Goal: Task Accomplishment & Management: Manage account settings

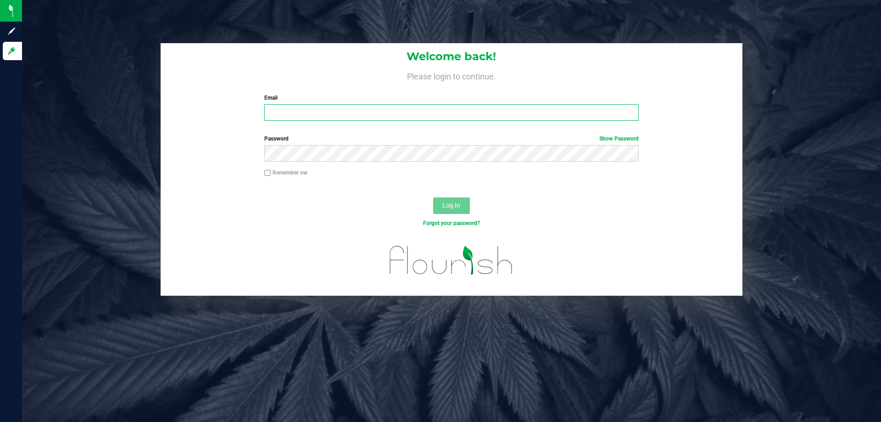
click at [301, 112] on input "Email" at bounding box center [451, 112] width 374 height 17
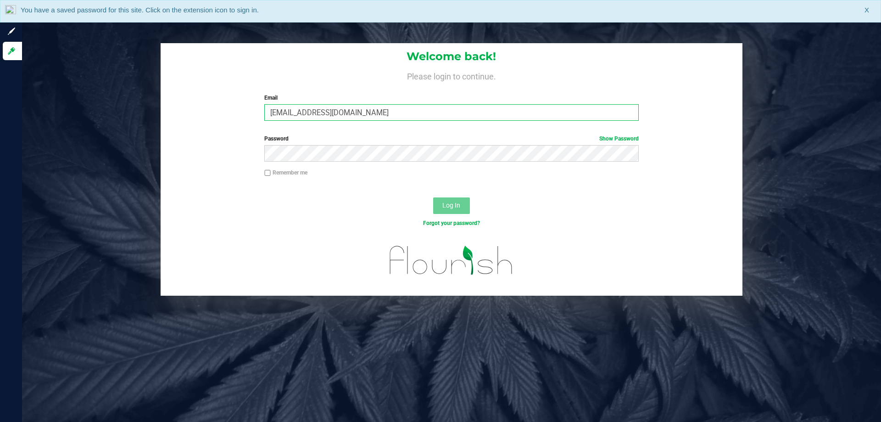
type input "[EMAIL_ADDRESS][DOMAIN_NAME]"
click at [433, 197] on button "Log In" at bounding box center [451, 205] width 37 height 17
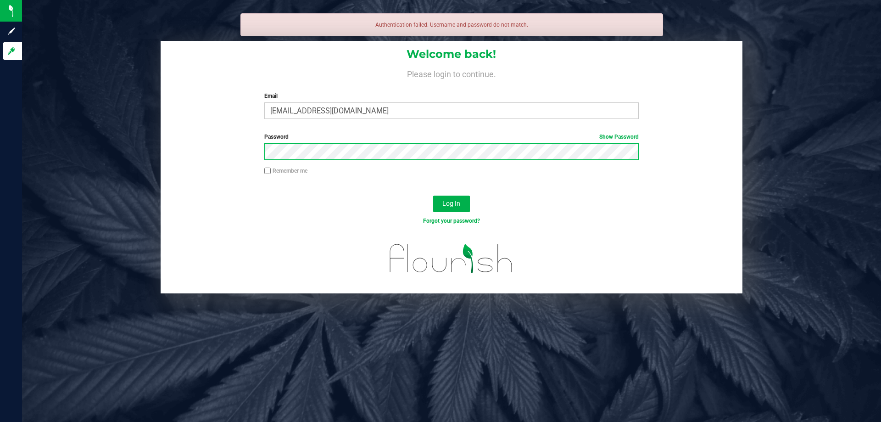
click at [433, 195] on button "Log In" at bounding box center [451, 203] width 37 height 17
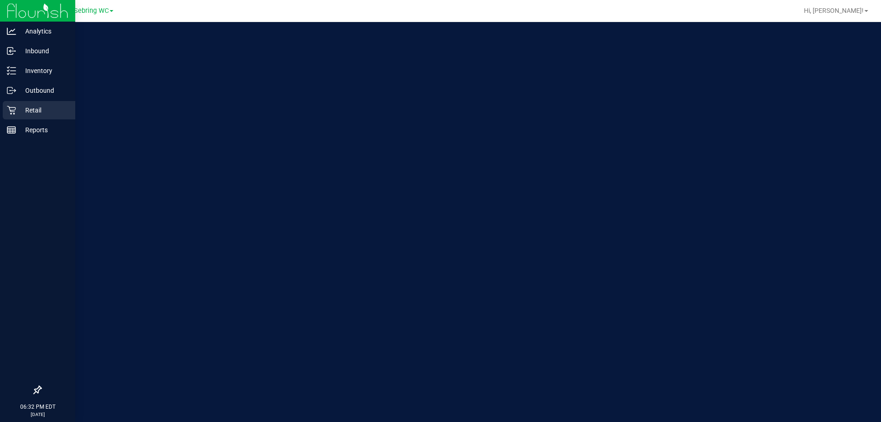
click at [21, 106] on p "Retail" at bounding box center [43, 110] width 55 height 11
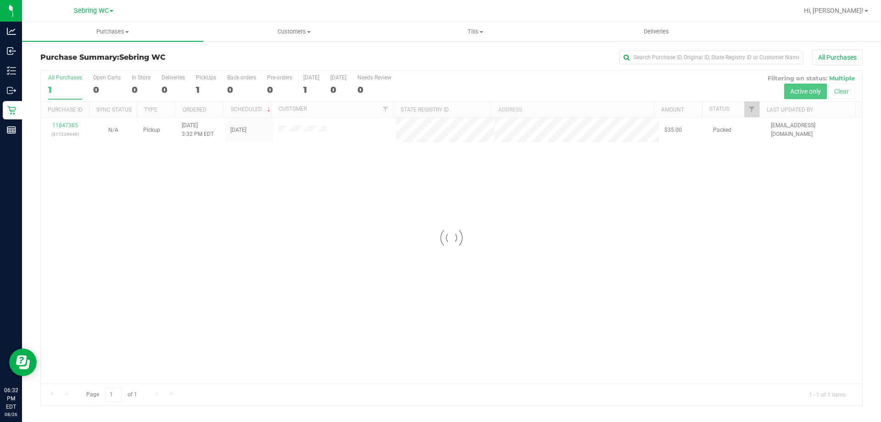
click at [380, 195] on div at bounding box center [451, 238] width 821 height 334
click at [466, 33] on span "Tills" at bounding box center [475, 32] width 180 height 8
click at [407, 54] on span "Manage tills" at bounding box center [415, 55] width 62 height 8
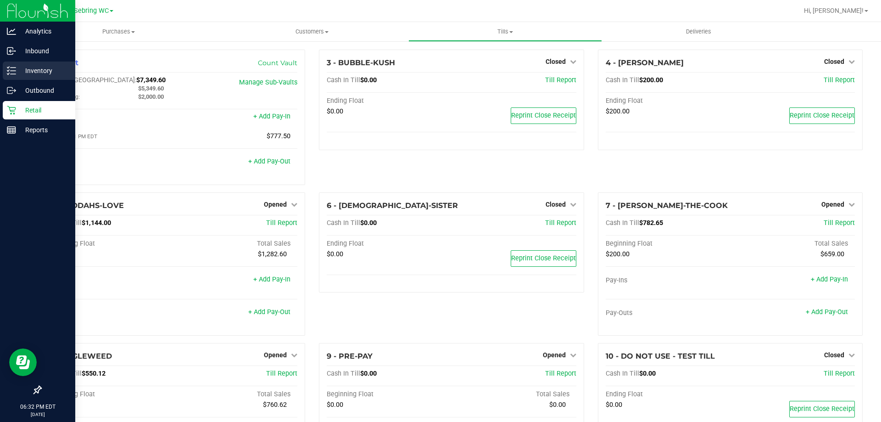
click at [45, 74] on p "Inventory" at bounding box center [43, 70] width 55 height 11
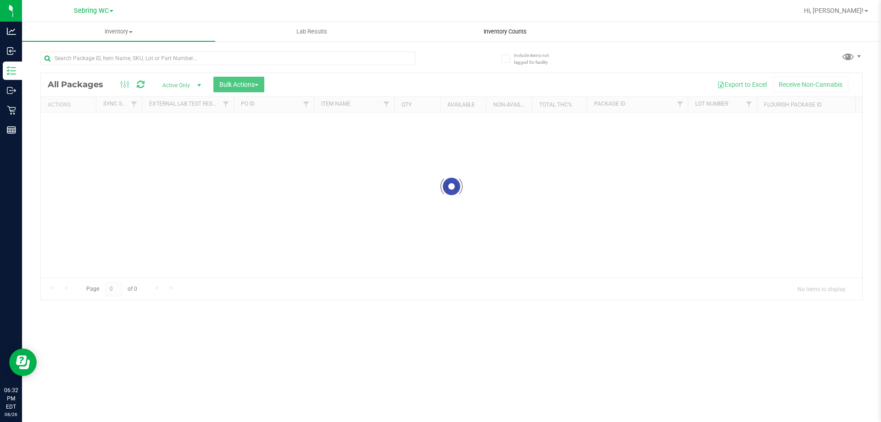
click at [492, 27] on uib-tab-heading "Inventory Counts" at bounding box center [505, 31] width 192 height 18
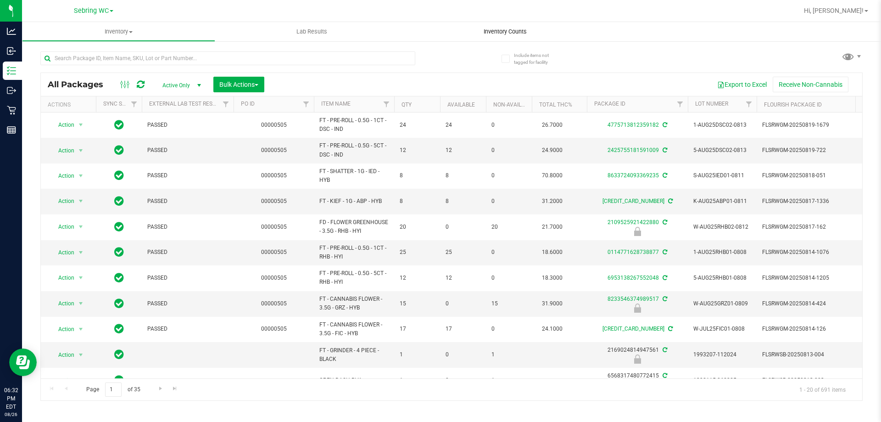
click at [490, 28] on span "Inventory Counts" at bounding box center [505, 32] width 68 height 8
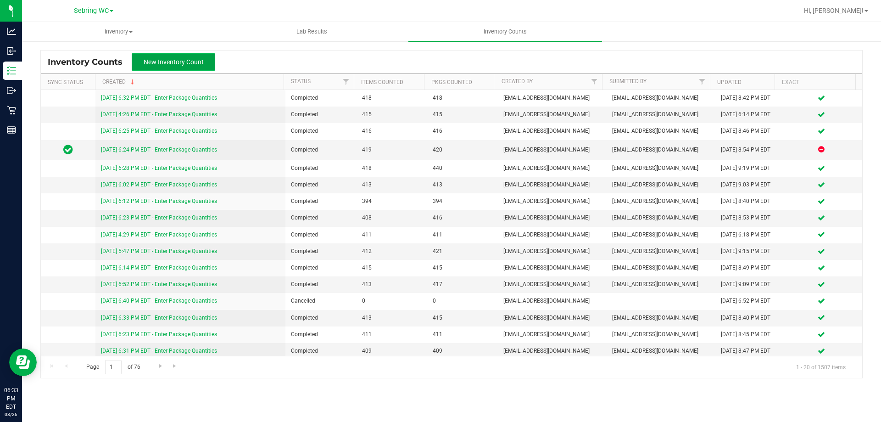
click at [187, 65] on span "New Inventory Count" at bounding box center [174, 61] width 60 height 7
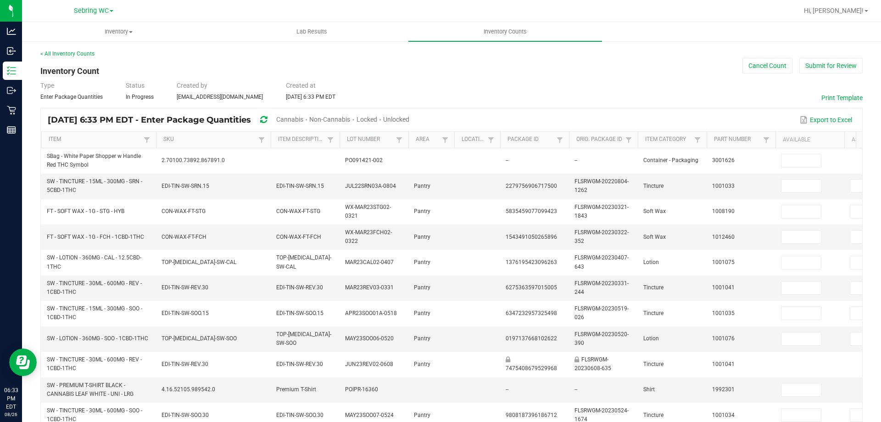
click at [409, 115] on div "Unlocked" at bounding box center [396, 119] width 26 height 17
click at [309, 114] on div "Cannabis" at bounding box center [292, 119] width 33 height 17
click at [303, 116] on span "Cannabis" at bounding box center [289, 119] width 27 height 7
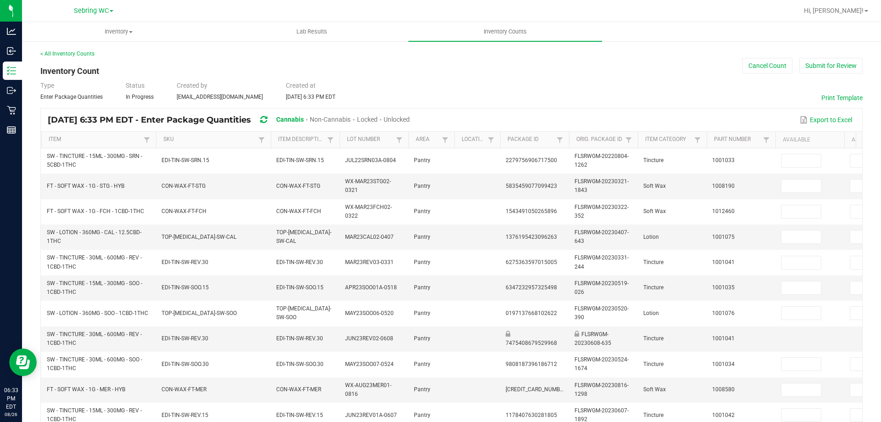
click at [410, 117] on span "Unlocked" at bounding box center [396, 119] width 26 height 7
click at [84, 139] on link "Item" at bounding box center [95, 139] width 92 height 7
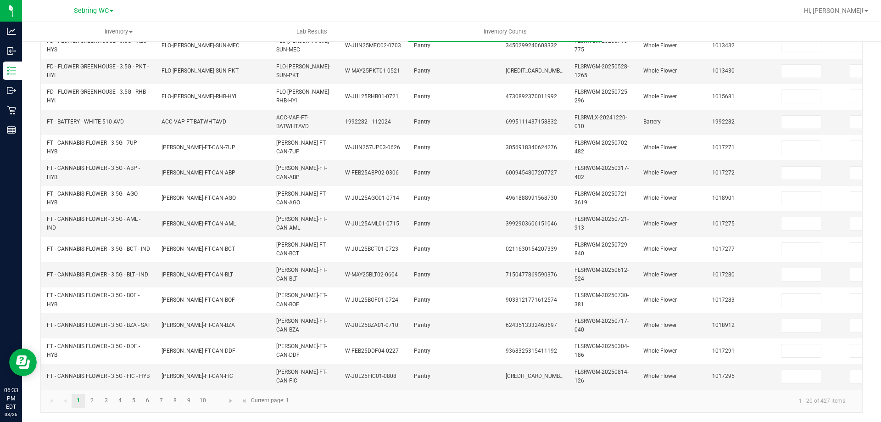
scroll to position [274, 0]
click at [709, 389] on kendo-pager "1 2 3 4 5 6 7 8 9 10 ... 1 - 20 of 427 items Current page: 1" at bounding box center [451, 400] width 821 height 23
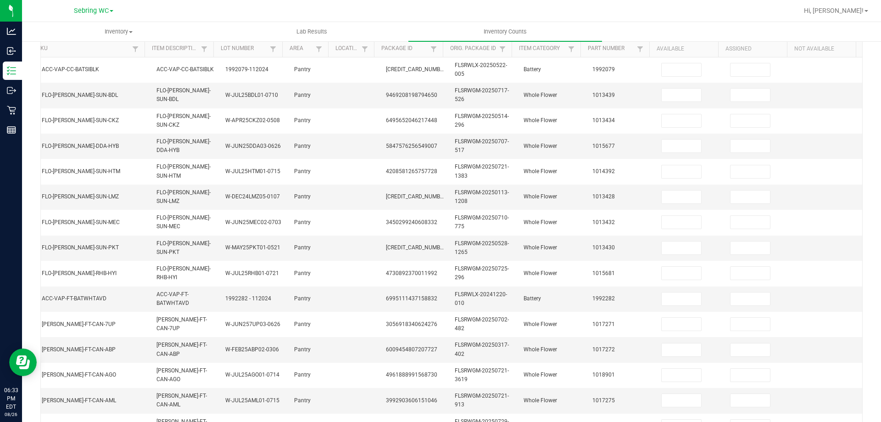
scroll to position [45, 0]
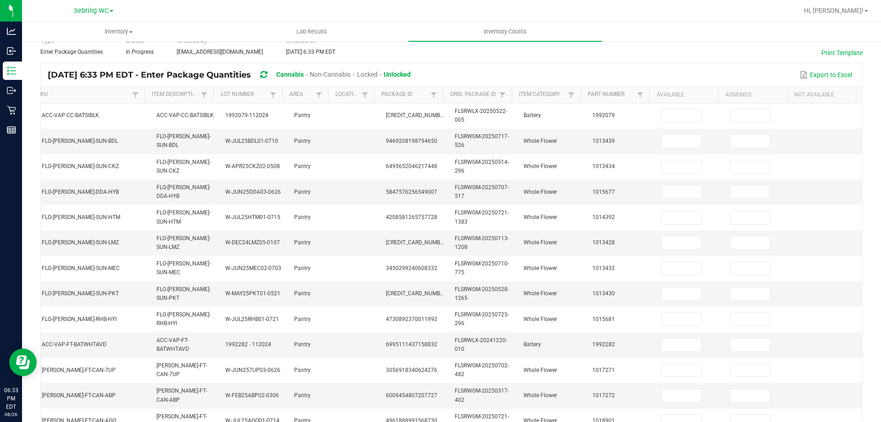
click at [666, 73] on div "Export to Excel" at bounding box center [636, 75] width 438 height 16
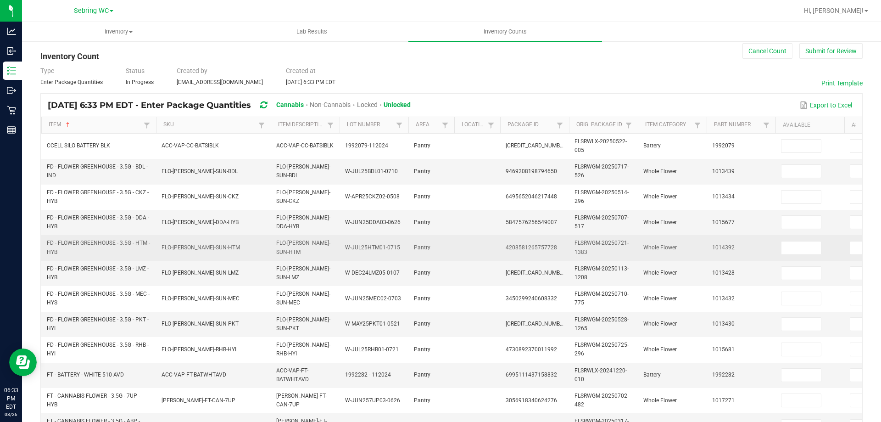
scroll to position [0, 0]
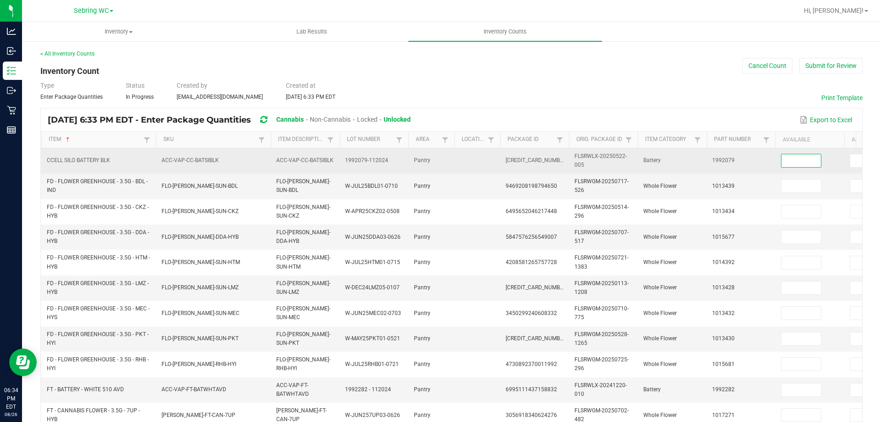
click at [783, 161] on input at bounding box center [800, 160] width 39 height 13
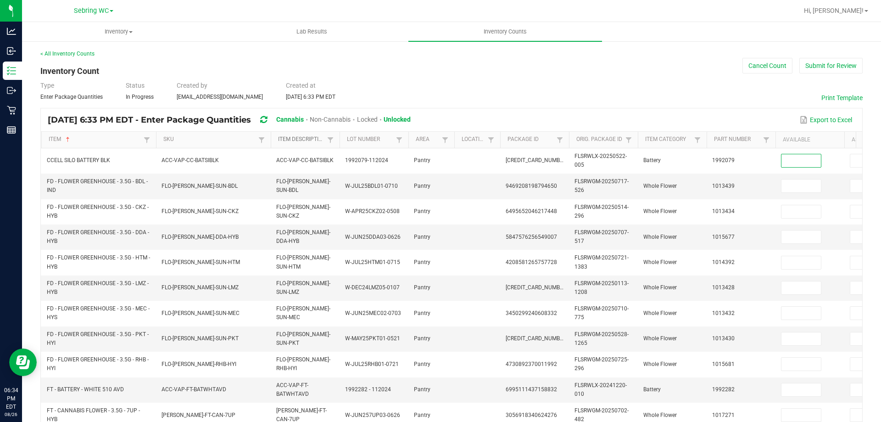
click at [296, 141] on link "Item Description" at bounding box center [301, 139] width 46 height 7
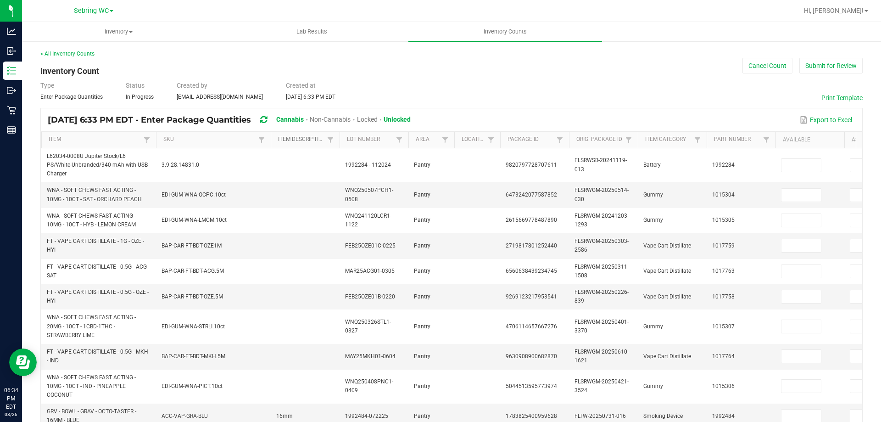
click at [296, 141] on link "Item Description" at bounding box center [301, 139] width 46 height 7
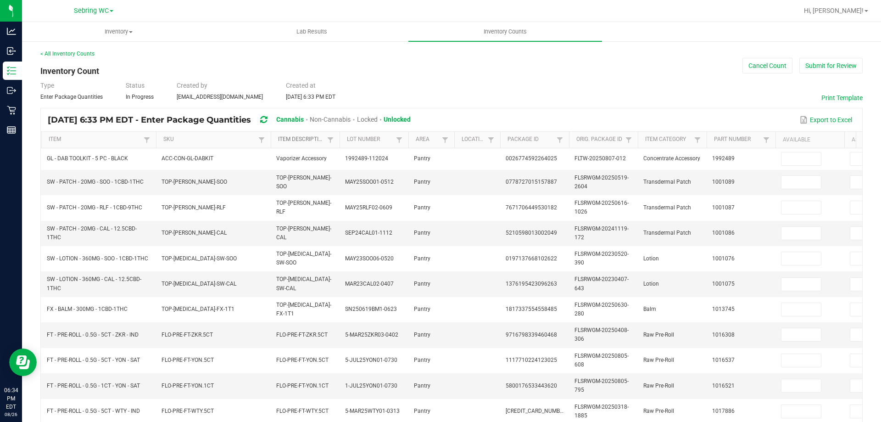
click at [310, 141] on link "Item Description" at bounding box center [301, 139] width 46 height 7
click at [205, 139] on link "SKU" at bounding box center [209, 139] width 92 height 7
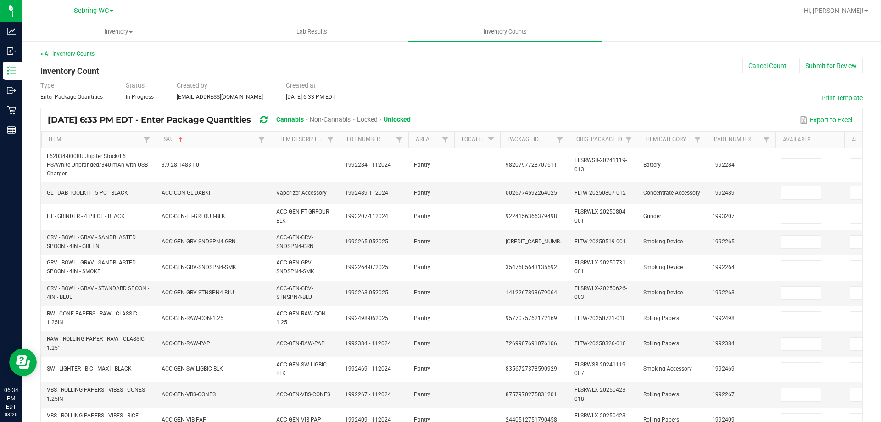
click at [205, 139] on link "SKU" at bounding box center [209, 139] width 92 height 7
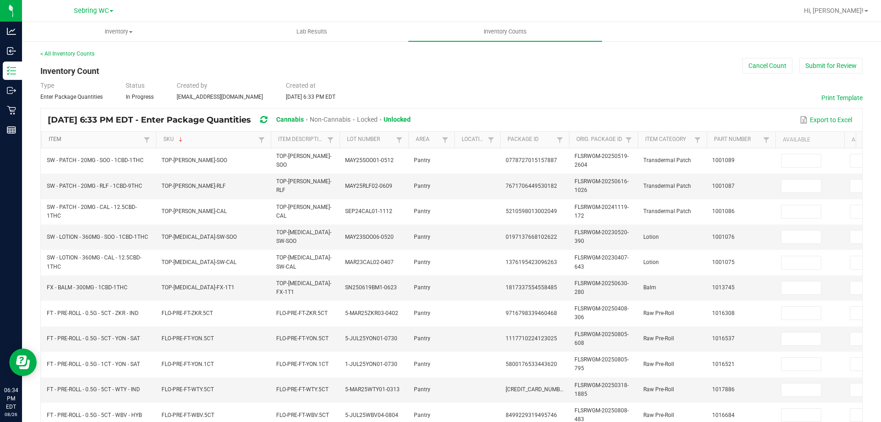
click at [69, 139] on link "Item" at bounding box center [95, 139] width 92 height 7
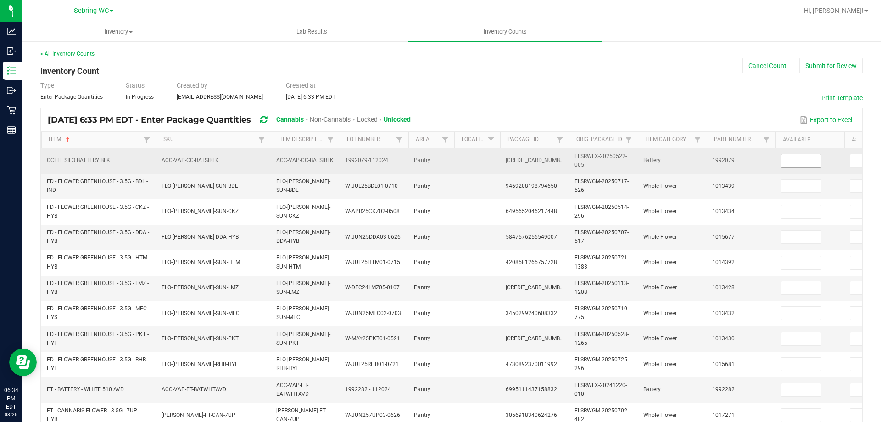
click at [799, 161] on input at bounding box center [800, 160] width 39 height 13
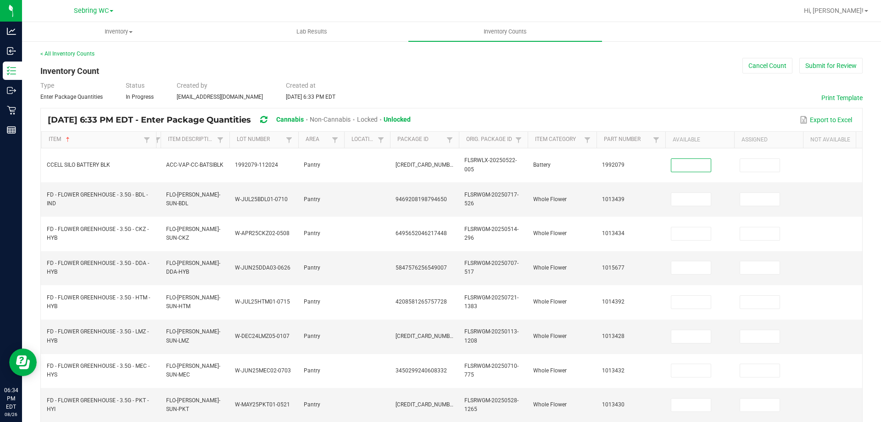
click at [158, 133] on span at bounding box center [159, 212] width 3 height 160
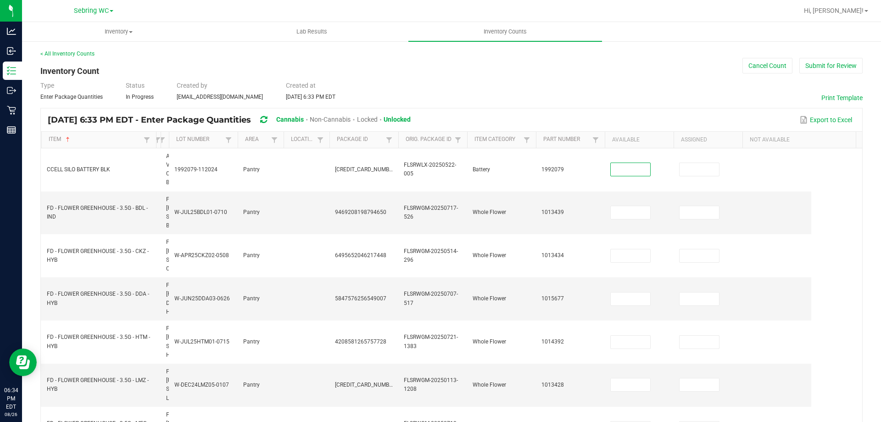
click at [168, 142] on span at bounding box center [167, 212] width 3 height 160
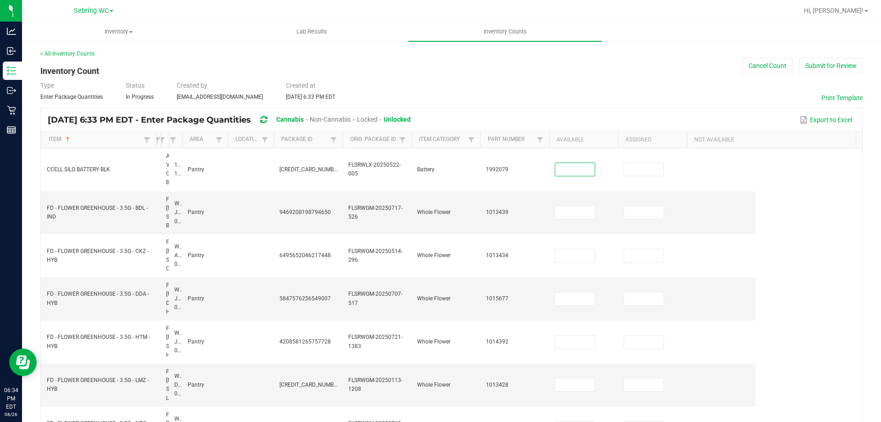
click at [181, 141] on span at bounding box center [180, 212] width 3 height 160
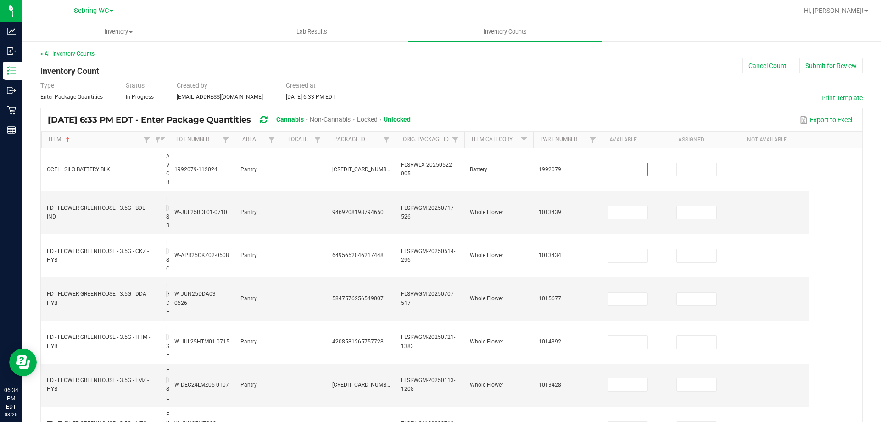
click at [168, 141] on span at bounding box center [167, 212] width 3 height 160
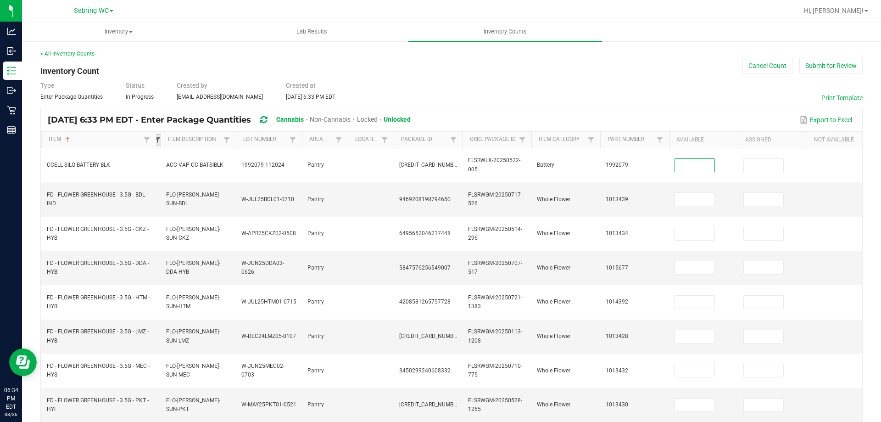
click at [158, 141] on span at bounding box center [157, 139] width 7 height 7
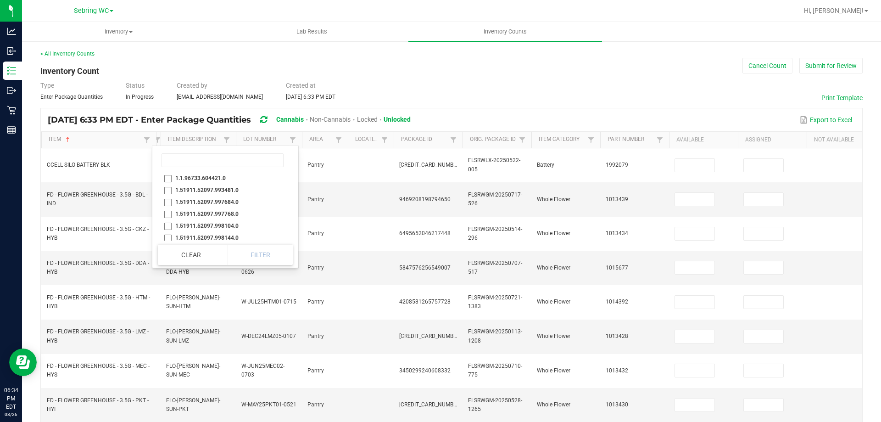
click at [162, 141] on th "Item Description Not Sorted" at bounding box center [198, 140] width 75 height 17
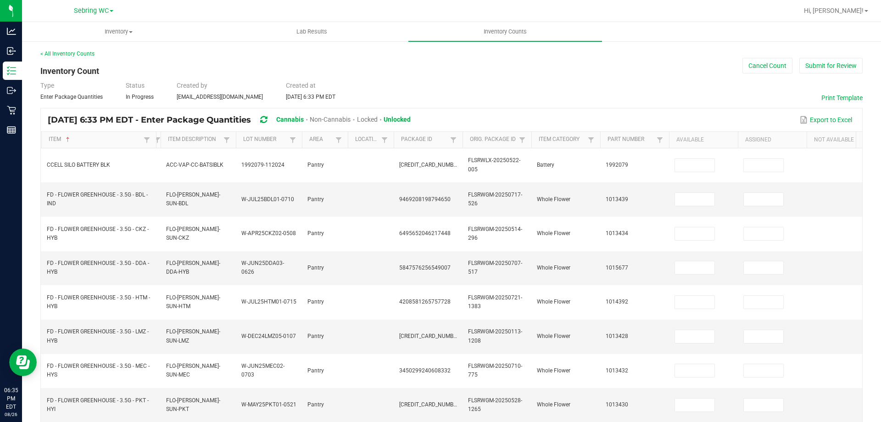
drag, startPoint x: 161, startPoint y: 134, endPoint x: 167, endPoint y: 134, distance: 6.4
click at [167, 134] on th "Item Description Not Sorted" at bounding box center [198, 140] width 75 height 17
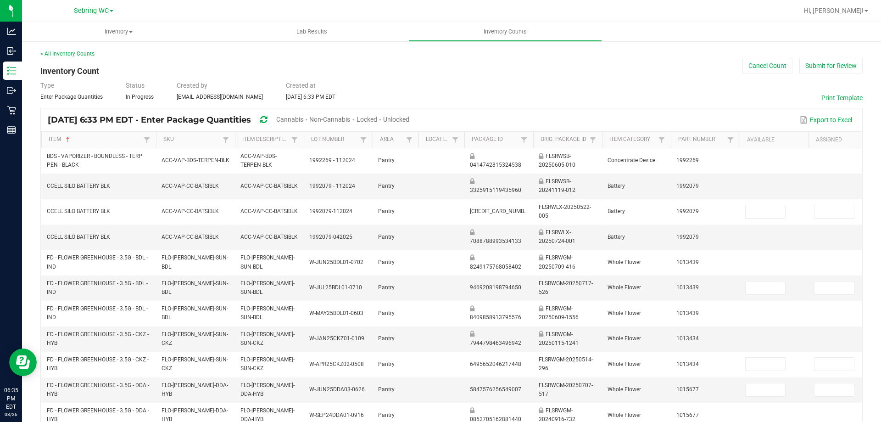
click at [234, 139] on span at bounding box center [233, 212] width 3 height 160
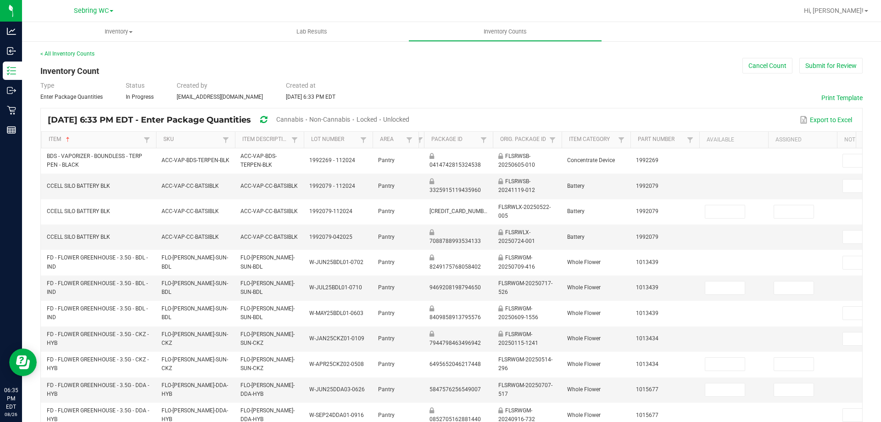
click at [421, 139] on th "Location" at bounding box center [421, 140] width 6 height 17
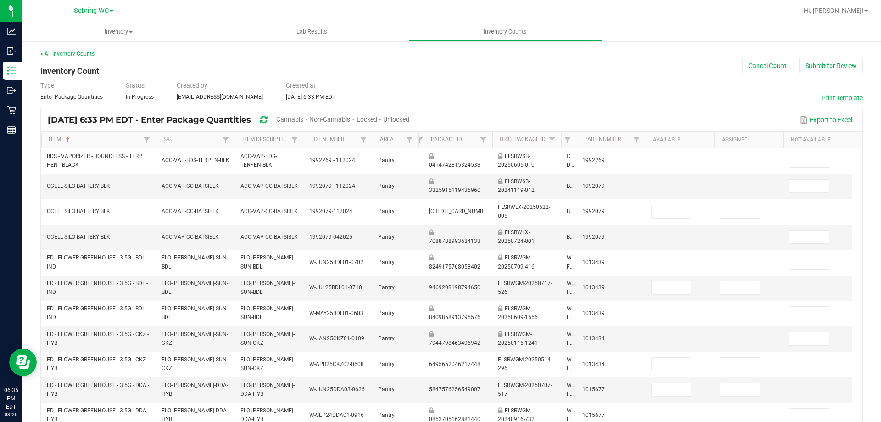
click at [575, 138] on span at bounding box center [575, 212] width 3 height 160
click at [607, 143] on span at bounding box center [607, 212] width 3 height 160
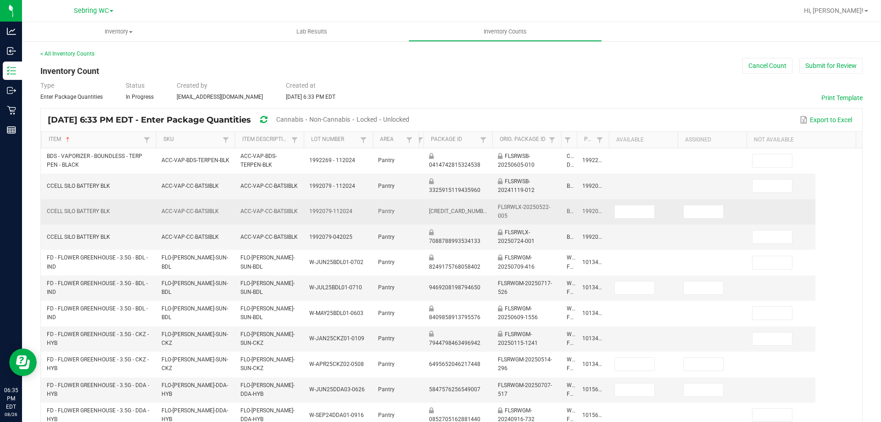
click at [767, 209] on td at bounding box center [780, 211] width 69 height 25
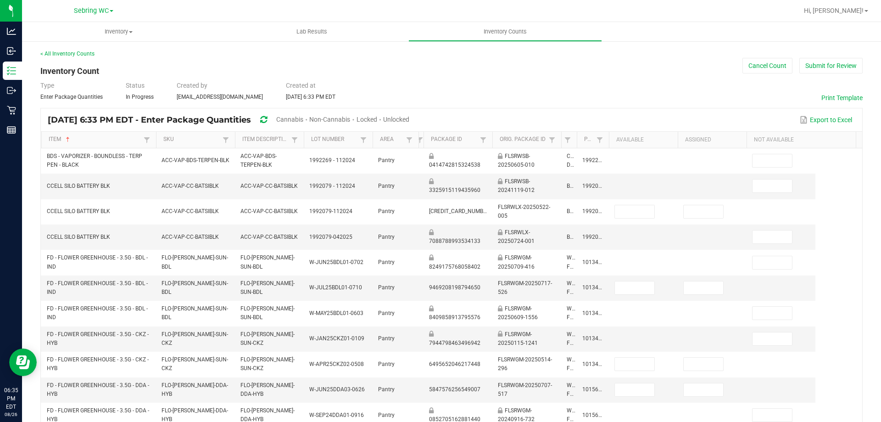
click at [303, 119] on span "Cannabis" at bounding box center [289, 119] width 27 height 7
click at [410, 119] on span "Unlocked" at bounding box center [396, 119] width 26 height 7
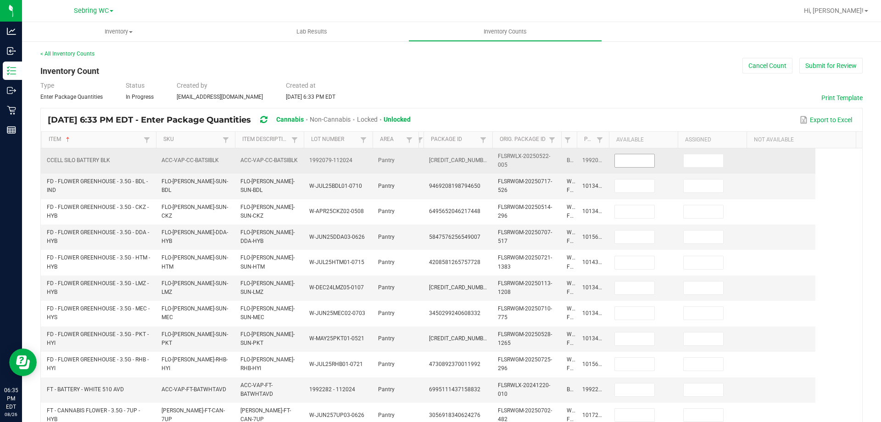
click at [642, 160] on input at bounding box center [634, 160] width 39 height 13
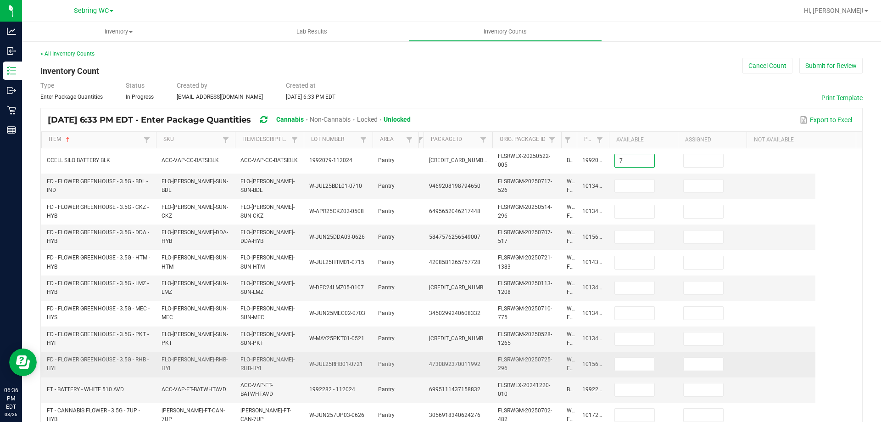
type input "7"
type input "2"
type input "8"
type input "15"
type input "6"
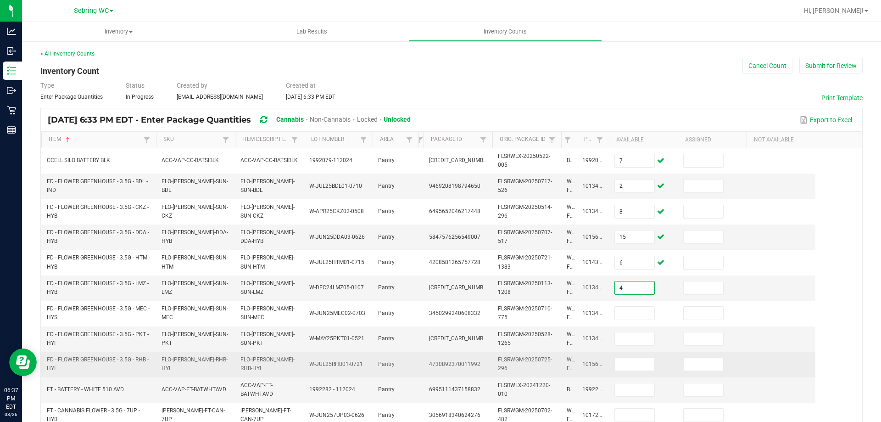
type input "4"
type input "19"
type input "2"
type input "4"
type input "25"
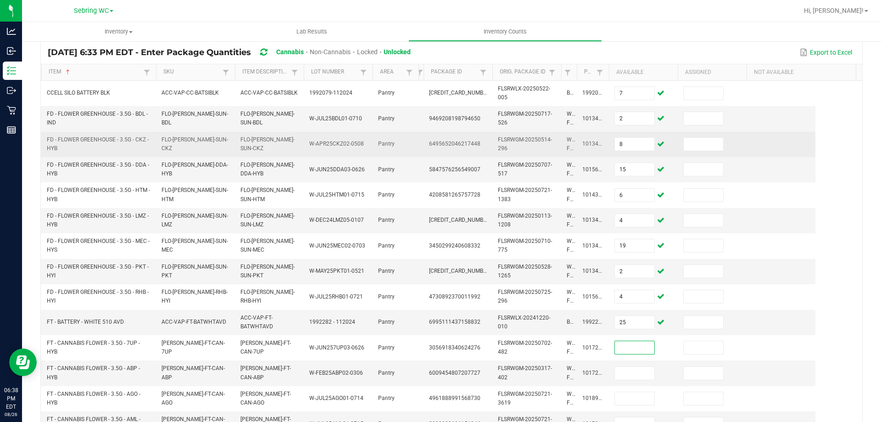
scroll to position [138, 0]
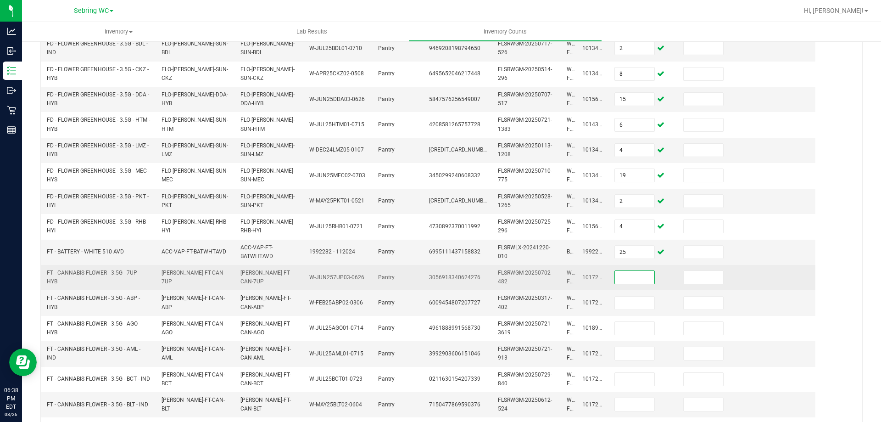
click at [635, 279] on input at bounding box center [634, 277] width 39 height 13
type input "17"
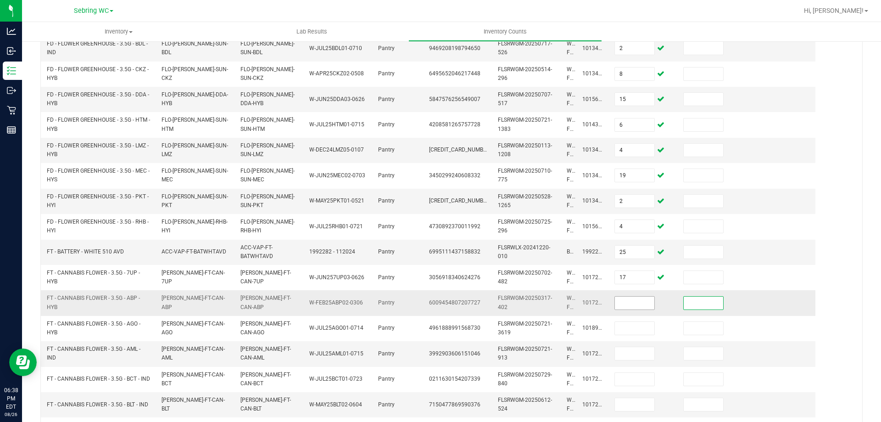
click at [628, 308] on input at bounding box center [634, 302] width 39 height 13
type input "4"
type input "15"
type input "13"
type input "11"
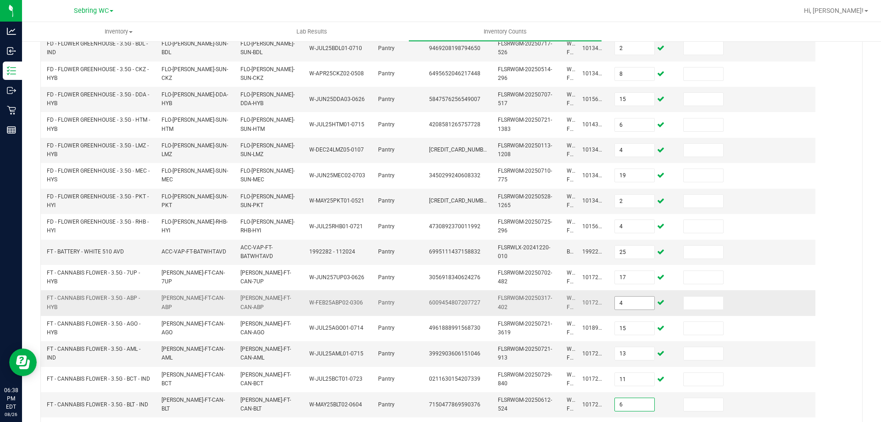
type input "6"
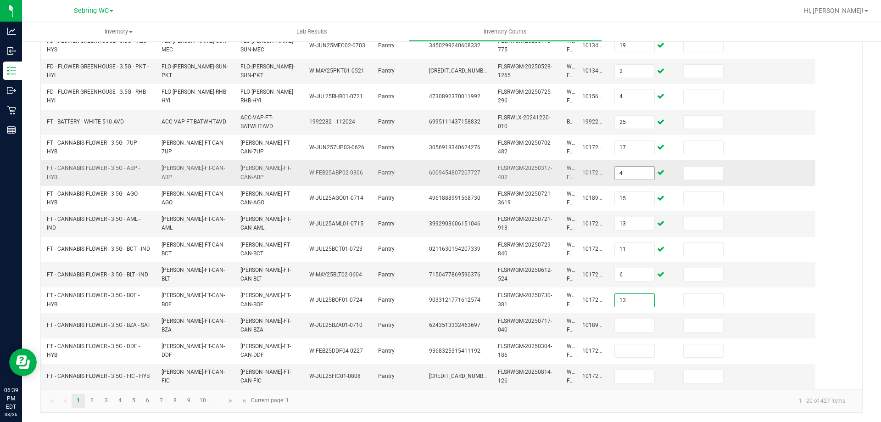
type input "13"
type input "2"
type input "9"
type input "17"
click at [89, 395] on link "2" at bounding box center [91, 401] width 13 height 14
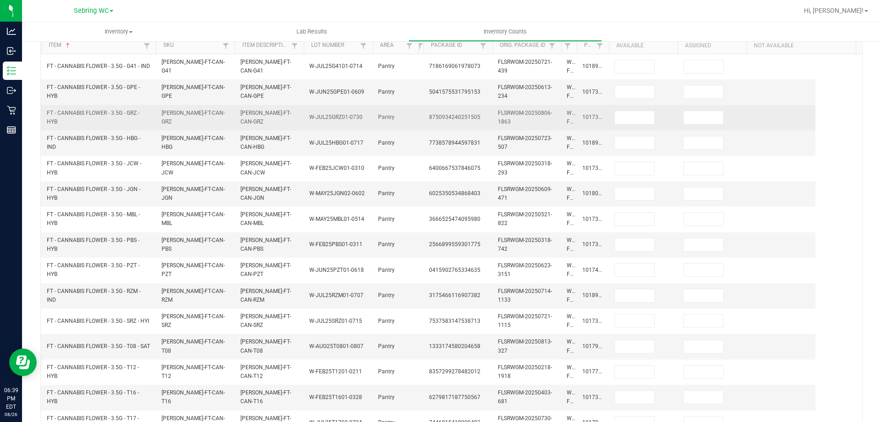
scroll to position [38, 0]
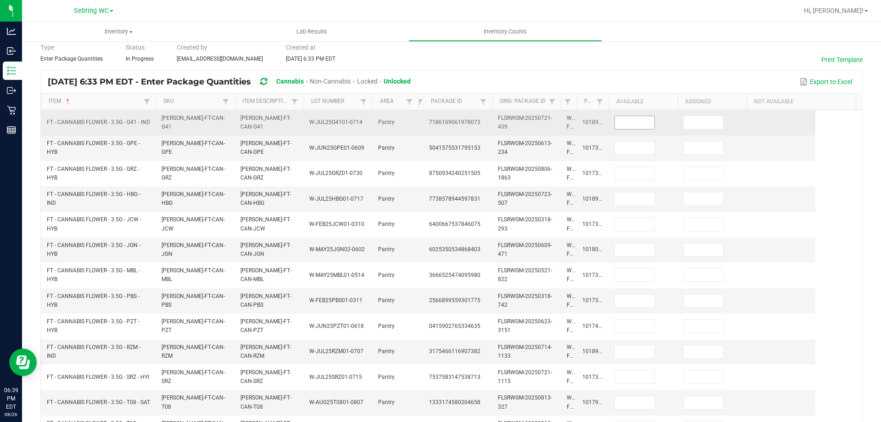
click at [639, 118] on input at bounding box center [634, 122] width 39 height 13
type input "19"
type input "2"
type input "5"
type input "13"
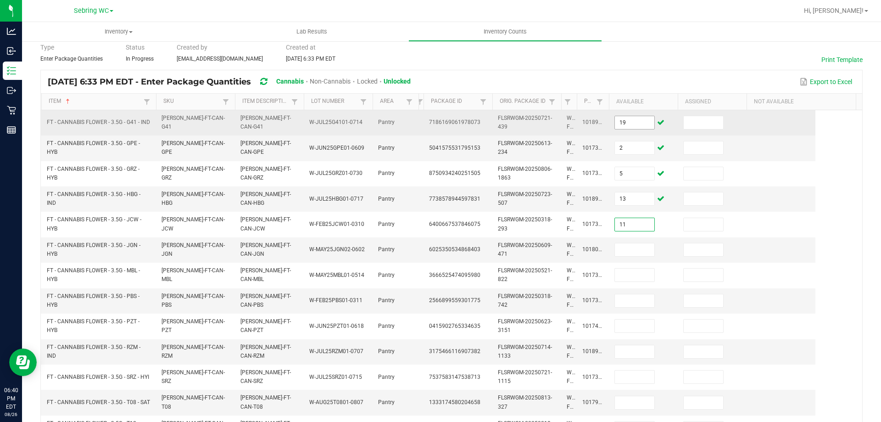
type input "11"
type input "2"
type input "14"
type input "9"
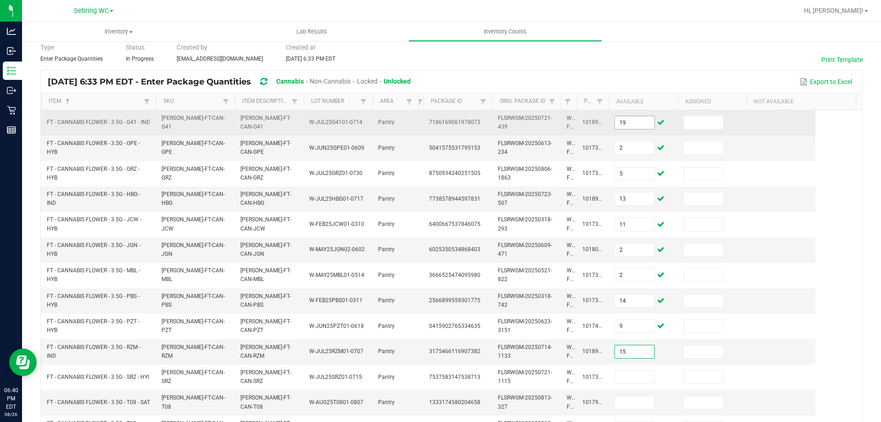
type input "15"
type input "16"
type input "17"
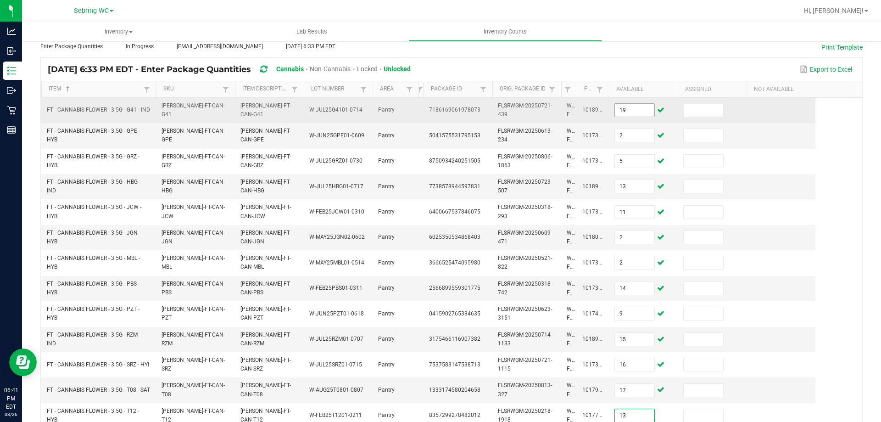
type input "13"
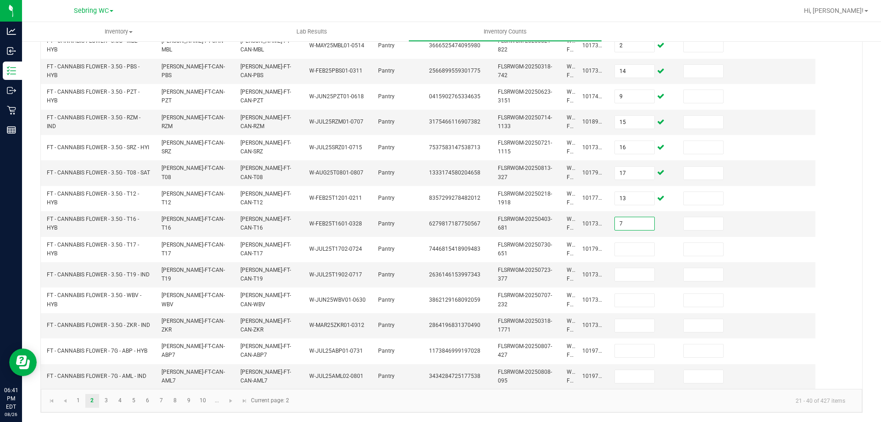
type input "7"
type input "4"
type input "17"
type input "2"
type input "16"
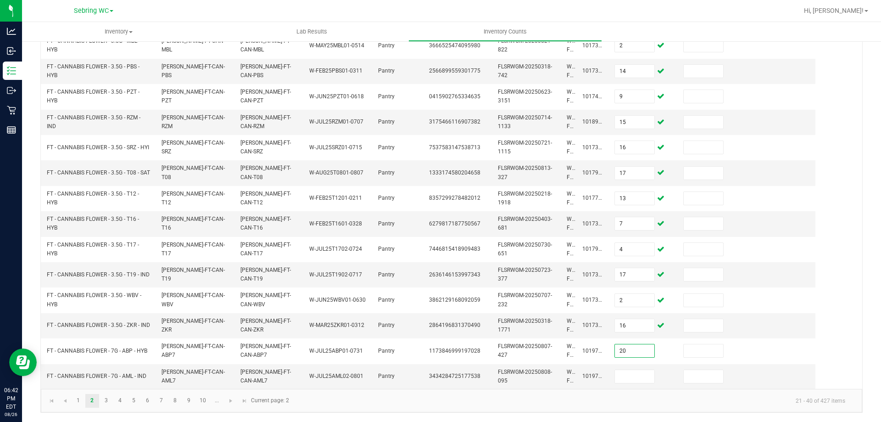
type input "20"
click at [106, 398] on link "3" at bounding box center [106, 401] width 13 height 14
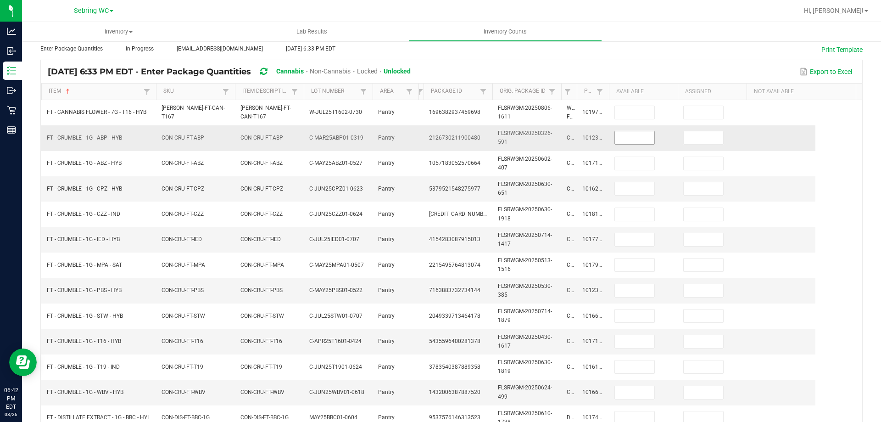
scroll to position [38, 0]
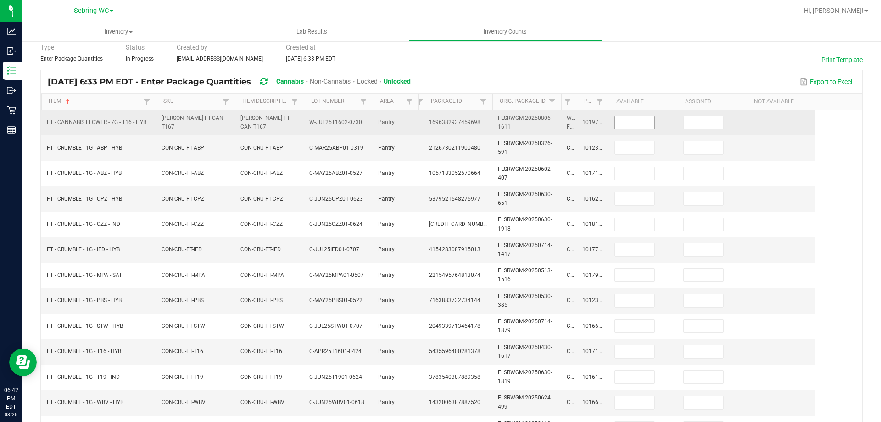
click at [625, 123] on input at bounding box center [634, 122] width 39 height 13
type input "19"
type input "2"
type input "7"
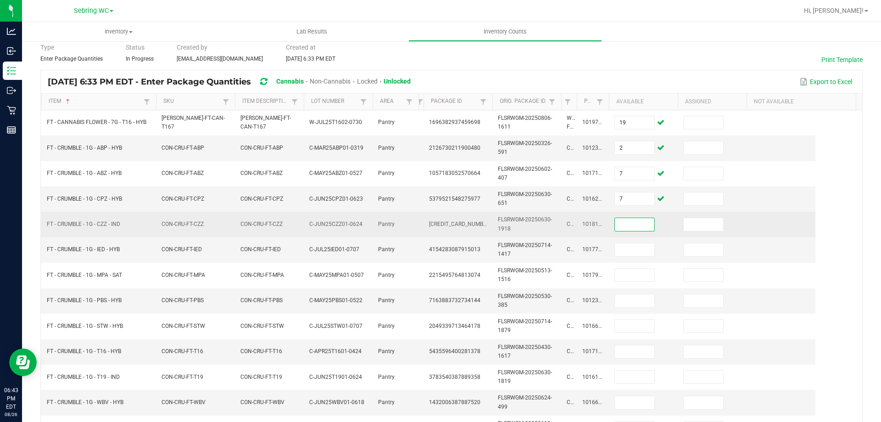
click at [628, 228] on input at bounding box center [634, 224] width 39 height 13
type input "1"
type input "8"
type input "2"
type input "8"
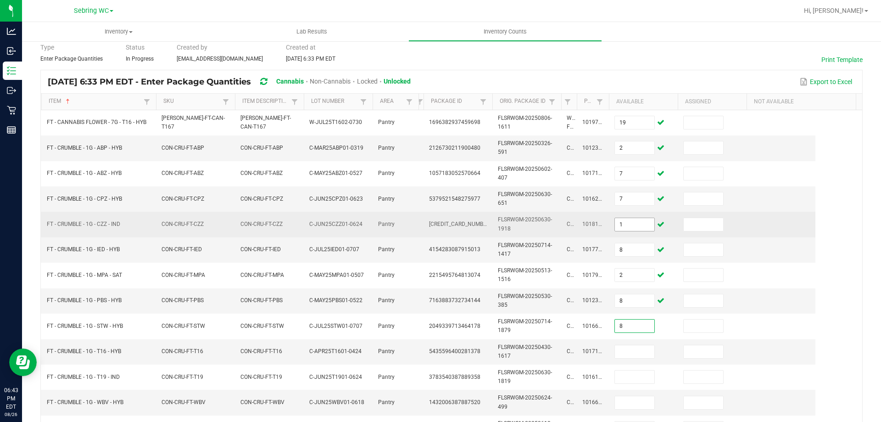
type input "8"
type input "3"
type input "6"
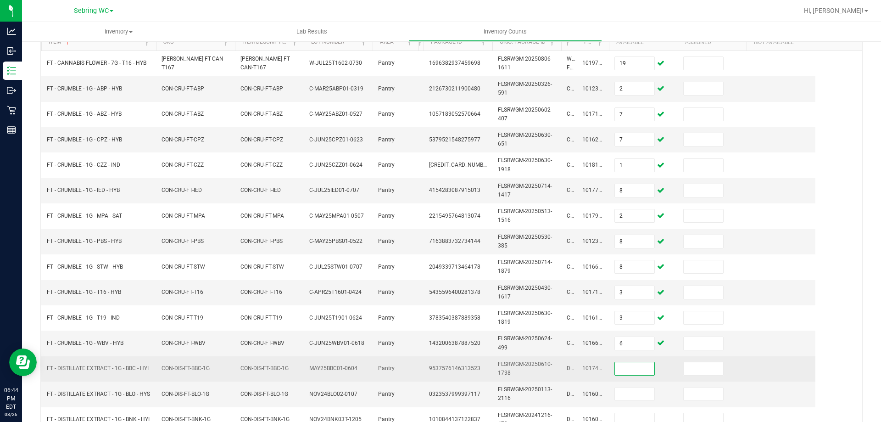
scroll to position [188, 0]
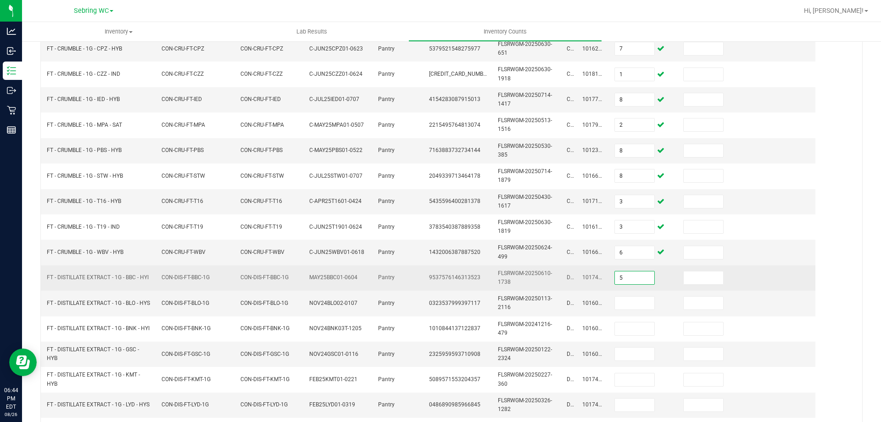
type input "5"
type input "7"
type input "5"
type input "12"
type input "5"
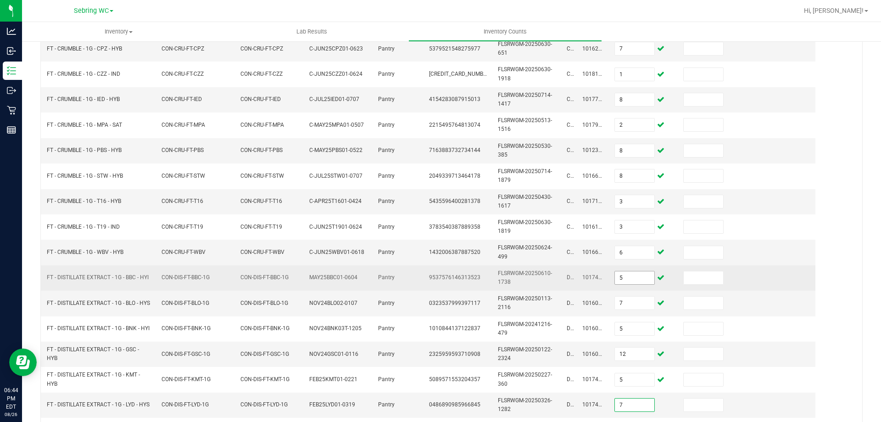
type input "7"
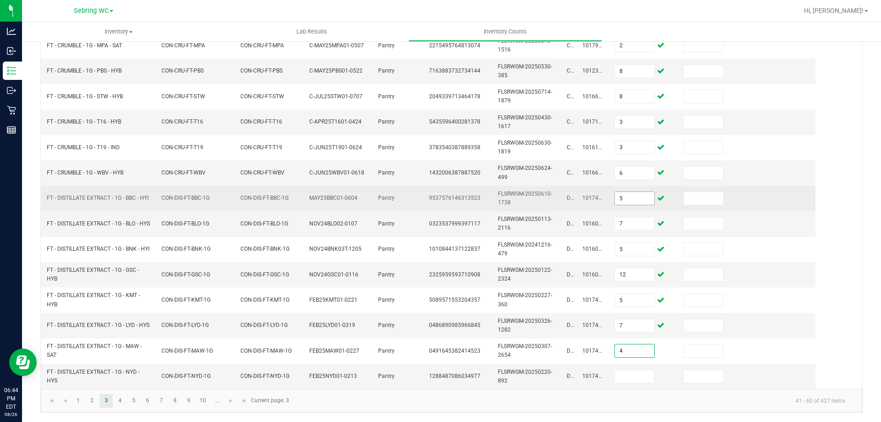
type input "4"
type input "9"
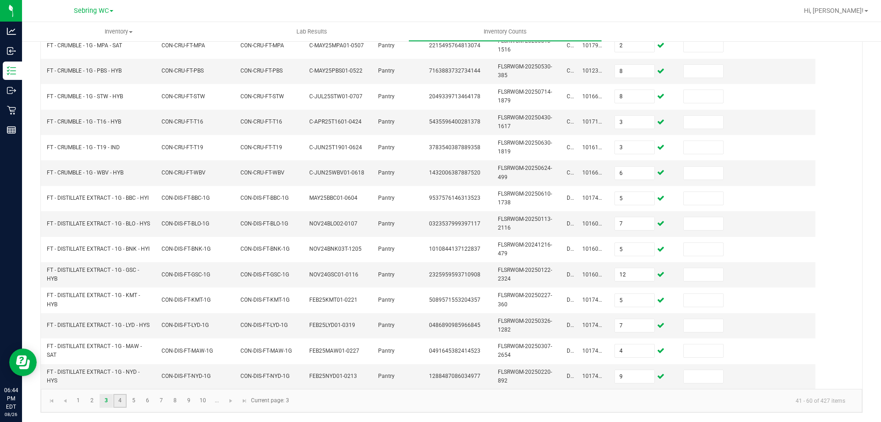
click at [121, 400] on link "4" at bounding box center [119, 401] width 13 height 14
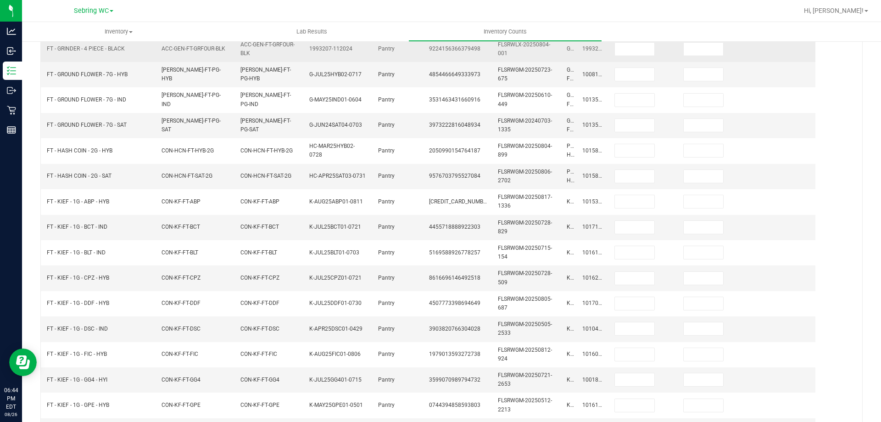
scroll to position [84, 0]
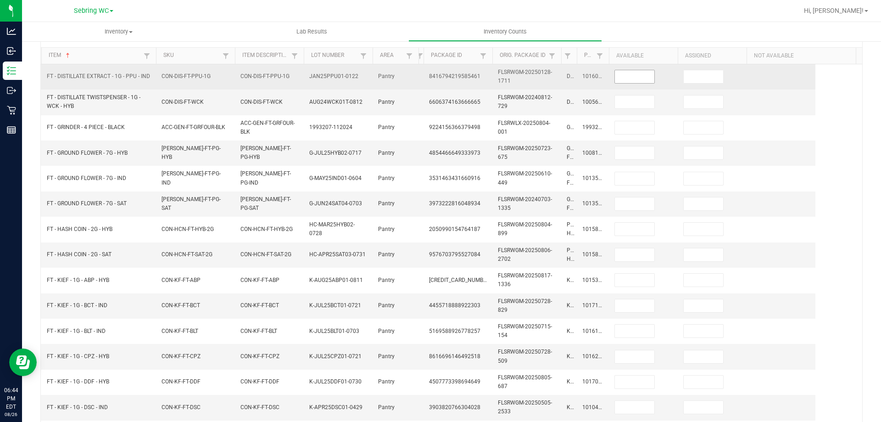
click at [649, 74] on input at bounding box center [634, 76] width 39 height 13
type input "2"
type input "5"
type input "4"
type input "10"
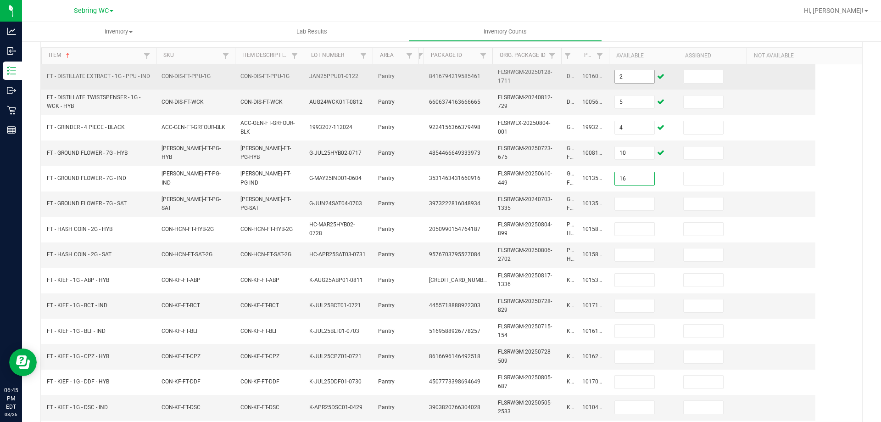
type input "16"
type input "4"
type input "8"
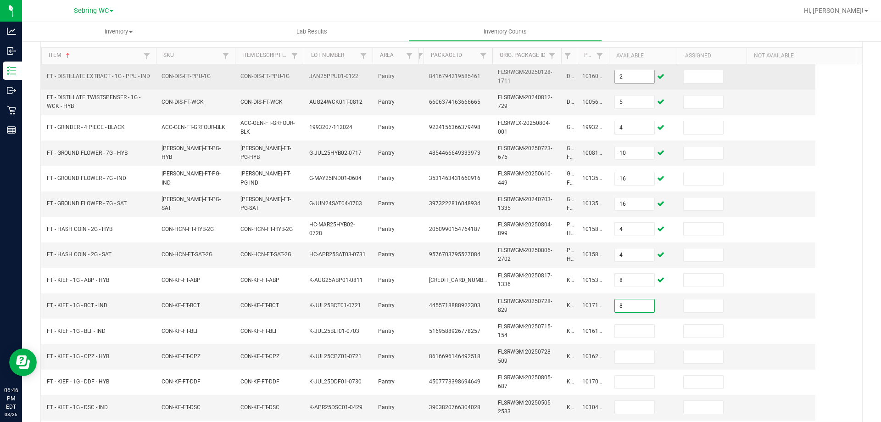
type input "8"
type input "2"
type input "7"
type input "4"
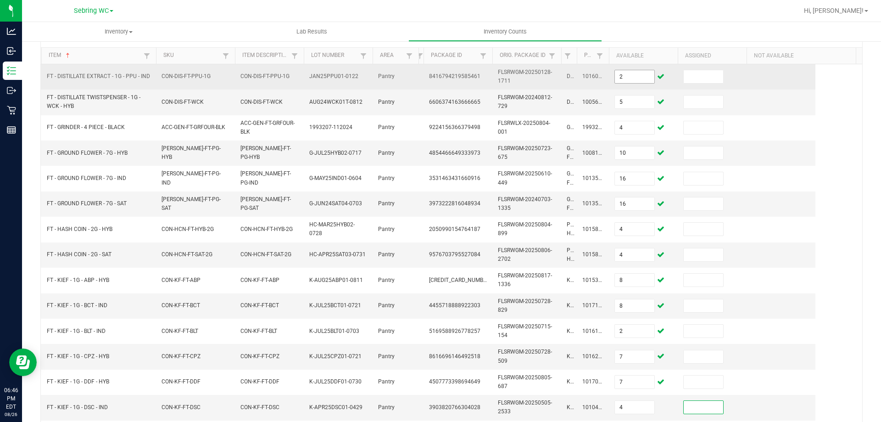
scroll to position [267, 0]
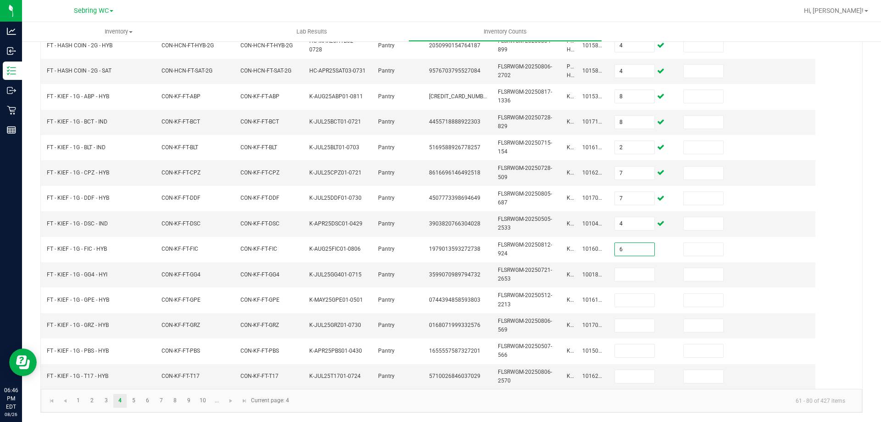
type input "6"
type input "5"
type input "7"
type input "6"
type input "2"
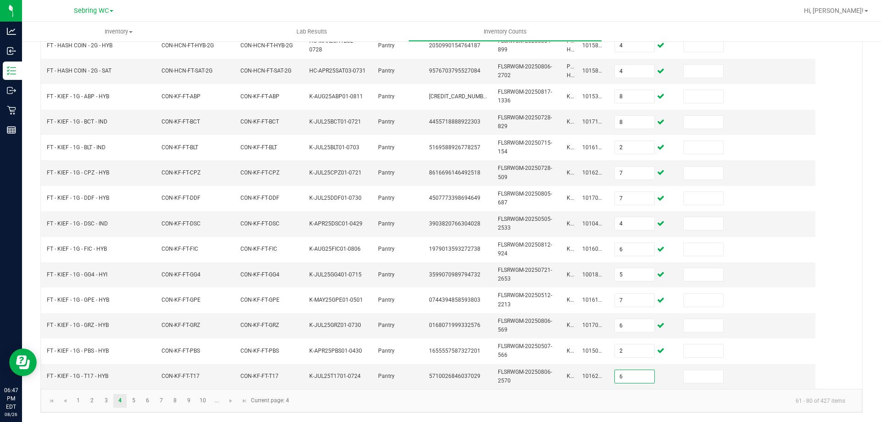
type input "6"
click at [130, 401] on link "5" at bounding box center [133, 401] width 13 height 14
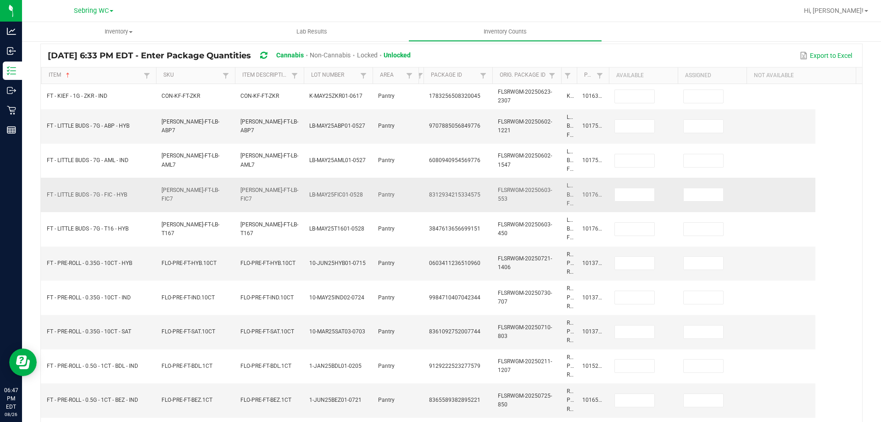
scroll to position [0, 0]
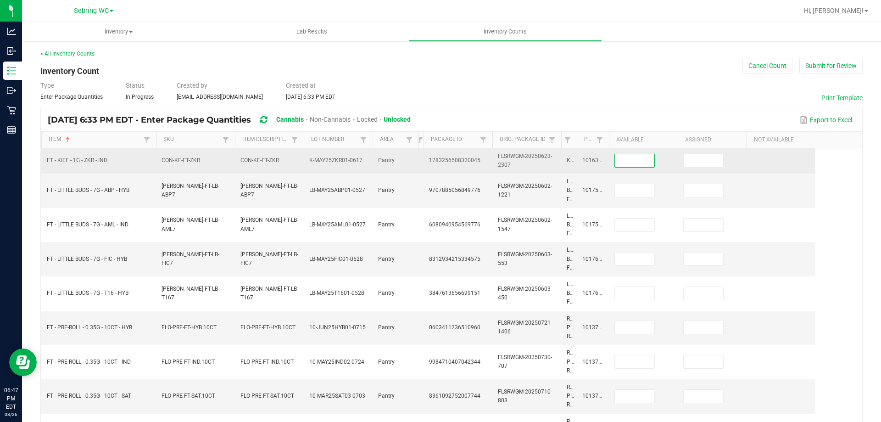
click at [619, 161] on input at bounding box center [634, 160] width 39 height 13
type input "1"
type input "15"
type input "1"
type input "4"
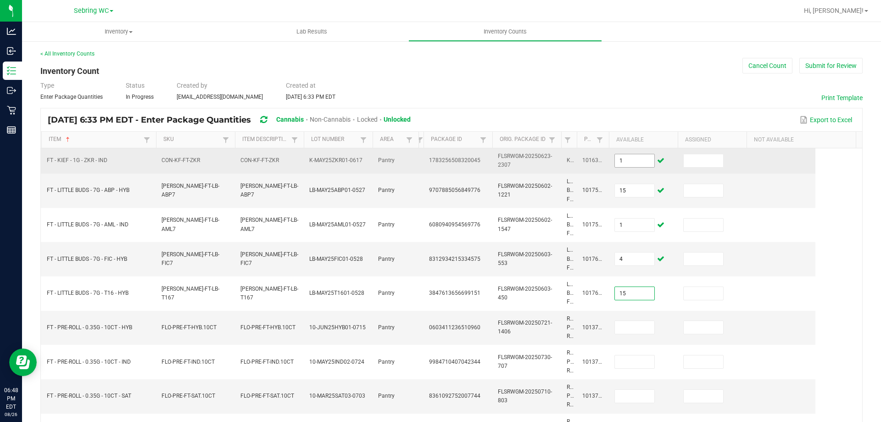
type input "15"
type input "4"
type input "19"
type input "8"
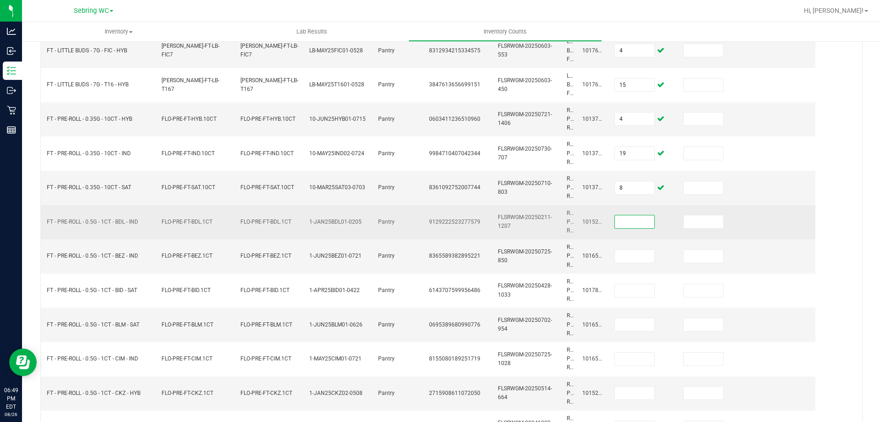
click at [619, 218] on input at bounding box center [634, 221] width 39 height 13
type input "10"
type input "13"
type input "15"
type input "5"
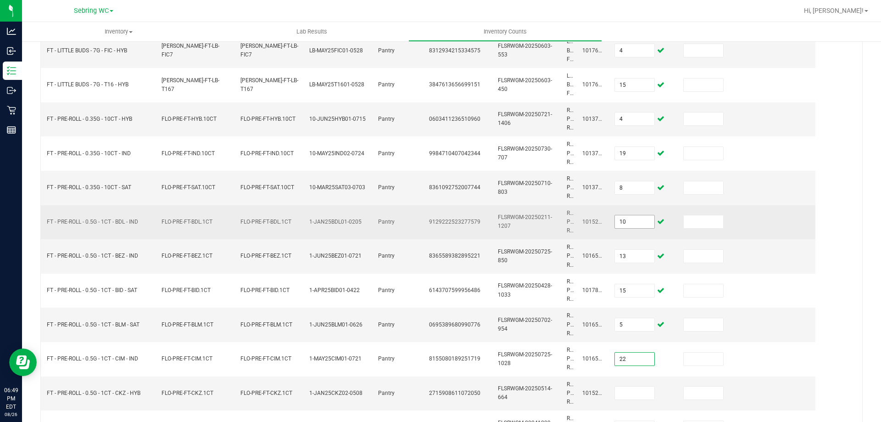
type input "22"
type input "21"
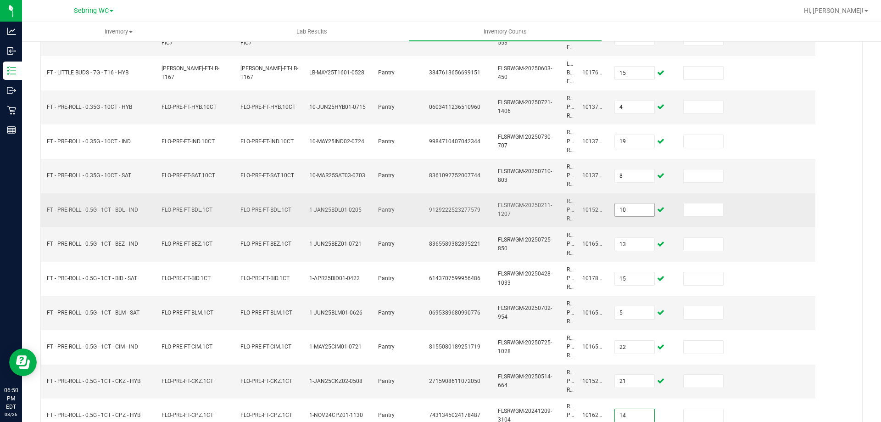
type input "14"
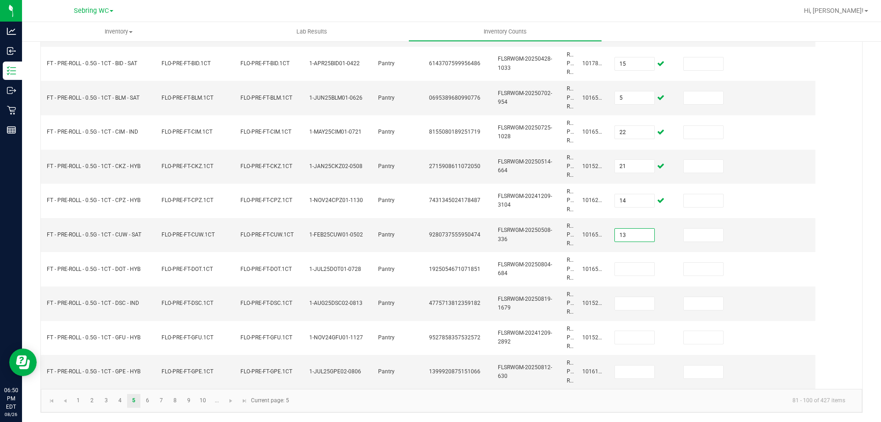
type input "13"
type input "5"
type input "24"
type input "22"
type input "9"
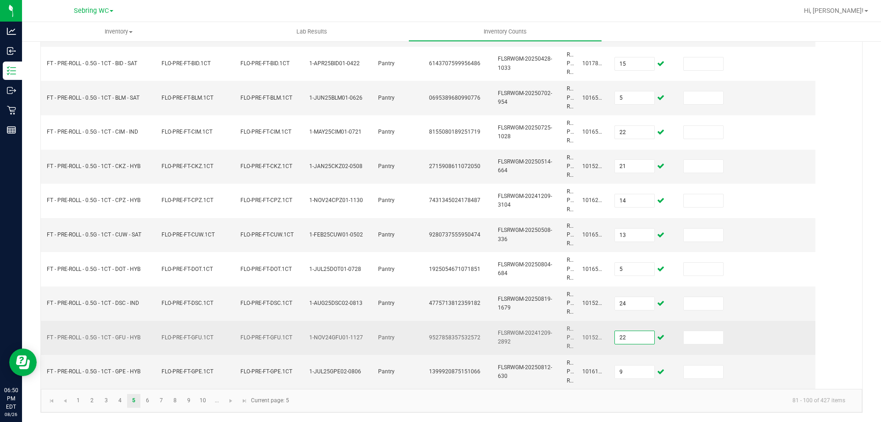
click at [651, 339] on input "22" at bounding box center [634, 337] width 39 height 13
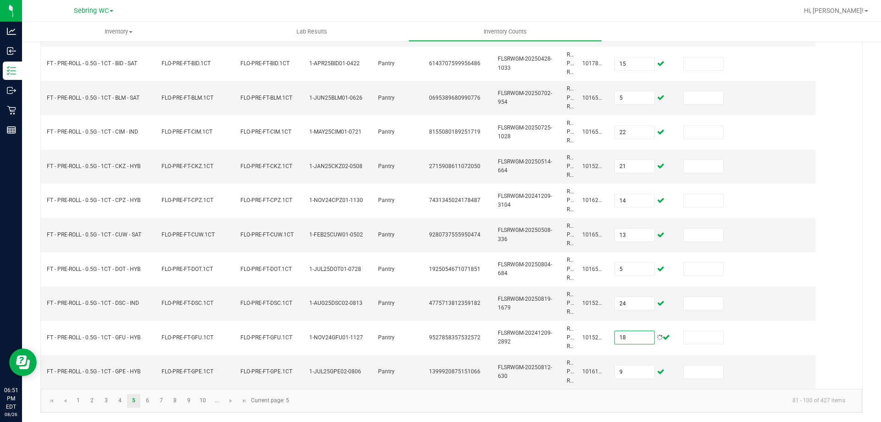
type input "18"
click at [561, 404] on kendo-pager-info "81 - 100 of 427 items" at bounding box center [574, 400] width 558 height 15
click at [145, 399] on link "6" at bounding box center [147, 401] width 13 height 14
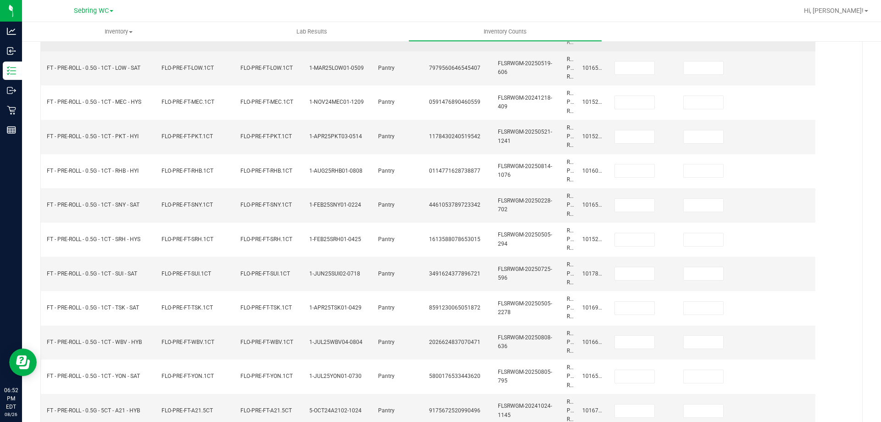
scroll to position [68, 0]
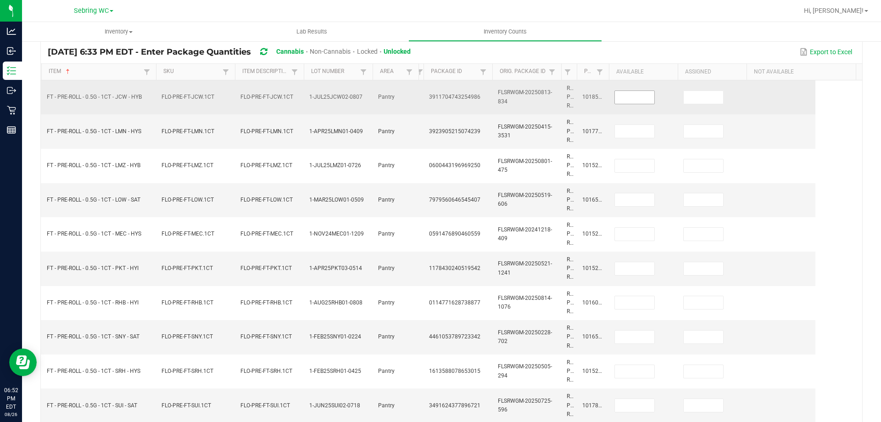
click at [624, 94] on input at bounding box center [634, 97] width 39 height 13
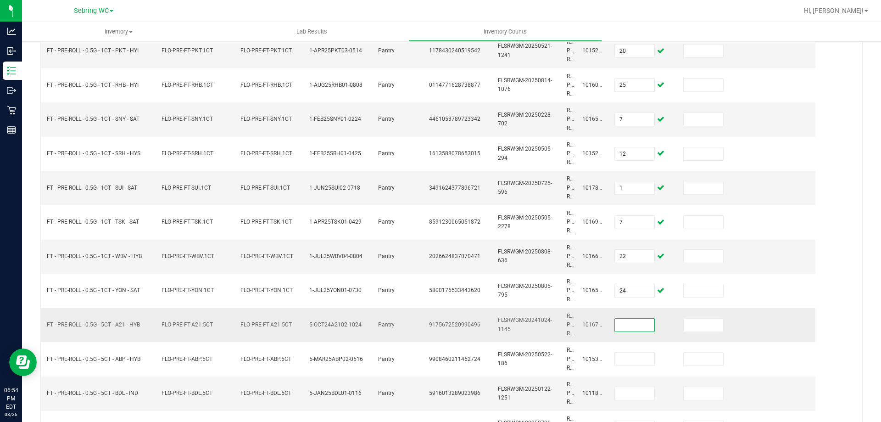
click at [627, 329] on input at bounding box center [634, 324] width 39 height 13
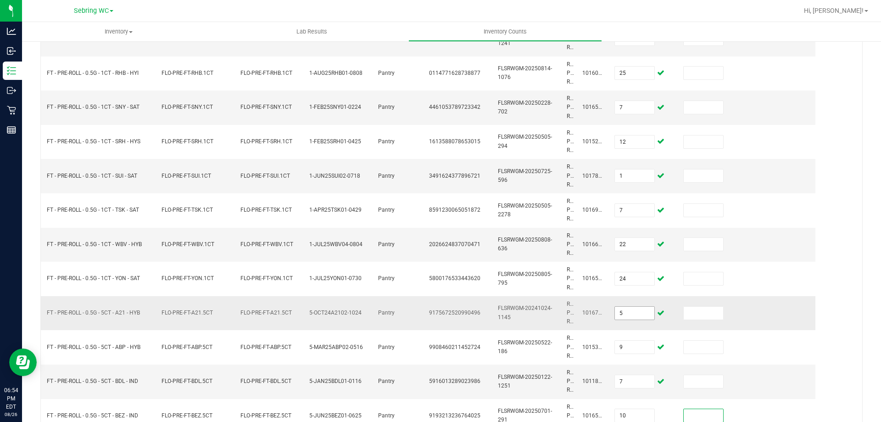
scroll to position [444, 0]
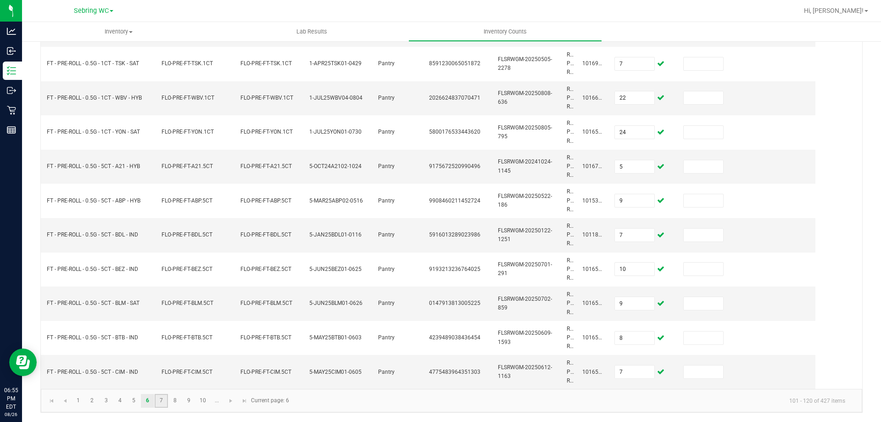
click at [160, 400] on link "7" at bounding box center [161, 401] width 13 height 14
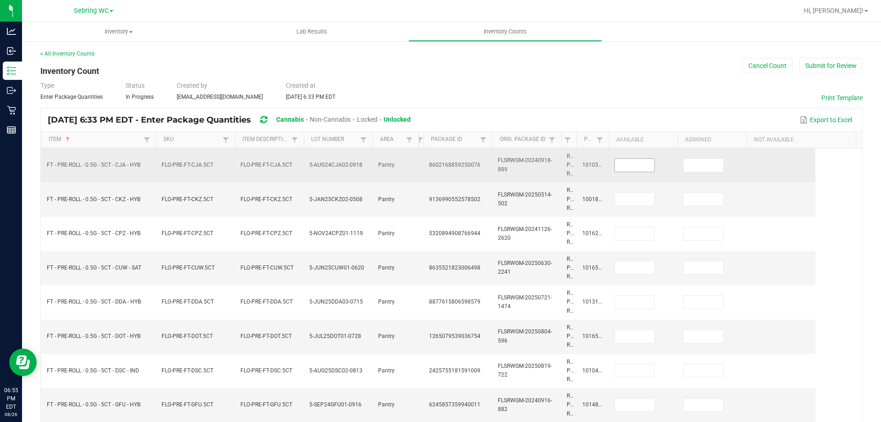
click at [641, 168] on input at bounding box center [634, 165] width 39 height 13
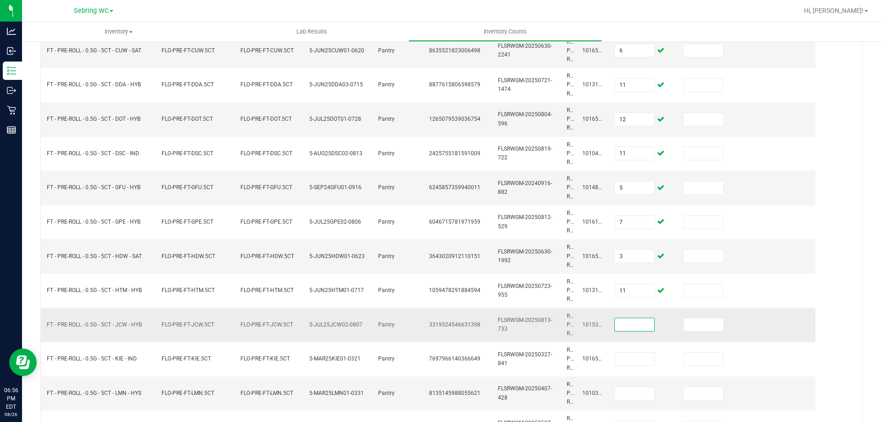
click at [634, 328] on input at bounding box center [634, 324] width 39 height 13
click at [624, 390] on input at bounding box center [634, 393] width 39 height 13
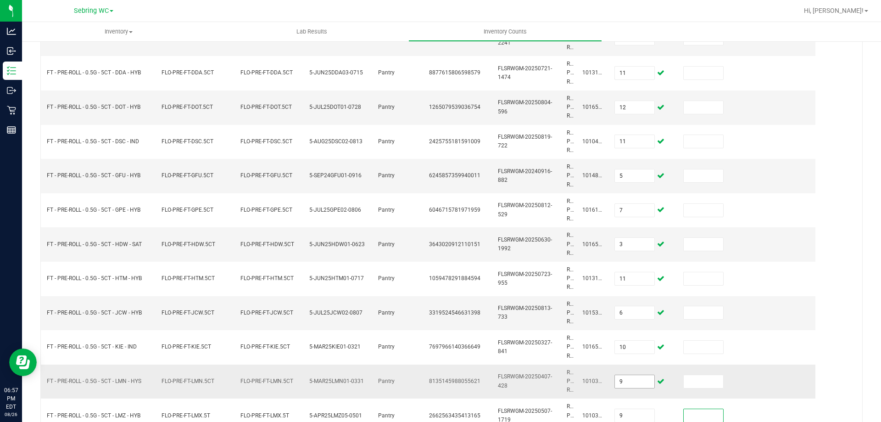
scroll to position [444, 0]
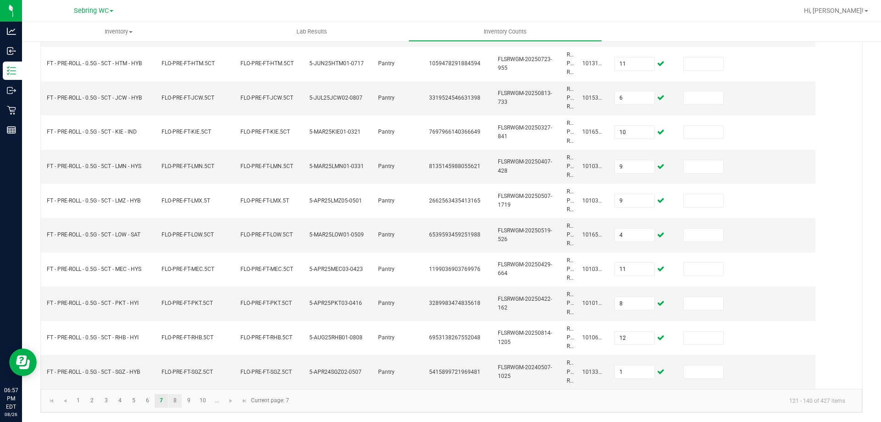
click at [173, 397] on link "8" at bounding box center [174, 401] width 13 height 14
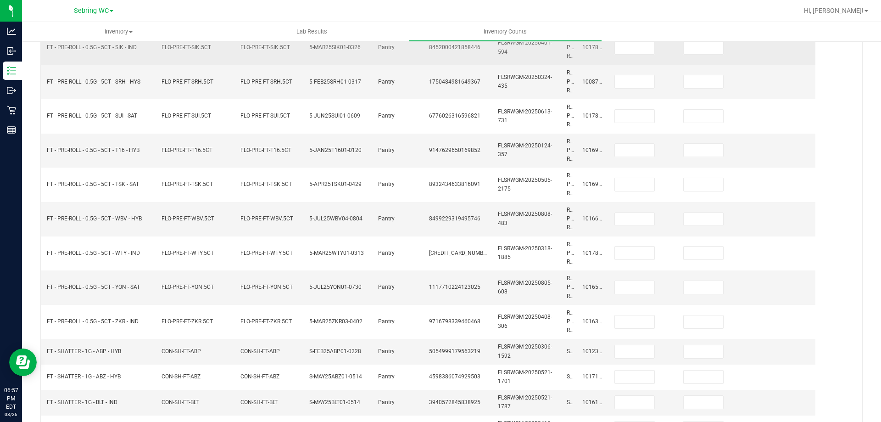
scroll to position [0, 0]
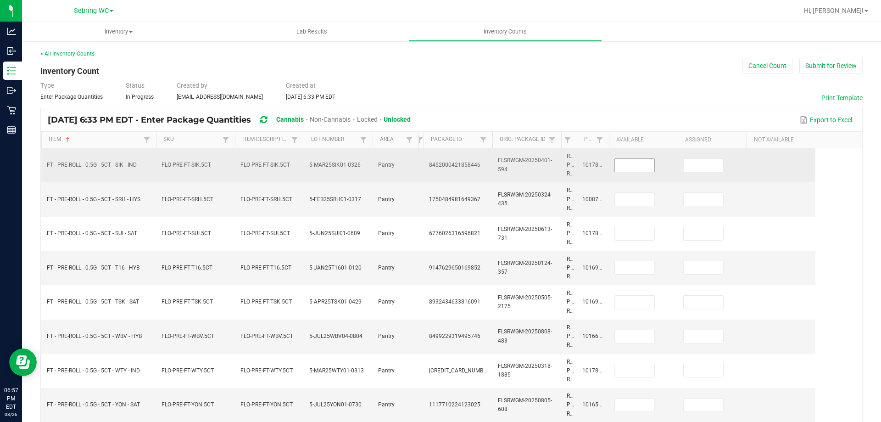
click at [625, 163] on input at bounding box center [634, 165] width 39 height 13
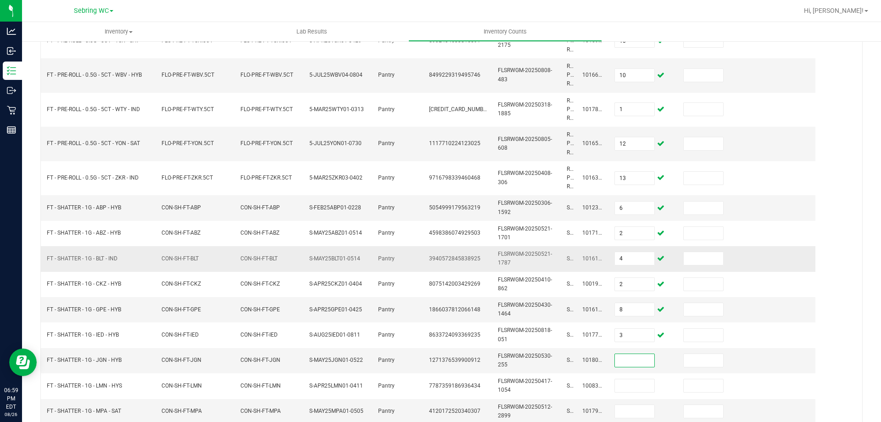
scroll to position [347, 0]
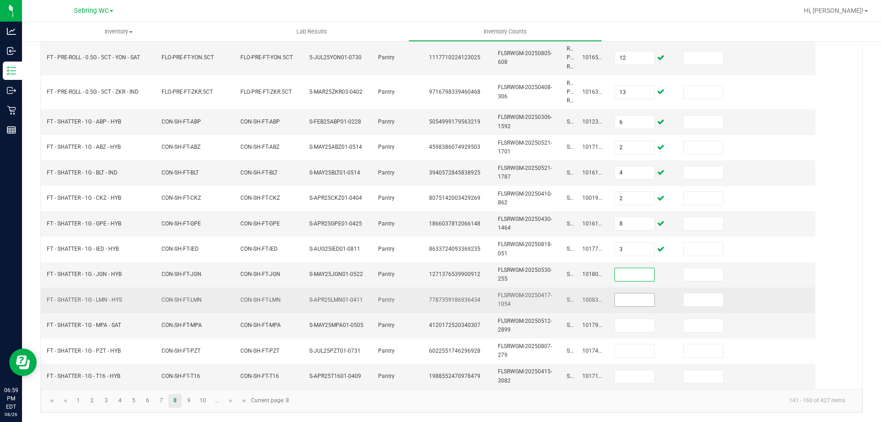
click at [626, 303] on input at bounding box center [634, 299] width 39 height 13
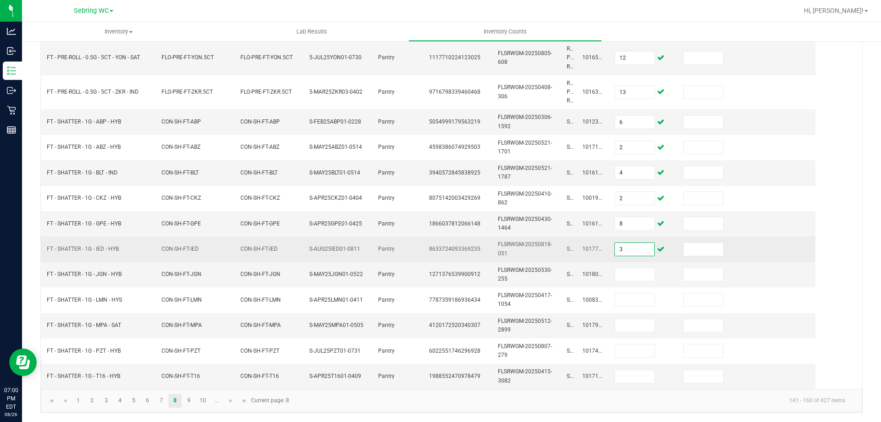
click at [636, 243] on input "3" at bounding box center [634, 249] width 39 height 13
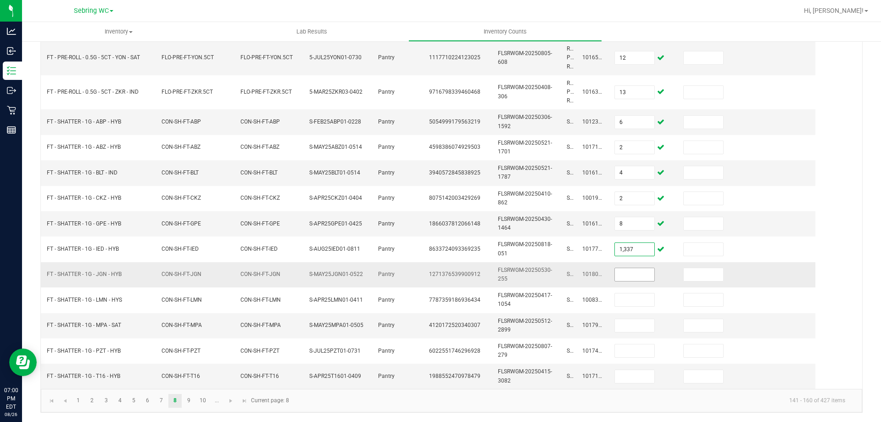
click at [621, 271] on input at bounding box center [634, 274] width 39 height 13
click at [187, 403] on link "9" at bounding box center [188, 401] width 13 height 14
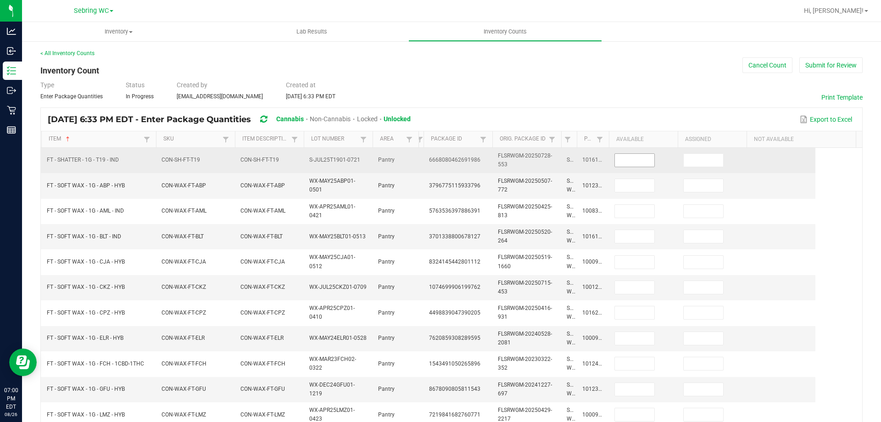
scroll to position [0, 0]
click at [649, 161] on input at bounding box center [634, 160] width 39 height 13
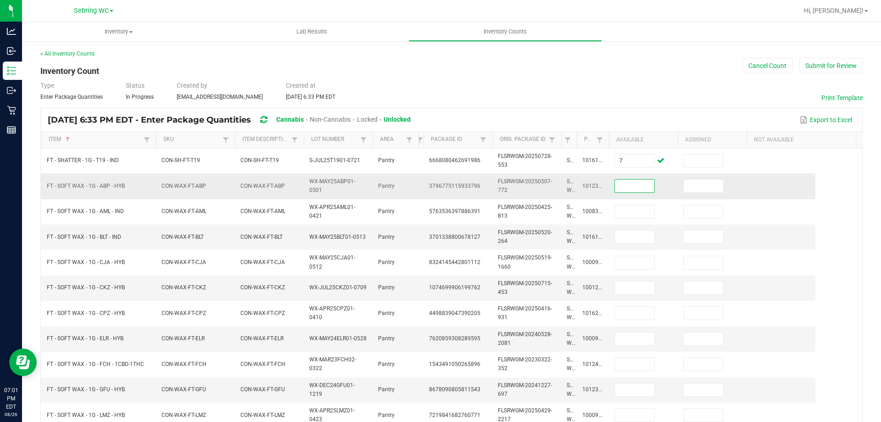
click at [638, 181] on input at bounding box center [634, 185] width 39 height 13
click at [633, 185] on input at bounding box center [634, 185] width 39 height 13
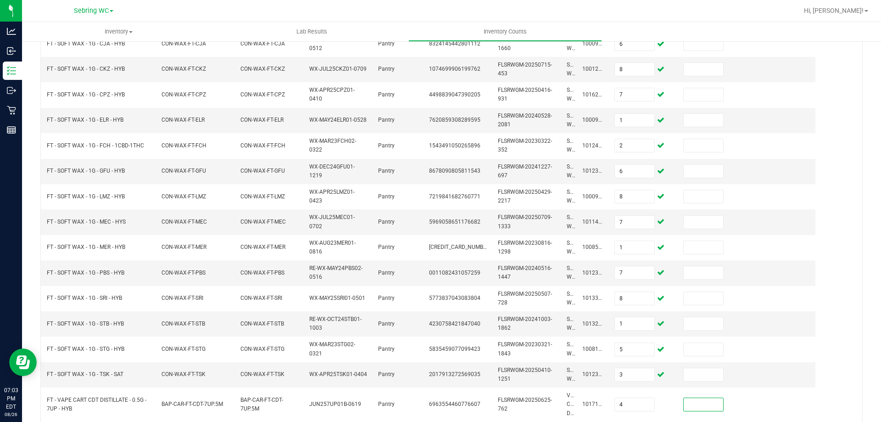
scroll to position [285, 0]
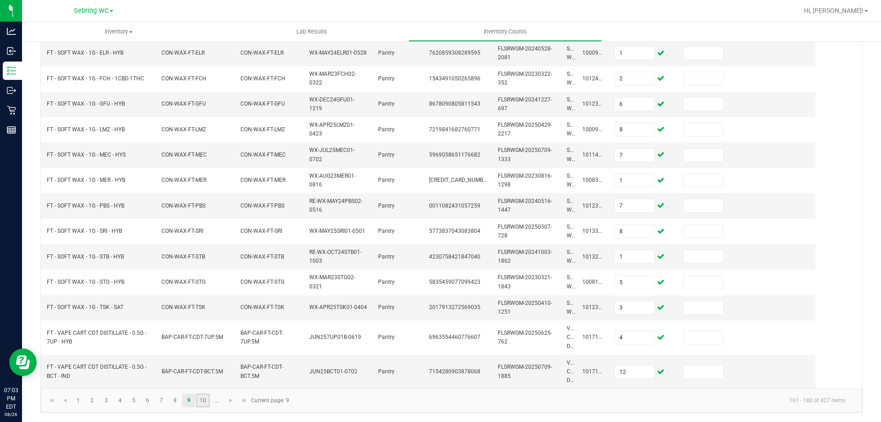
click at [200, 399] on link "10" at bounding box center [202, 400] width 13 height 14
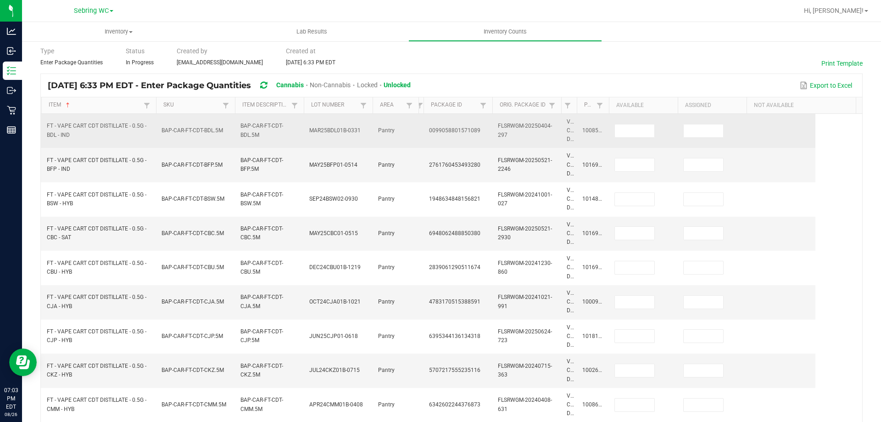
scroll to position [0, 0]
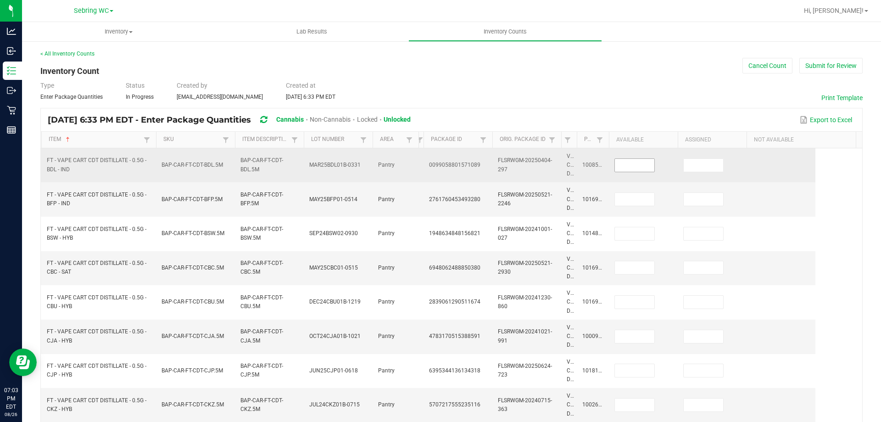
click at [632, 161] on input at bounding box center [634, 165] width 39 height 13
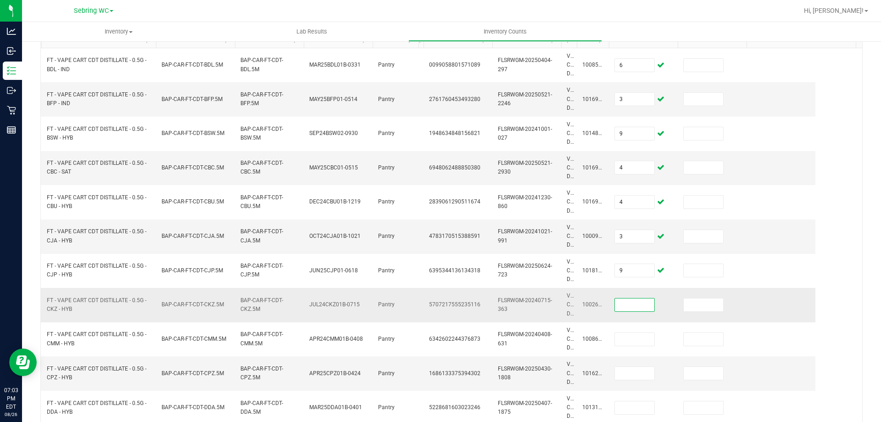
scroll to position [183, 0]
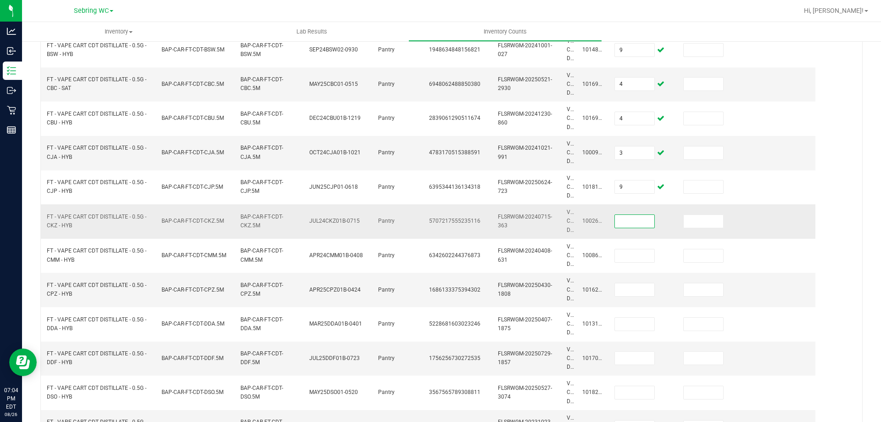
click at [627, 221] on input at bounding box center [634, 221] width 39 height 13
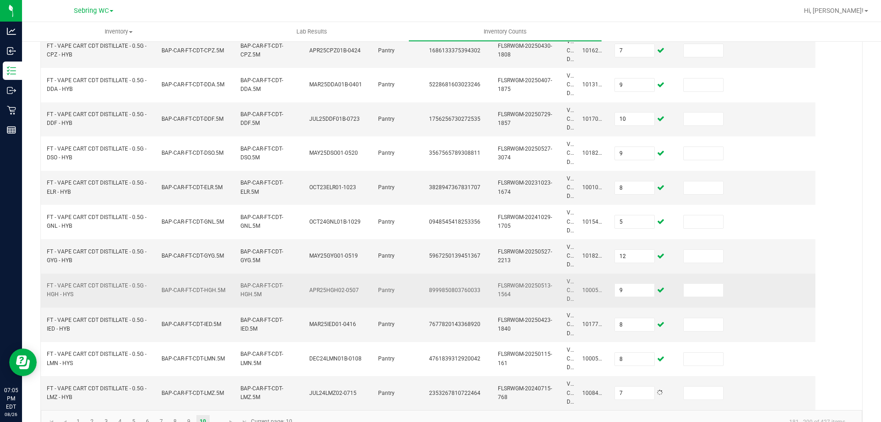
scroll to position [444, 0]
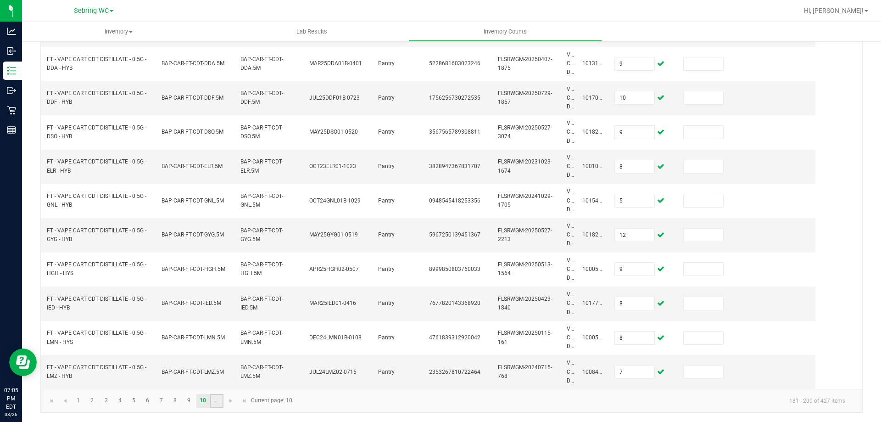
click at [215, 406] on link "..." at bounding box center [216, 401] width 13 height 14
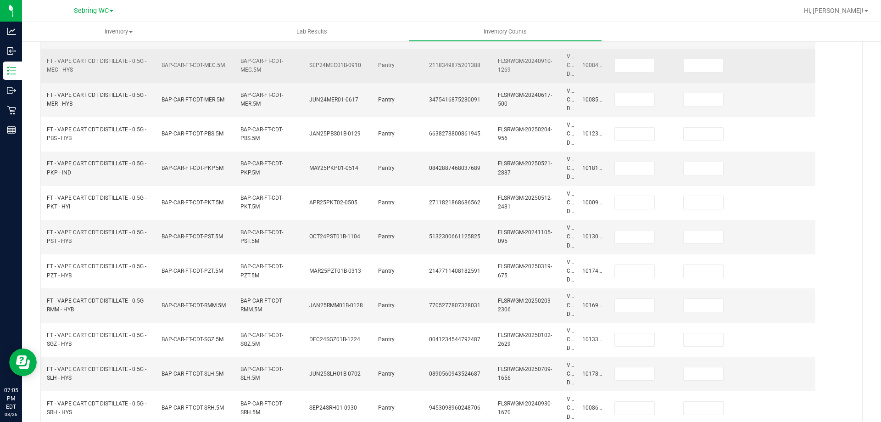
scroll to position [0, 0]
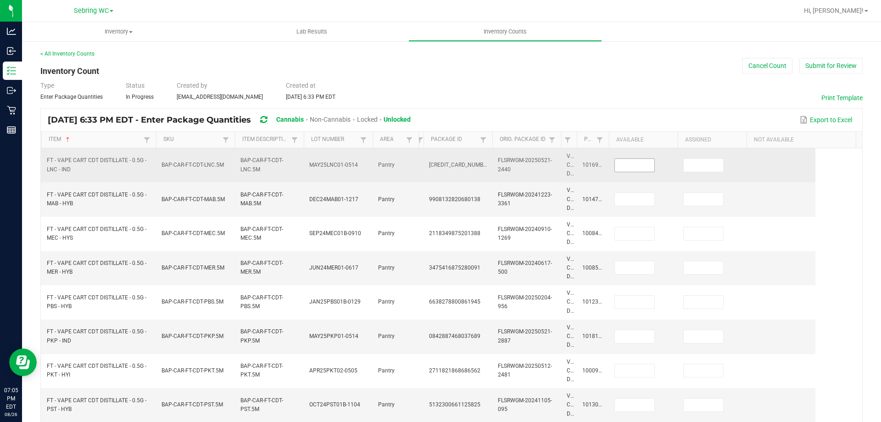
click at [637, 161] on input at bounding box center [634, 165] width 39 height 13
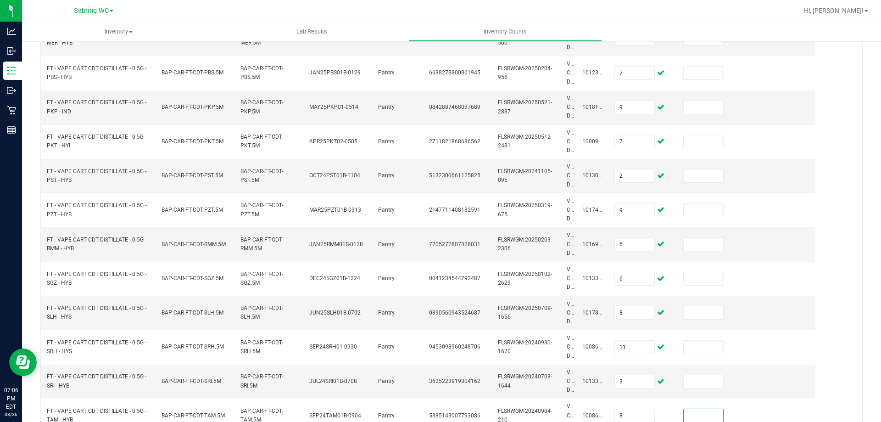
scroll to position [444, 0]
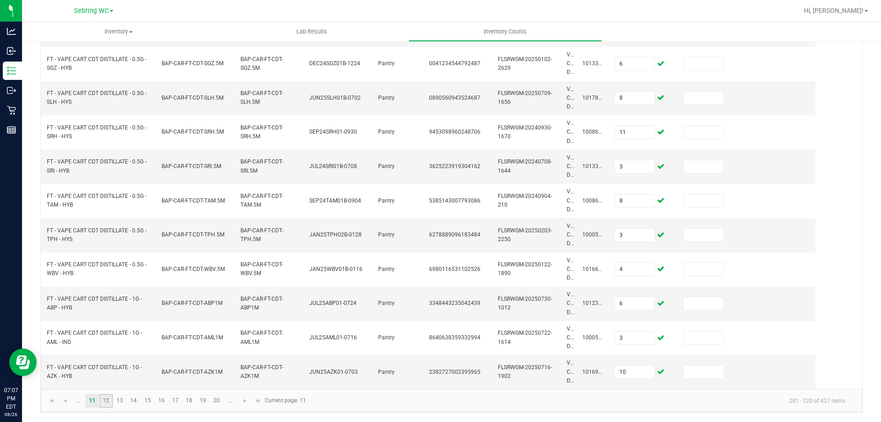
click at [108, 401] on link "12" at bounding box center [106, 401] width 13 height 14
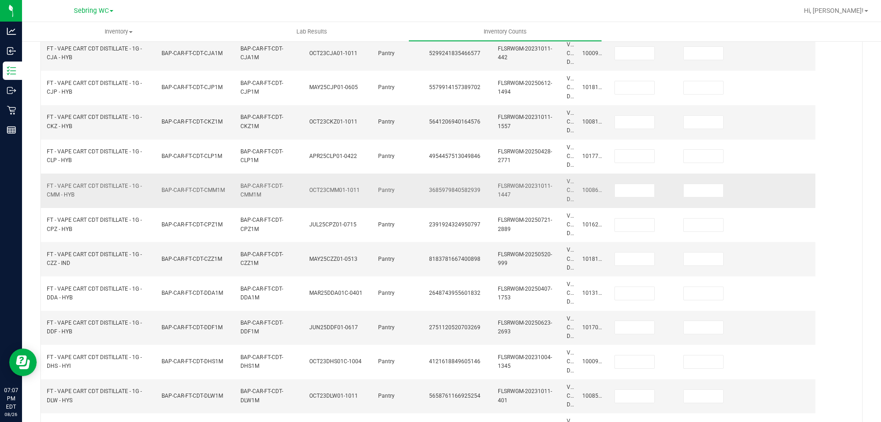
scroll to position [0, 0]
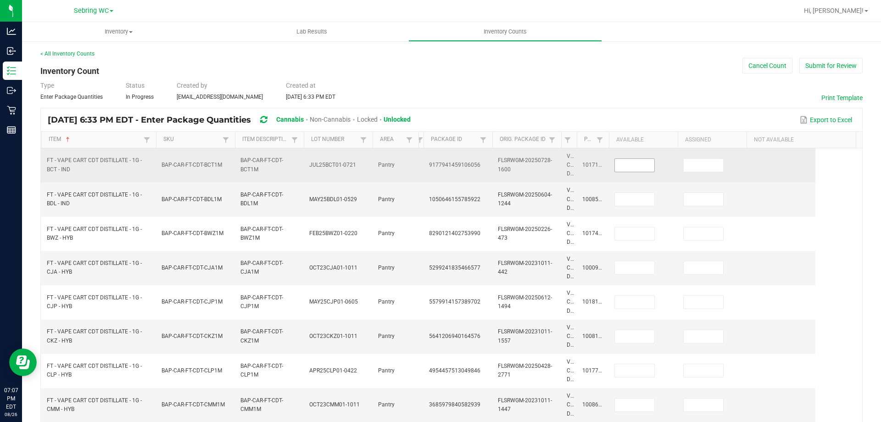
click at [625, 165] on input at bounding box center [634, 165] width 39 height 13
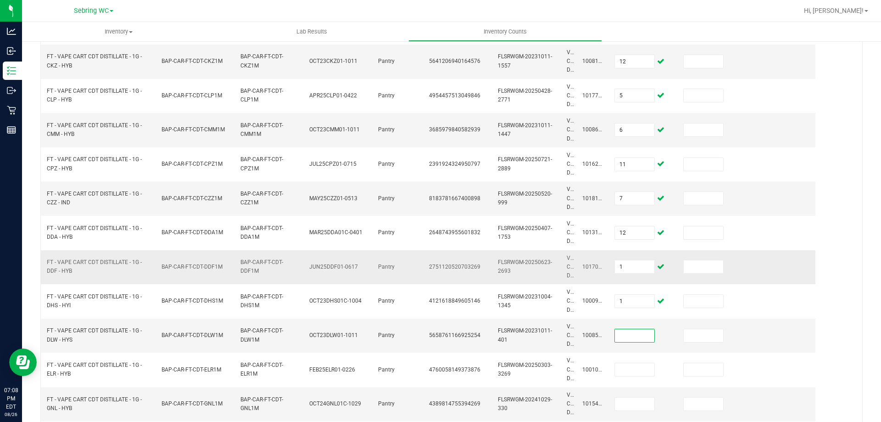
scroll to position [355, 0]
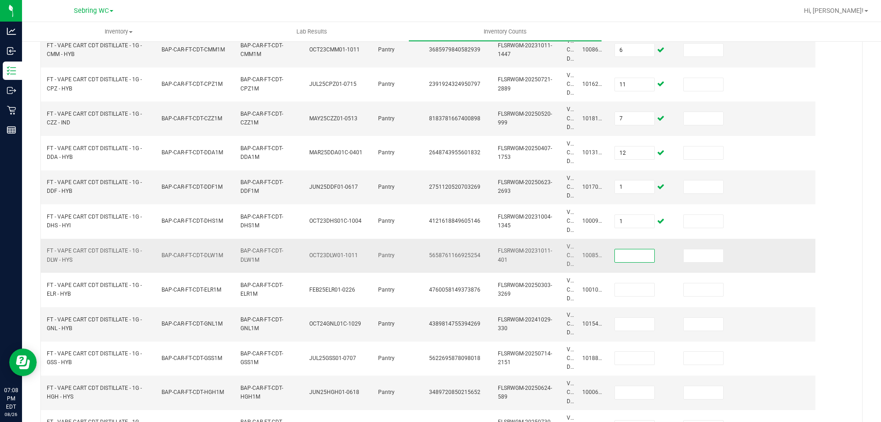
click at [628, 257] on input at bounding box center [634, 255] width 39 height 13
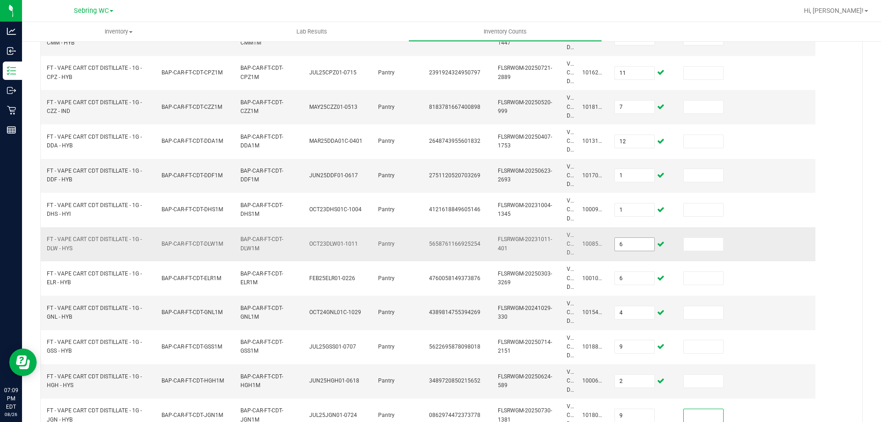
scroll to position [444, 0]
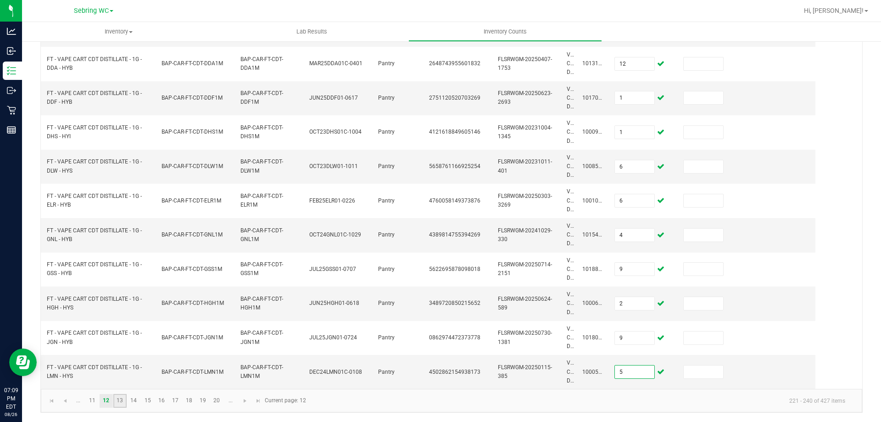
click at [122, 398] on link "13" at bounding box center [119, 401] width 13 height 14
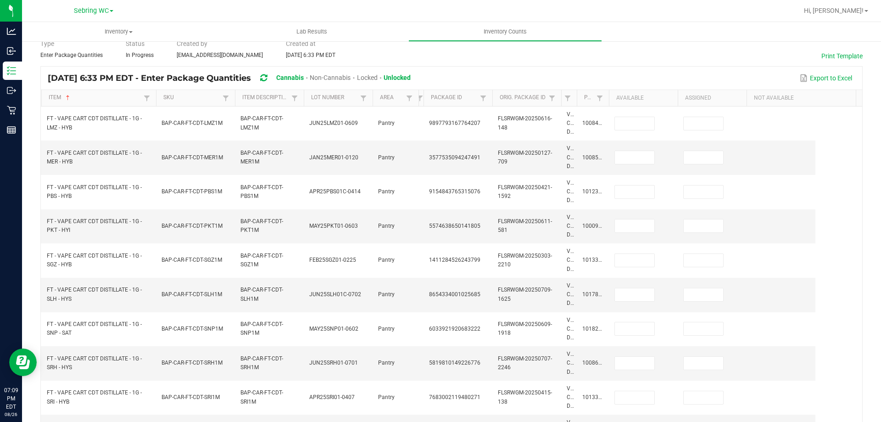
scroll to position [0, 0]
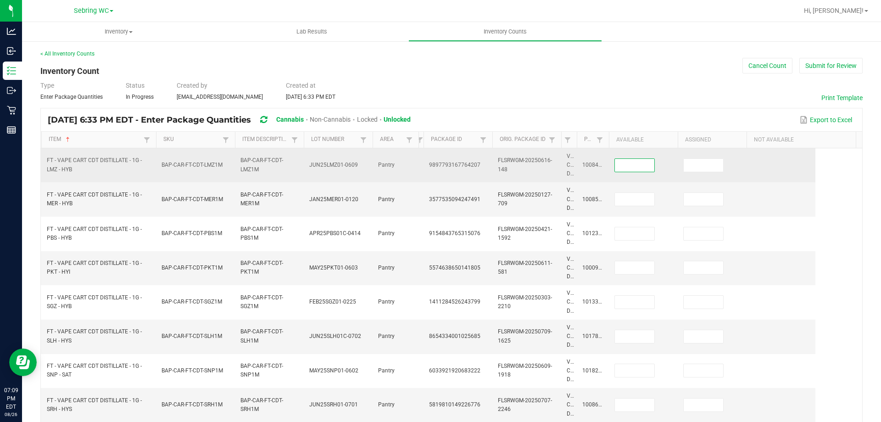
click at [625, 162] on input at bounding box center [634, 165] width 39 height 13
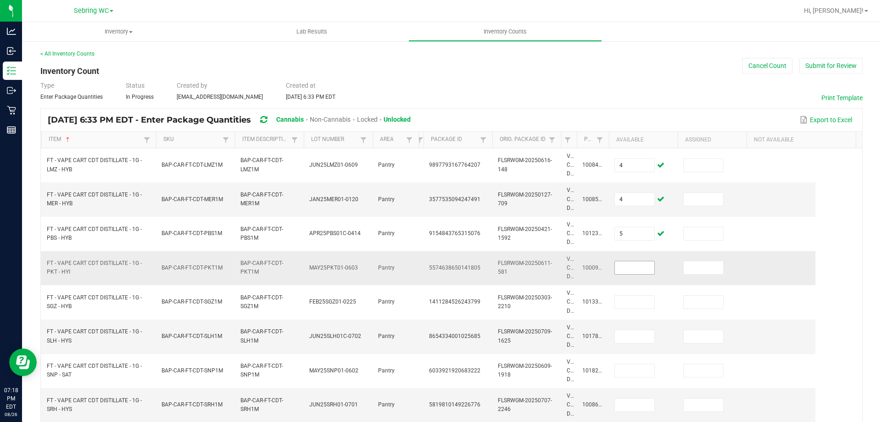
click at [632, 267] on input at bounding box center [634, 267] width 39 height 13
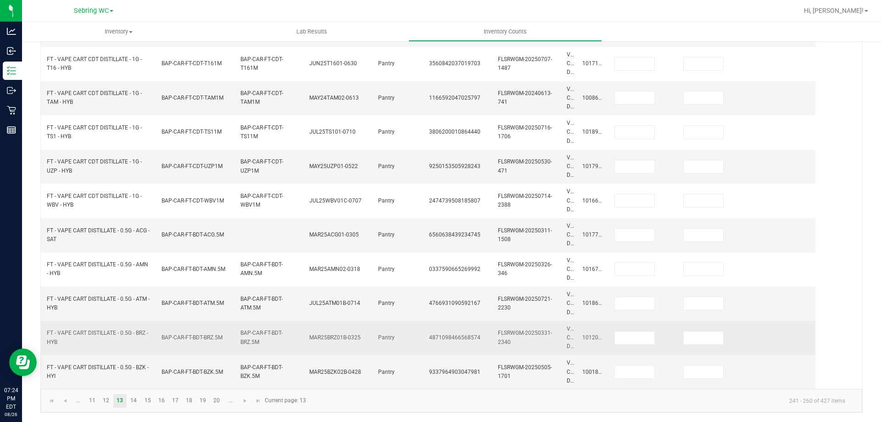
scroll to position [214, 0]
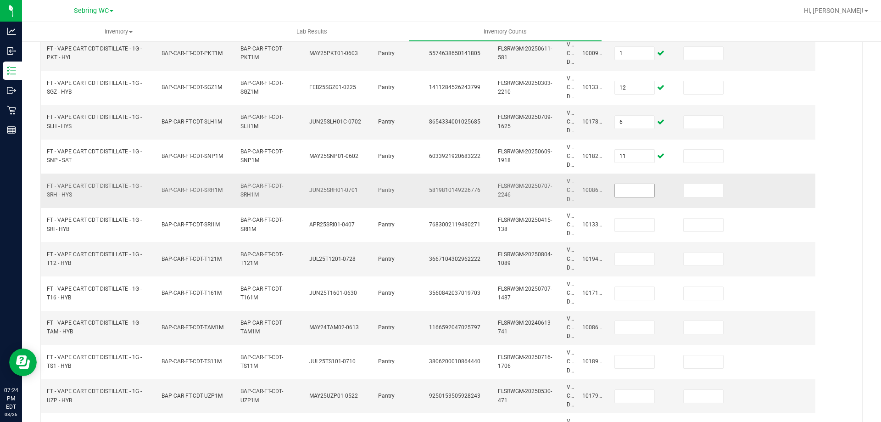
click at [621, 195] on input at bounding box center [634, 190] width 39 height 13
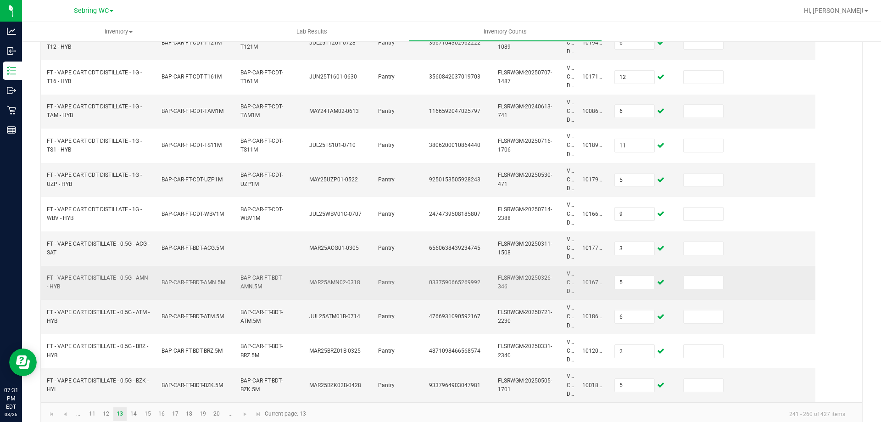
scroll to position [444, 0]
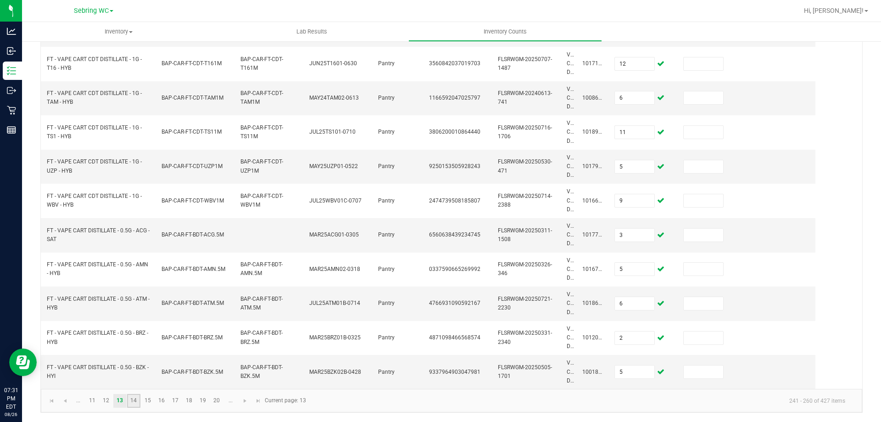
click at [138, 398] on link "14" at bounding box center [133, 401] width 13 height 14
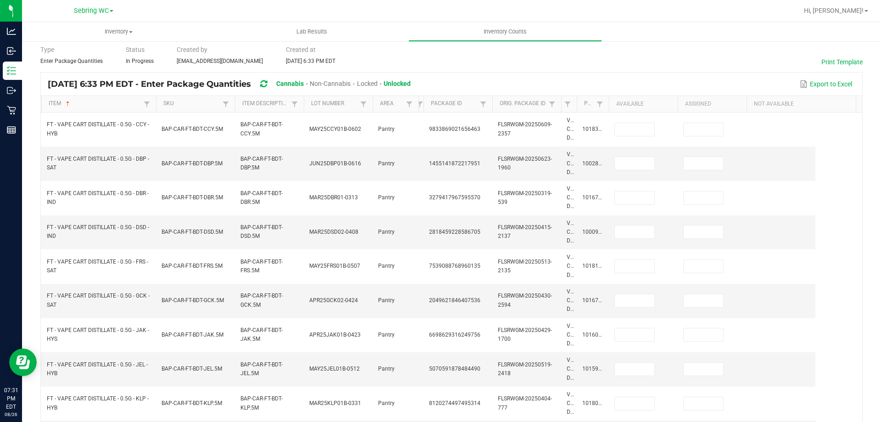
scroll to position [0, 0]
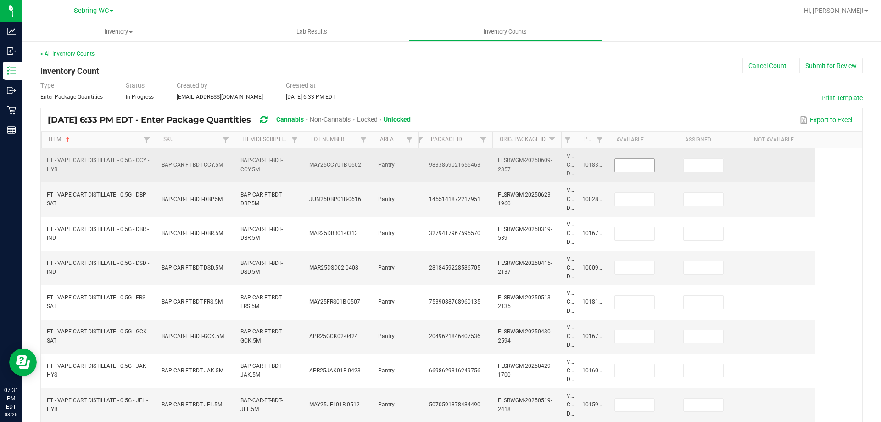
click at [631, 161] on input at bounding box center [634, 165] width 39 height 13
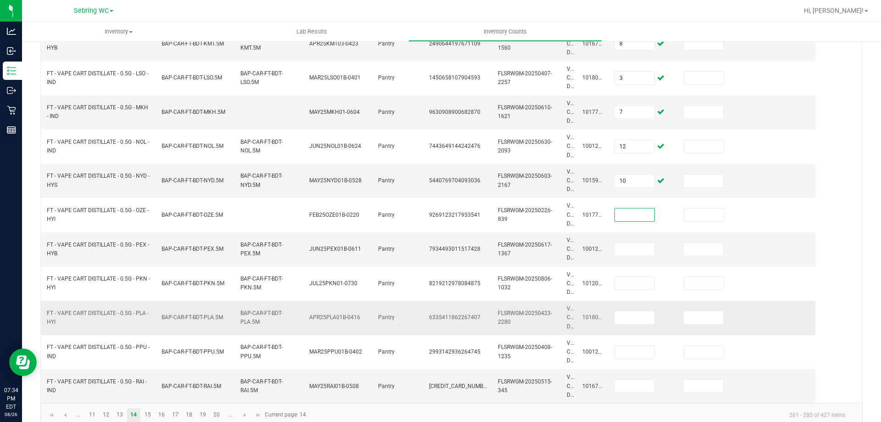
scroll to position [444, 0]
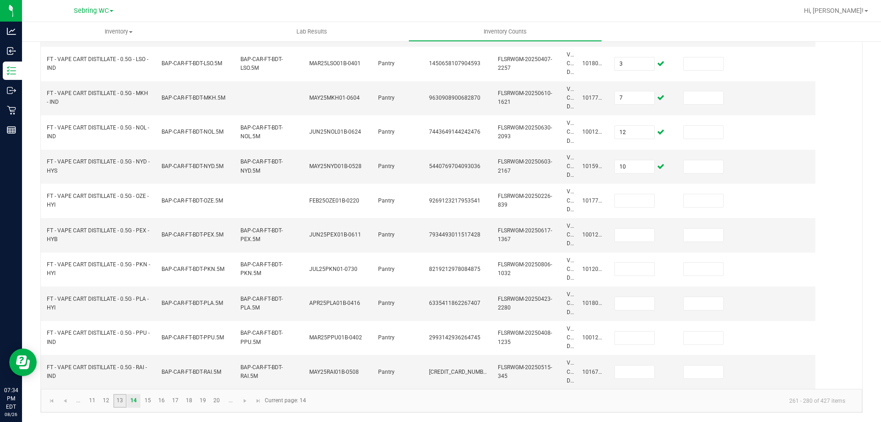
click at [124, 400] on link "13" at bounding box center [119, 401] width 13 height 14
click at [643, 373] on input "5" at bounding box center [634, 371] width 39 height 13
click at [131, 403] on link "14" at bounding box center [133, 401] width 13 height 14
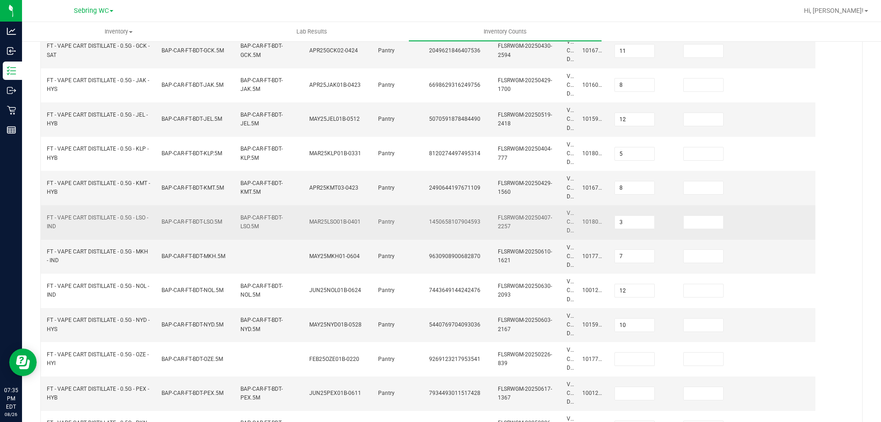
scroll to position [352, 0]
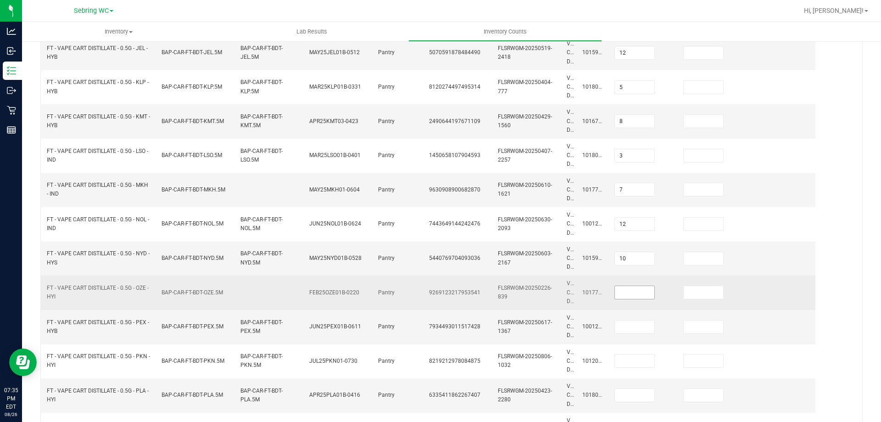
click at [618, 293] on input at bounding box center [634, 292] width 39 height 13
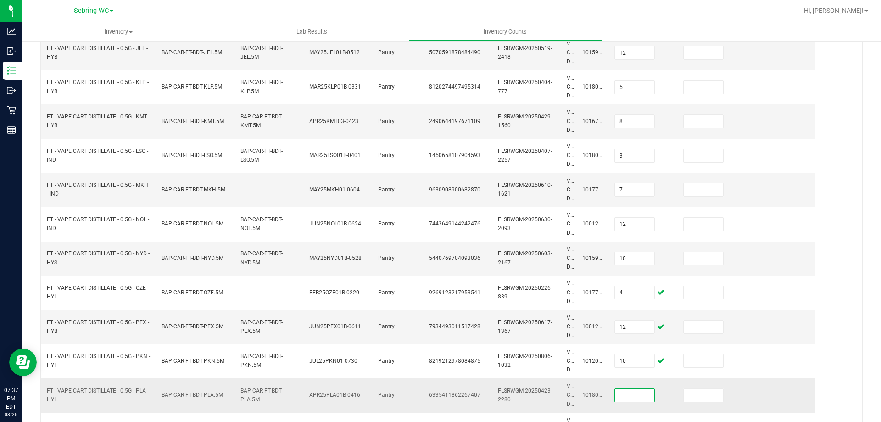
scroll to position [444, 0]
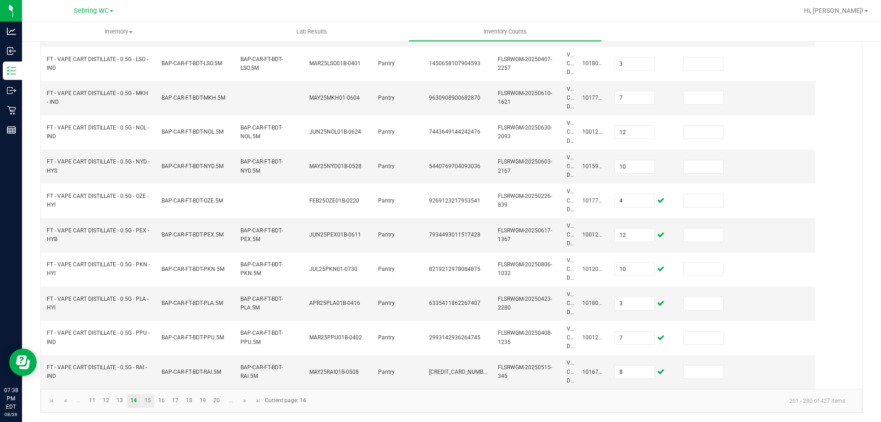
click at [150, 398] on link "15" at bounding box center [147, 401] width 13 height 14
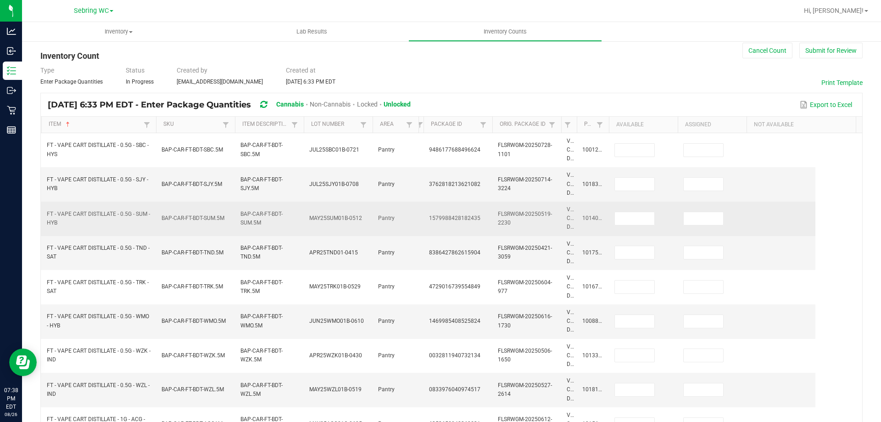
scroll to position [0, 0]
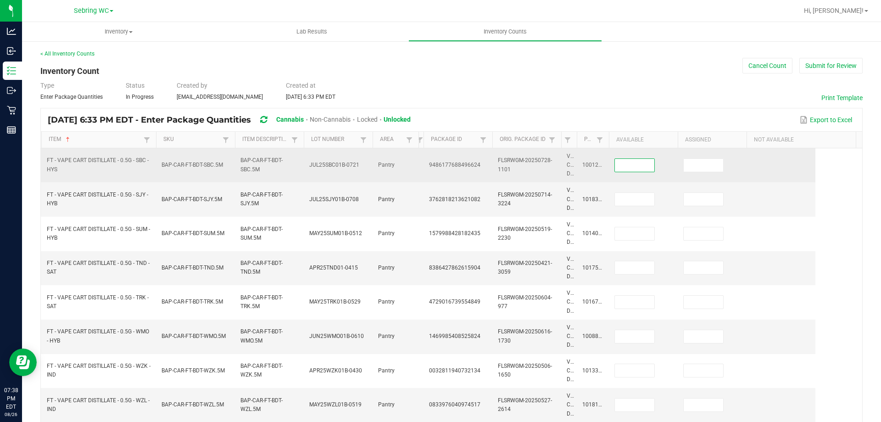
click at [628, 161] on input at bounding box center [634, 165] width 39 height 13
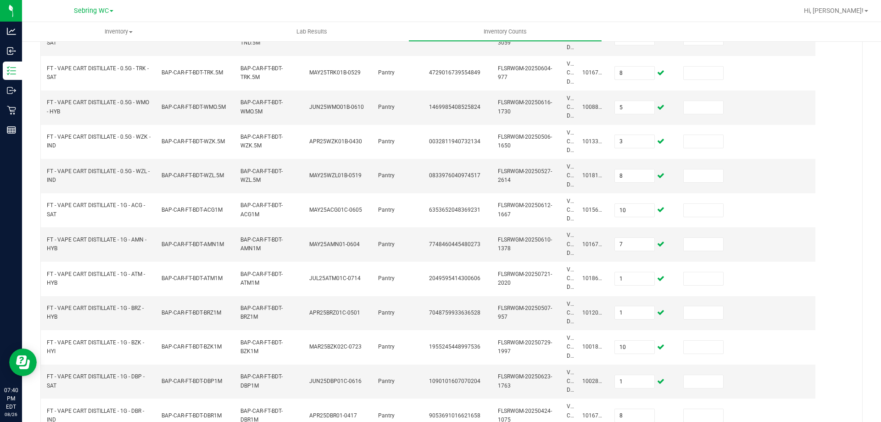
scroll to position [444, 0]
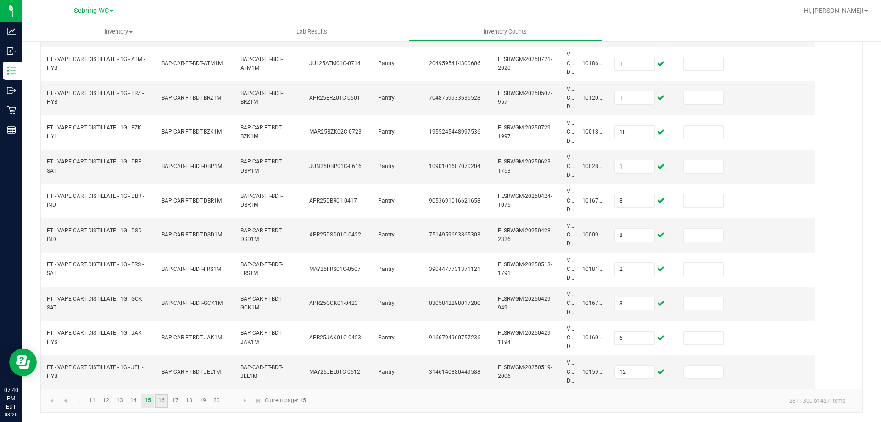
click at [157, 399] on link "16" at bounding box center [161, 401] width 13 height 14
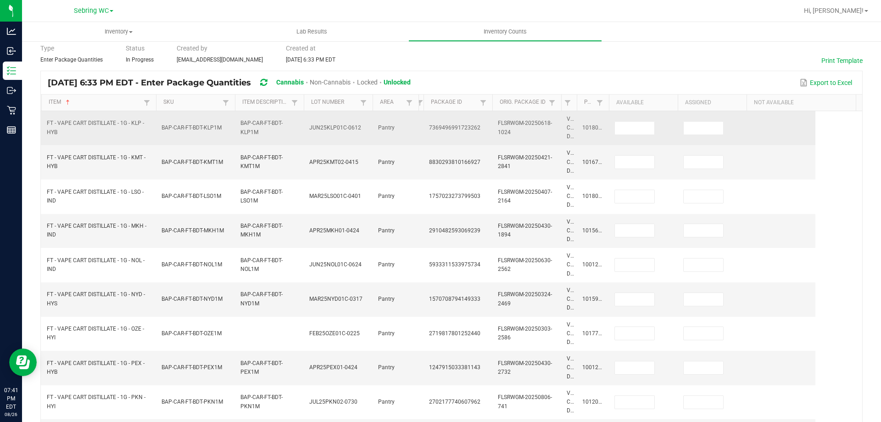
scroll to position [0, 0]
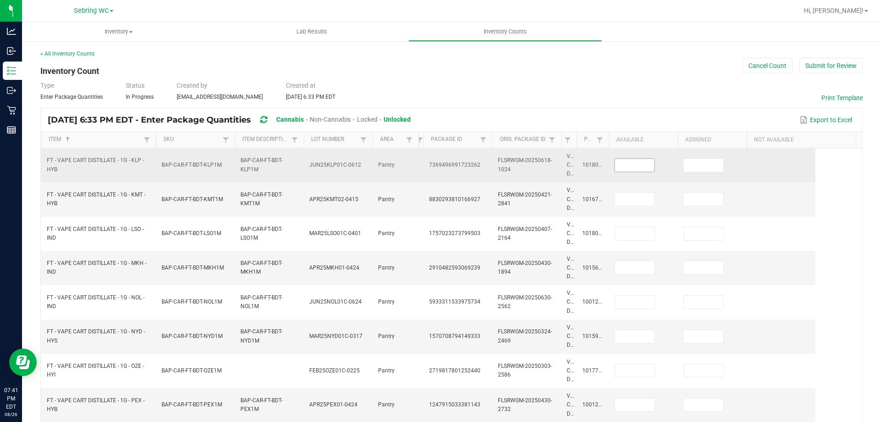
click at [622, 162] on input at bounding box center [634, 165] width 39 height 13
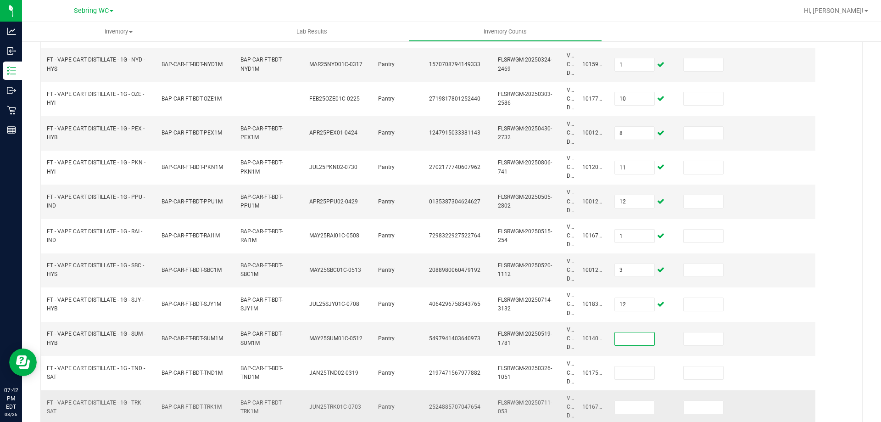
scroll to position [355, 0]
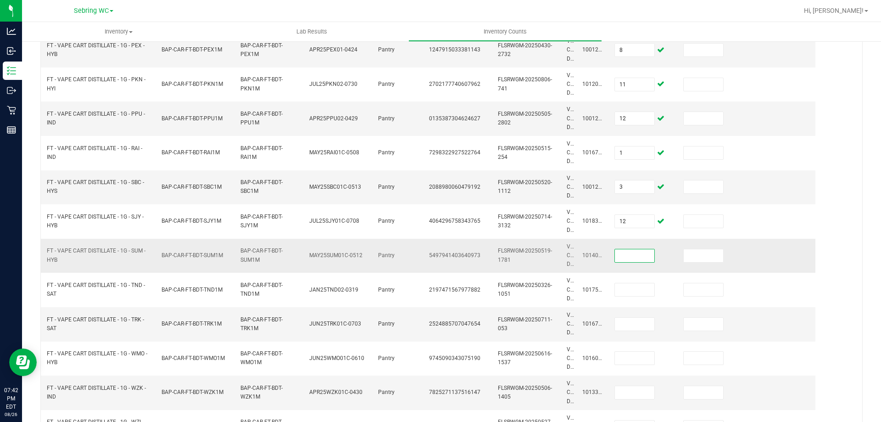
click at [625, 256] on input at bounding box center [634, 255] width 39 height 13
click at [638, 328] on input "3" at bounding box center [634, 323] width 39 height 13
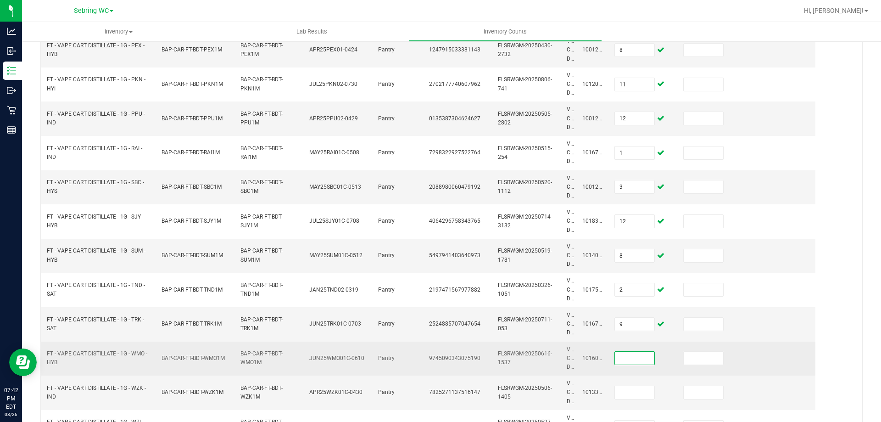
click at [629, 354] on input at bounding box center [634, 357] width 39 height 13
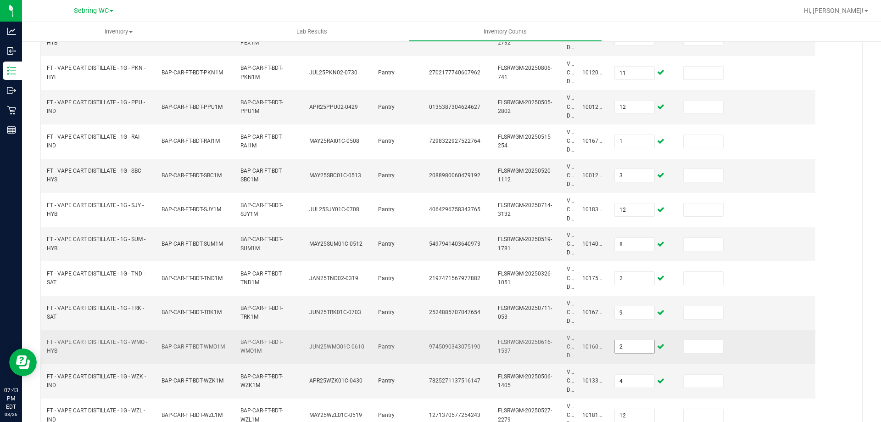
scroll to position [453, 0]
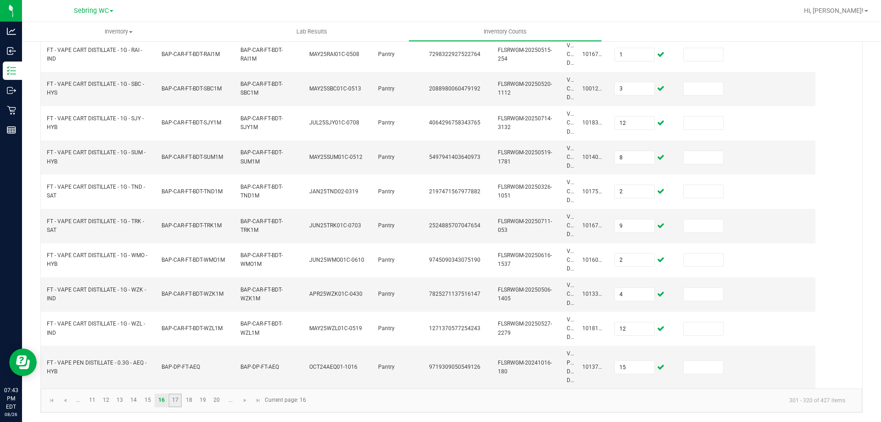
click at [179, 401] on link "17" at bounding box center [174, 400] width 13 height 14
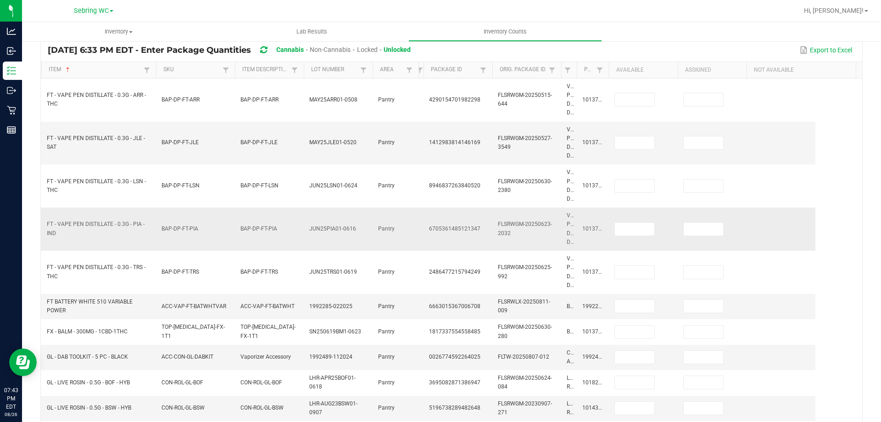
scroll to position [0, 0]
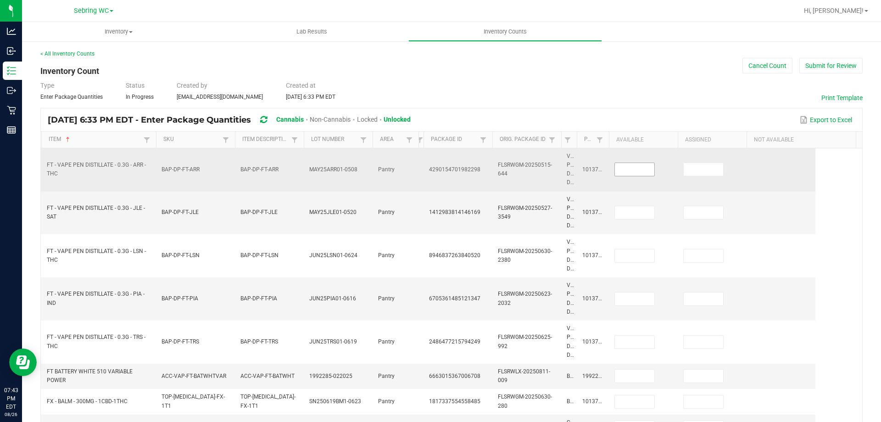
click at [623, 166] on input at bounding box center [634, 169] width 39 height 13
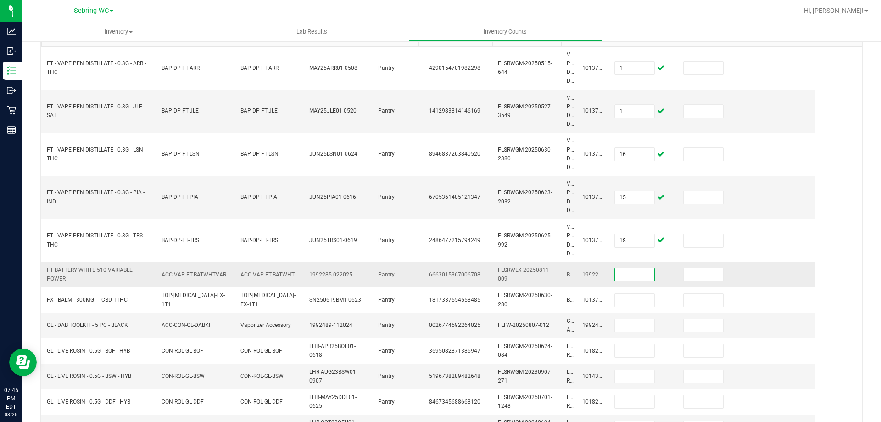
scroll to position [80, 0]
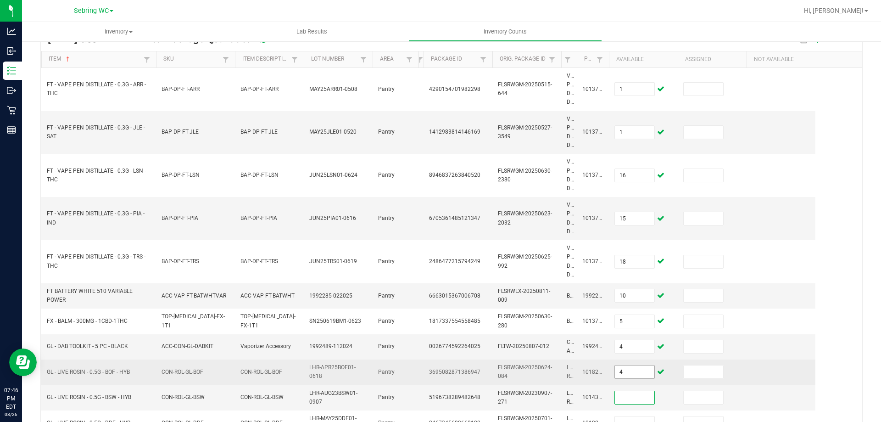
click at [628, 368] on input "4" at bounding box center [634, 371] width 39 height 13
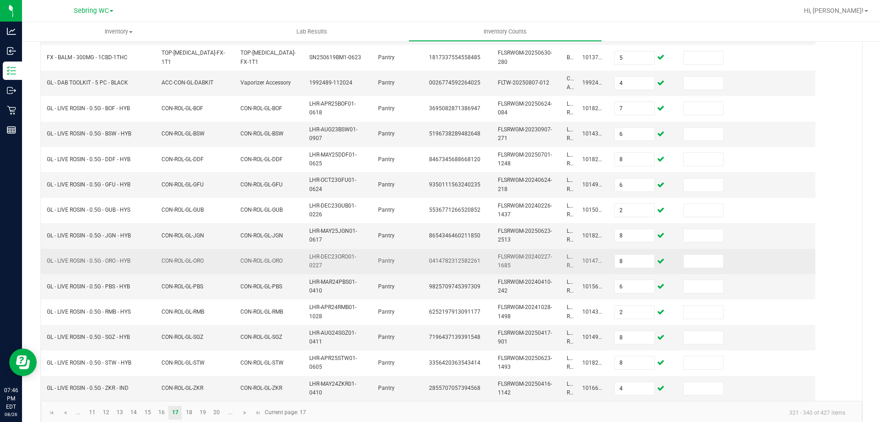
scroll to position [356, 0]
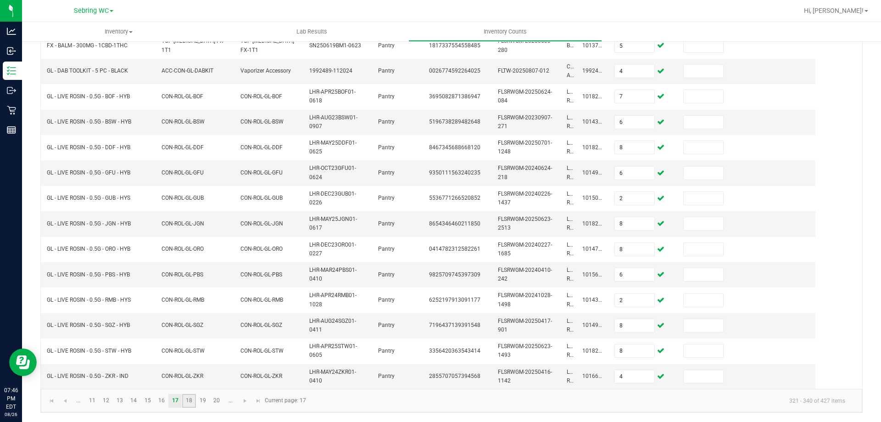
click at [185, 401] on link "18" at bounding box center [188, 401] width 13 height 14
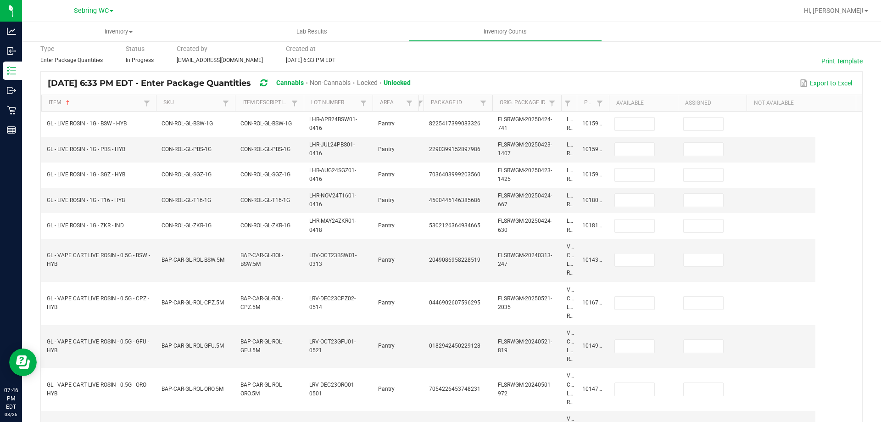
scroll to position [0, 0]
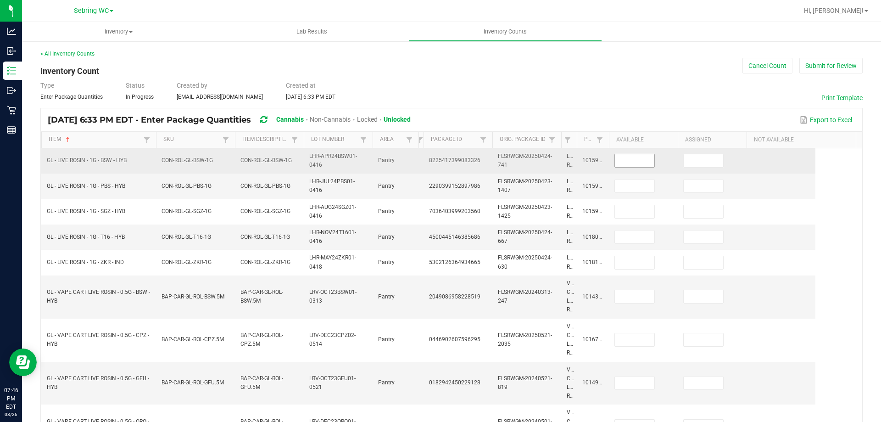
click at [619, 161] on input at bounding box center [634, 160] width 39 height 13
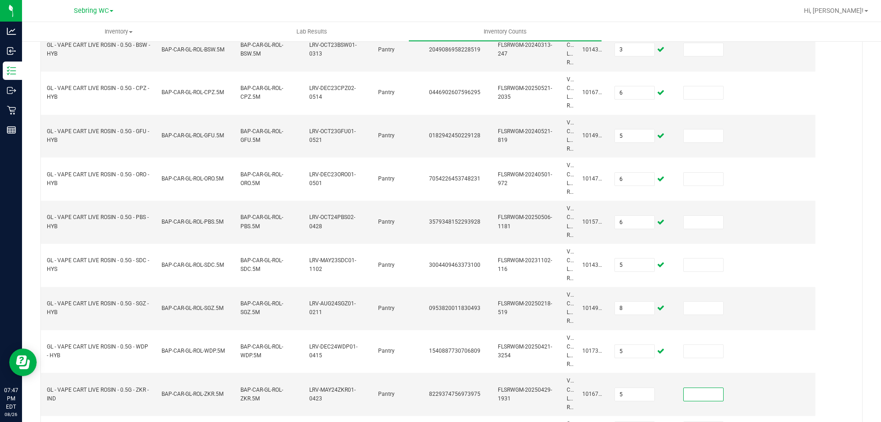
scroll to position [426, 0]
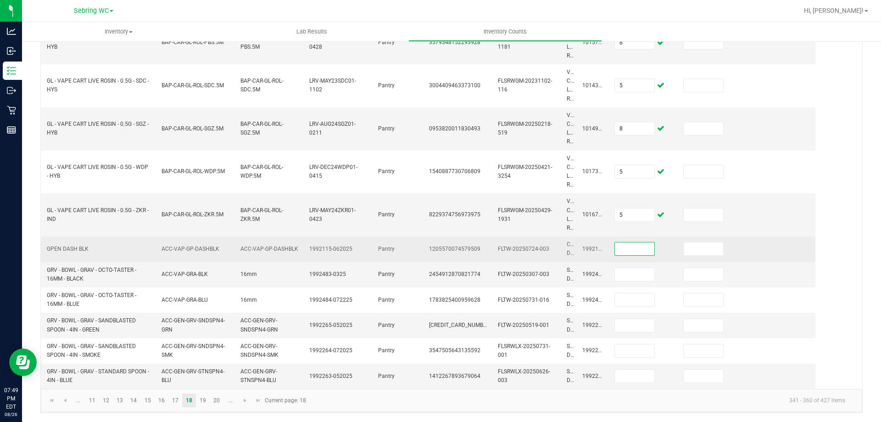
click at [628, 252] on input at bounding box center [634, 248] width 39 height 13
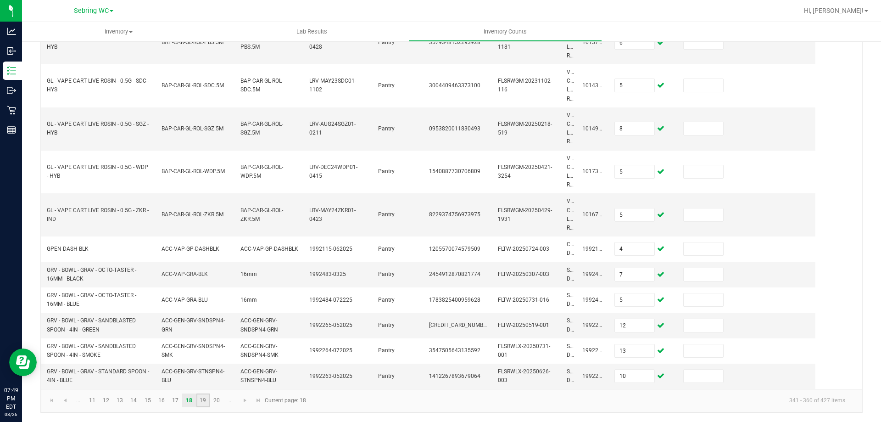
click at [203, 397] on link "19" at bounding box center [202, 400] width 13 height 14
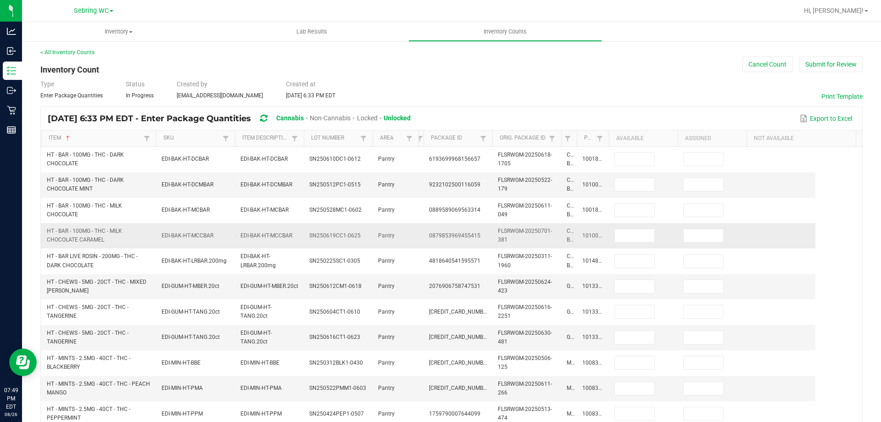
scroll to position [0, 0]
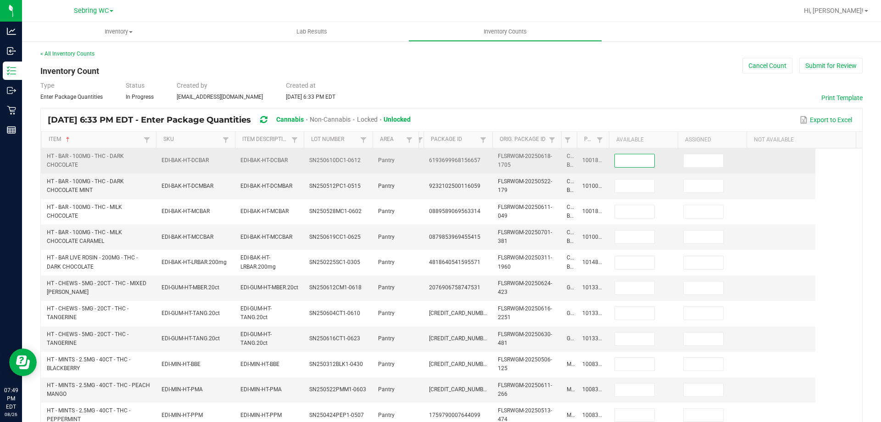
click at [644, 166] on input at bounding box center [634, 160] width 39 height 13
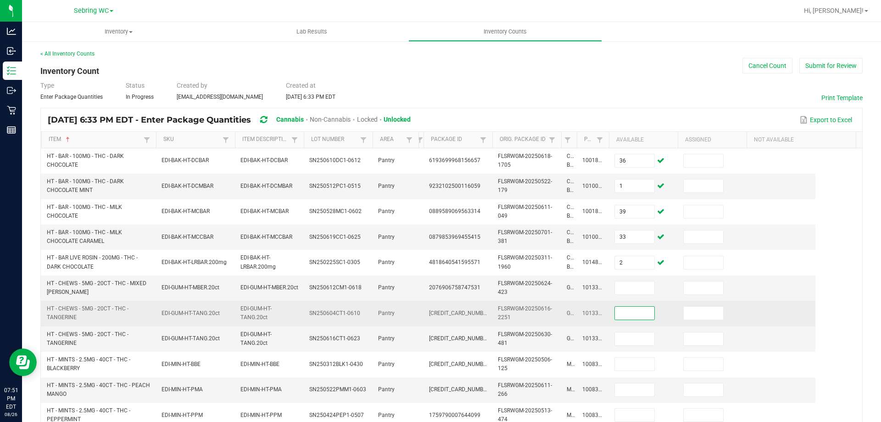
click at [627, 318] on input at bounding box center [634, 312] width 39 height 13
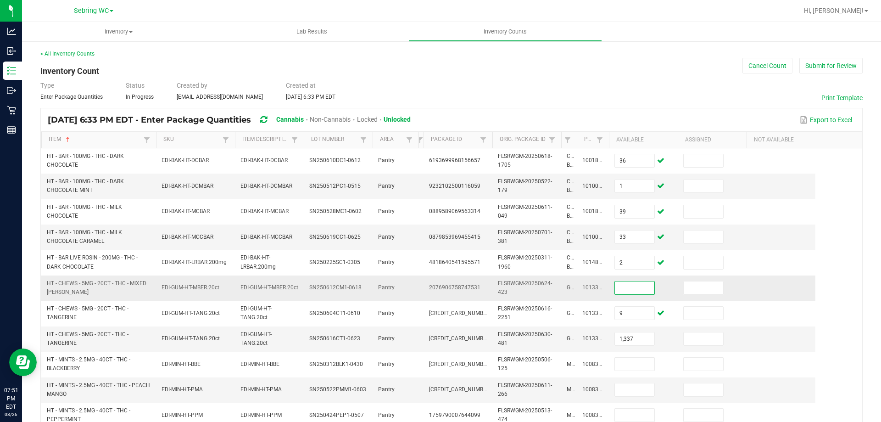
click at [640, 291] on input at bounding box center [634, 287] width 39 height 13
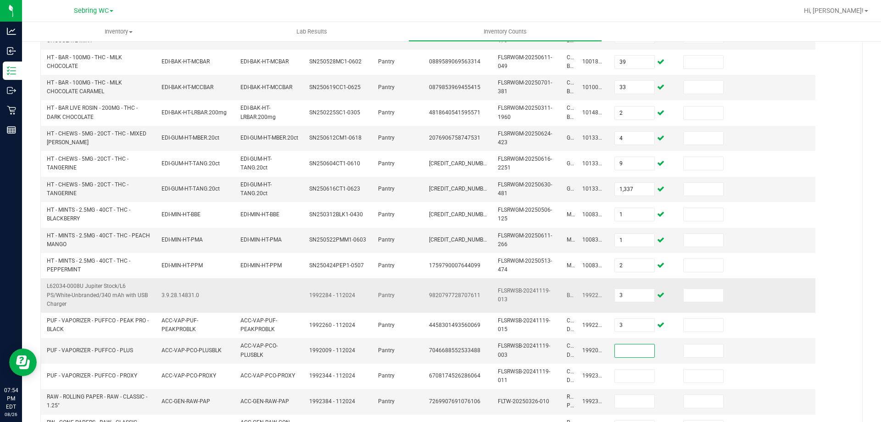
scroll to position [229, 0]
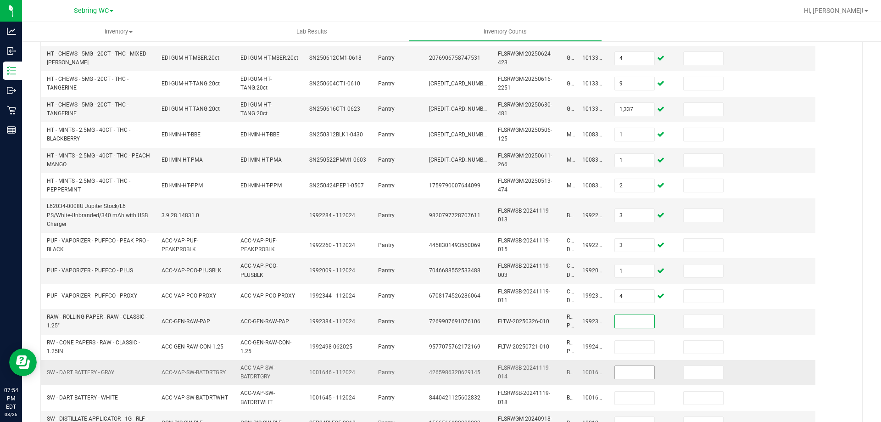
click at [622, 375] on input at bounding box center [634, 372] width 39 height 13
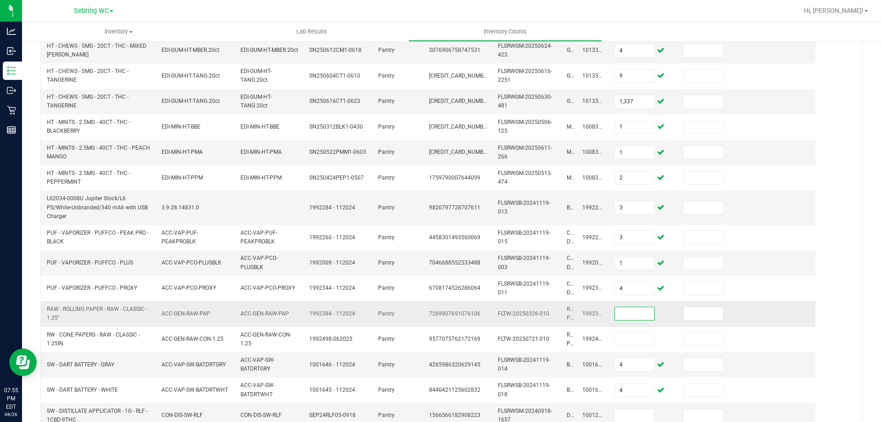
click at [629, 318] on input at bounding box center [634, 313] width 39 height 13
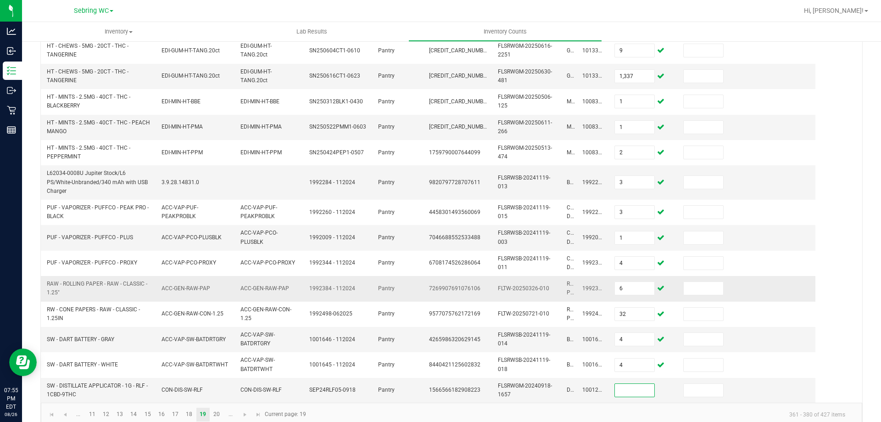
scroll to position [277, 0]
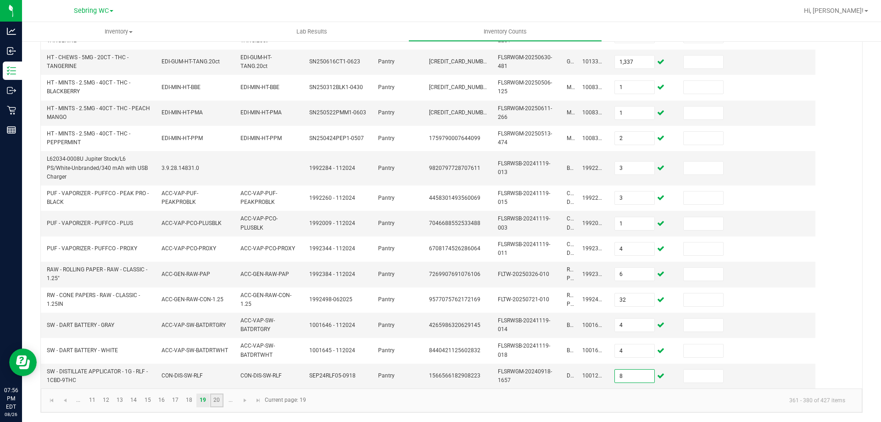
click at [217, 401] on link "20" at bounding box center [216, 400] width 13 height 14
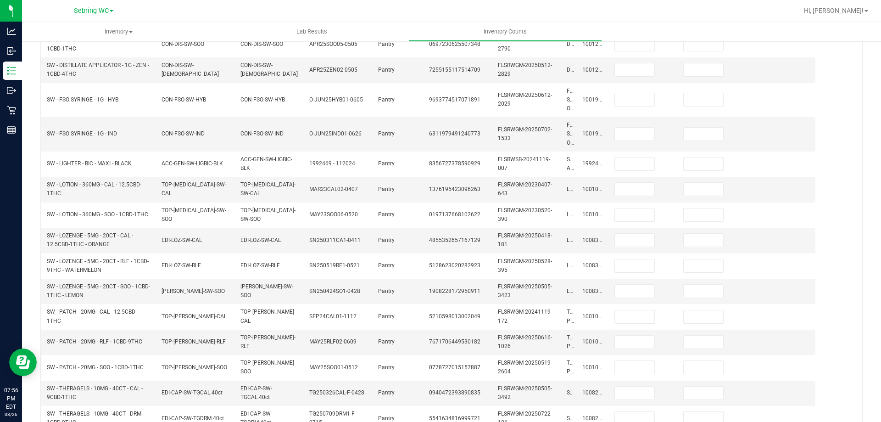
scroll to position [1, 0]
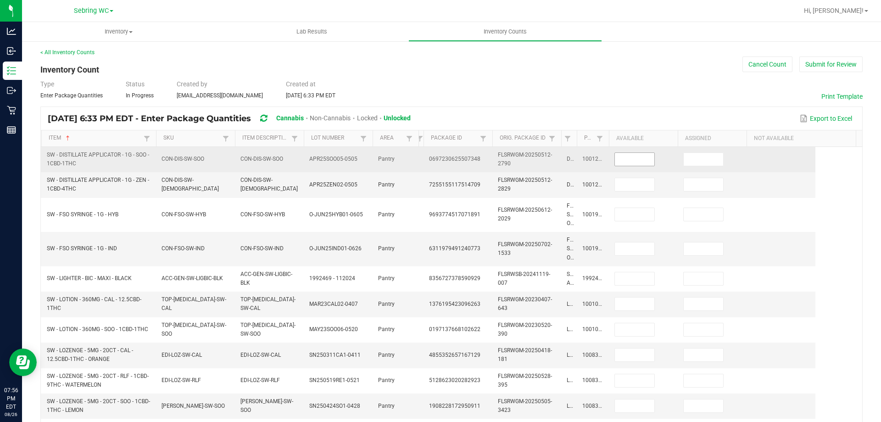
click at [628, 155] on input at bounding box center [634, 159] width 39 height 13
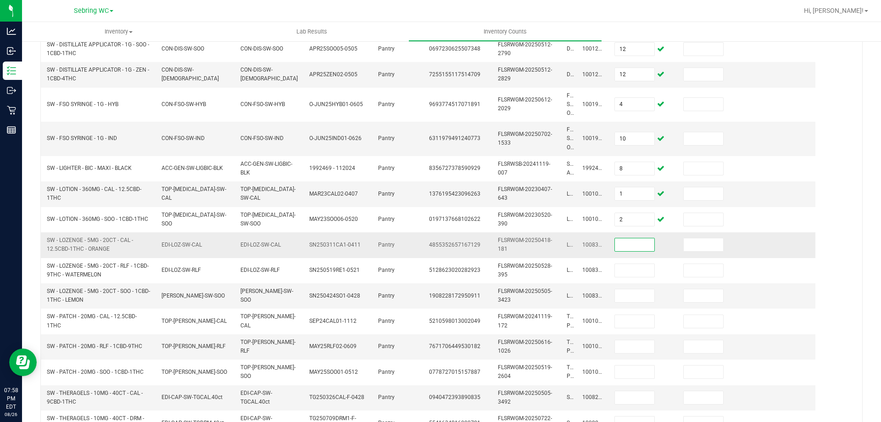
scroll to position [139, 0]
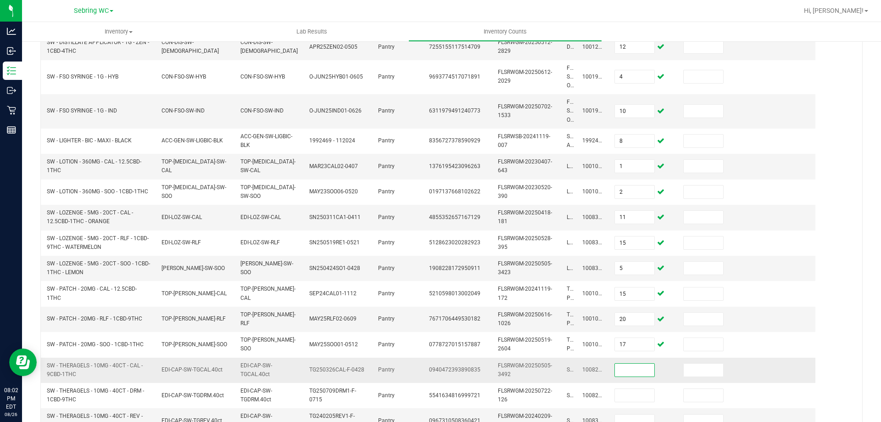
click at [623, 372] on input at bounding box center [634, 369] width 39 height 13
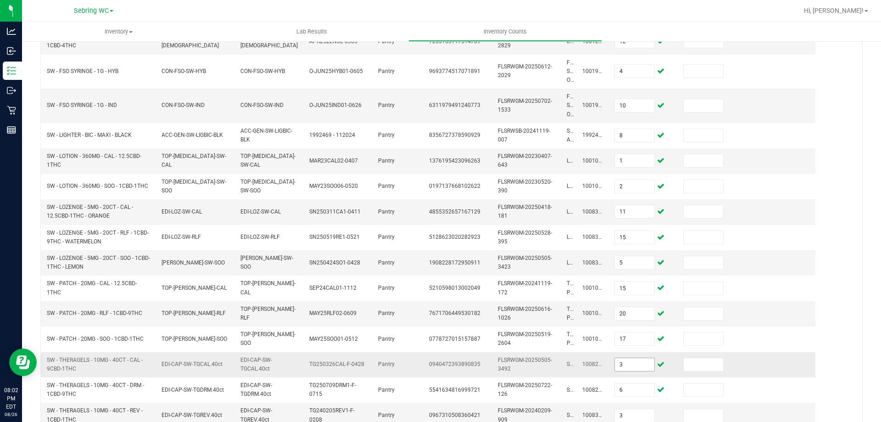
scroll to position [285, 0]
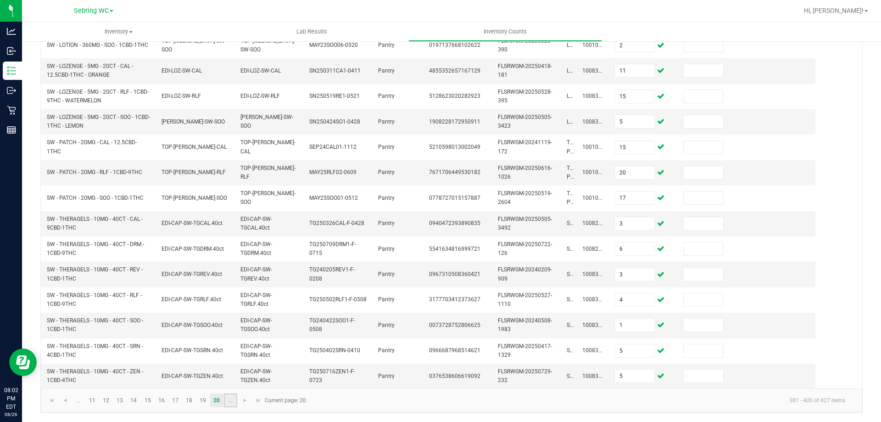
click at [229, 401] on link "..." at bounding box center [230, 400] width 13 height 14
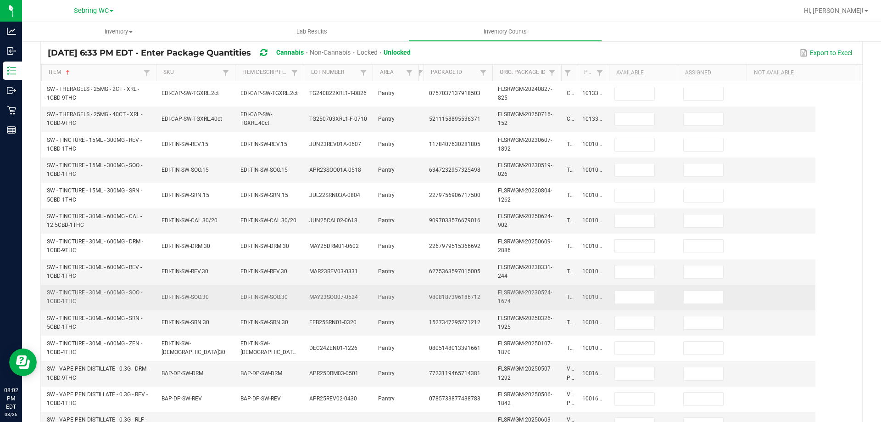
scroll to position [0, 0]
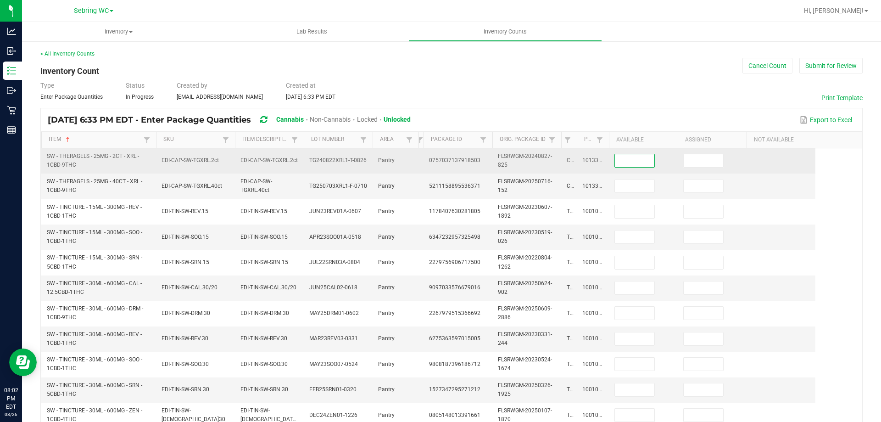
click at [621, 159] on input at bounding box center [634, 160] width 39 height 13
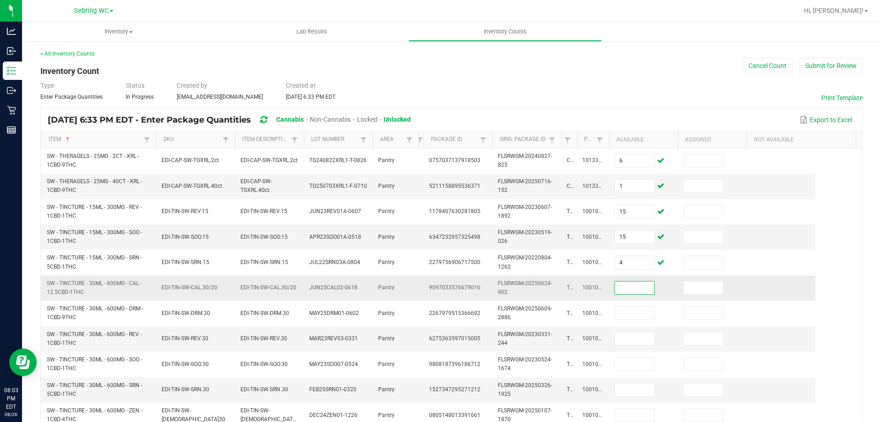
click at [640, 284] on input at bounding box center [634, 287] width 39 height 13
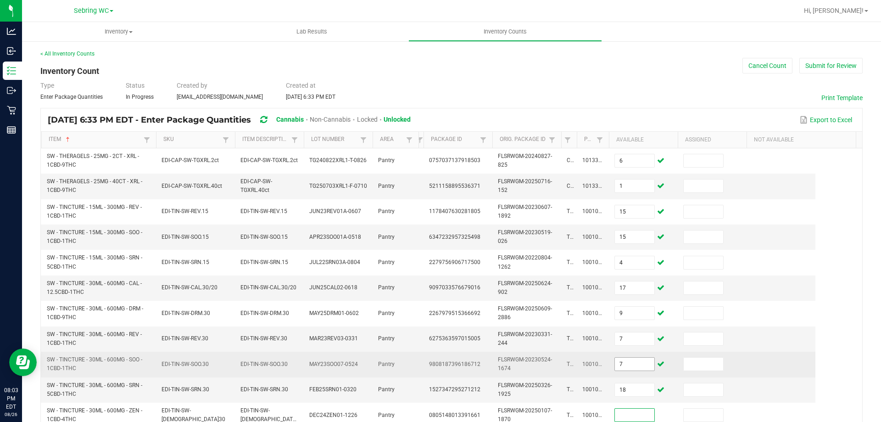
click at [624, 368] on input "7" at bounding box center [634, 363] width 39 height 13
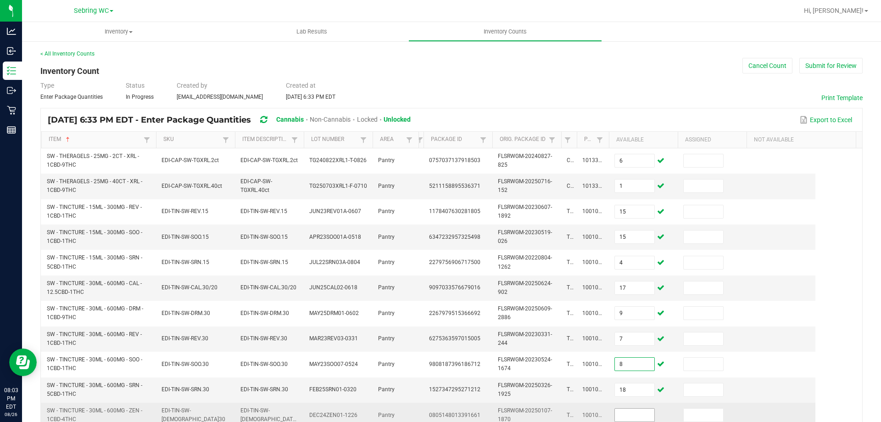
click at [628, 410] on input at bounding box center [634, 414] width 39 height 13
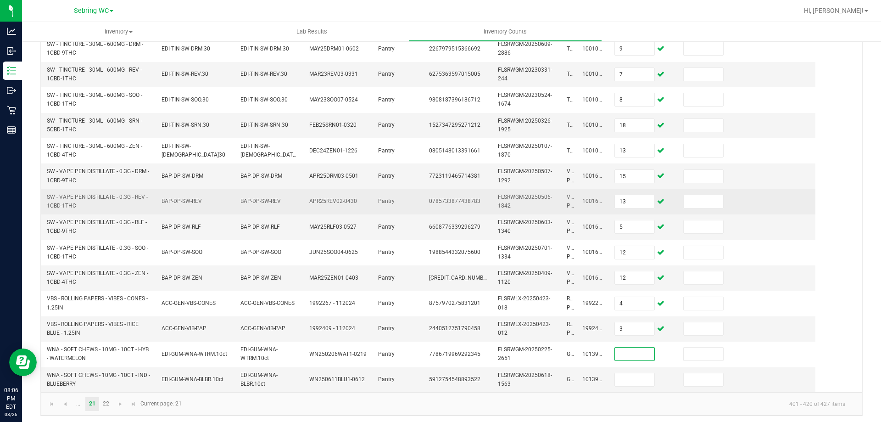
scroll to position [267, 0]
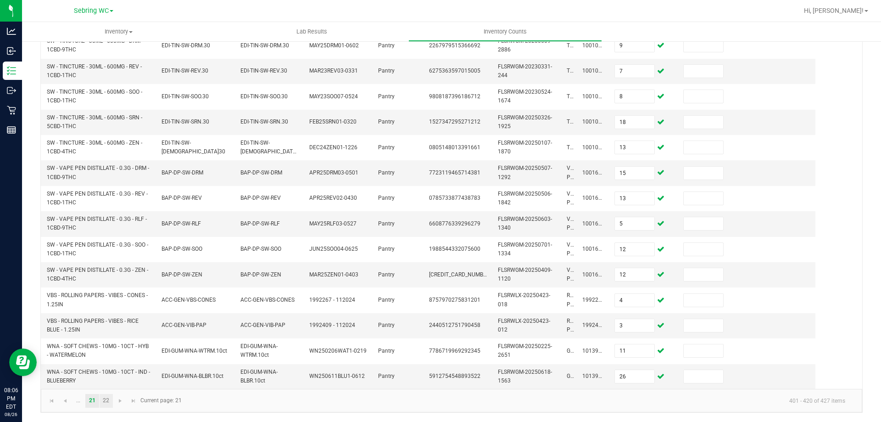
click at [104, 398] on link "22" at bounding box center [106, 401] width 13 height 14
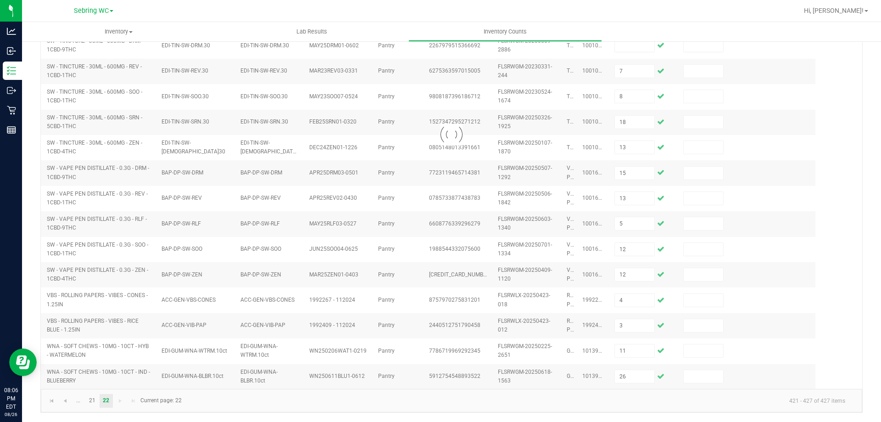
scroll to position [0, 0]
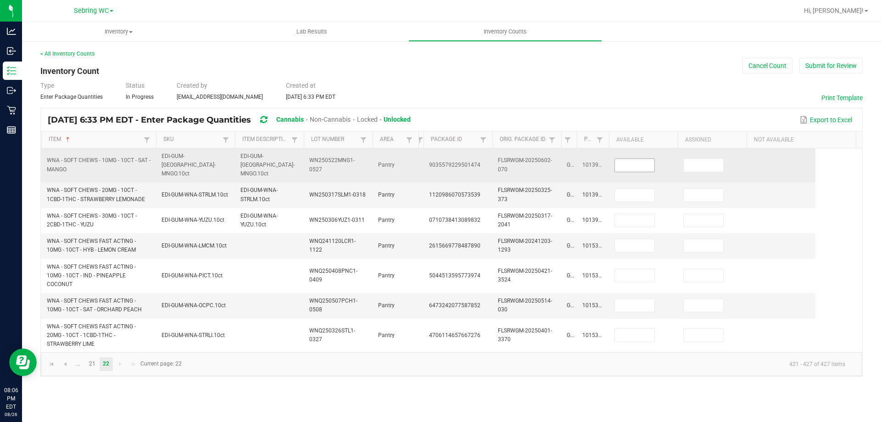
click at [626, 159] on input at bounding box center [634, 165] width 39 height 13
click at [639, 165] on input at bounding box center [634, 165] width 39 height 13
click at [644, 160] on input "17" at bounding box center [634, 165] width 39 height 13
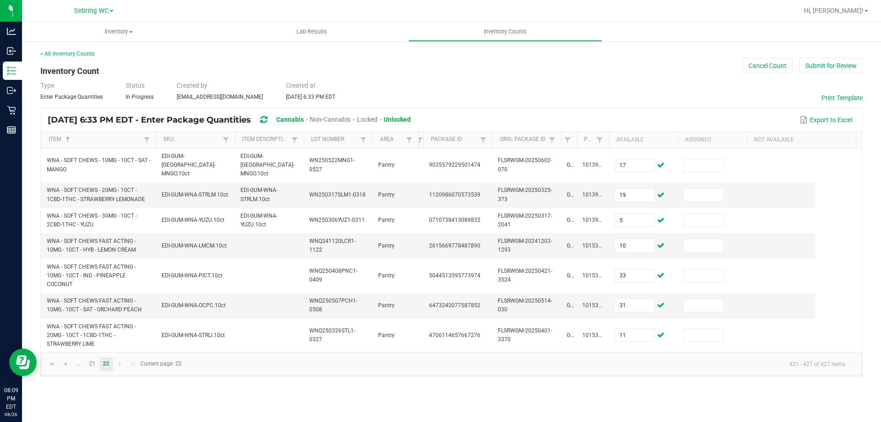
click at [286, 387] on div "Inventory All packages All inventory Waste log Create inventory Lab Results Inv…" at bounding box center [451, 222] width 859 height 400
click at [76, 357] on link "..." at bounding box center [78, 364] width 13 height 14
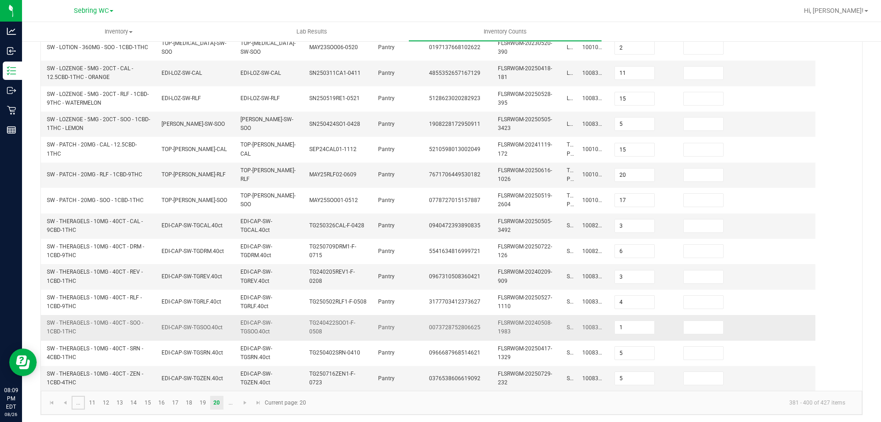
scroll to position [285, 0]
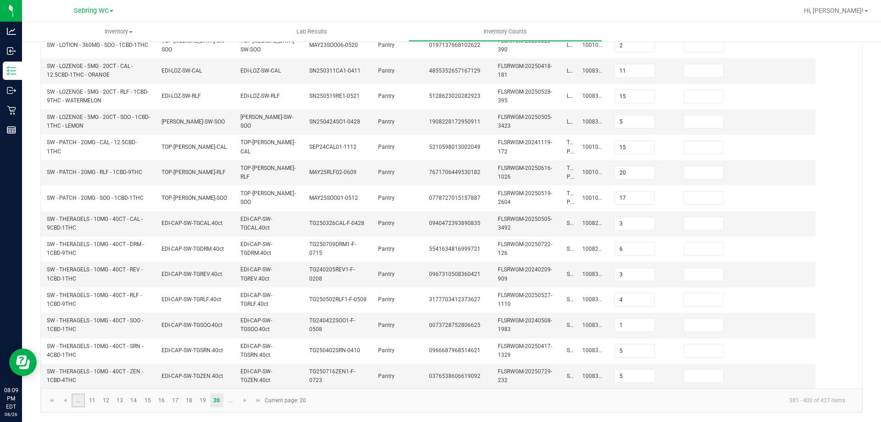
click at [77, 401] on link "..." at bounding box center [78, 400] width 13 height 14
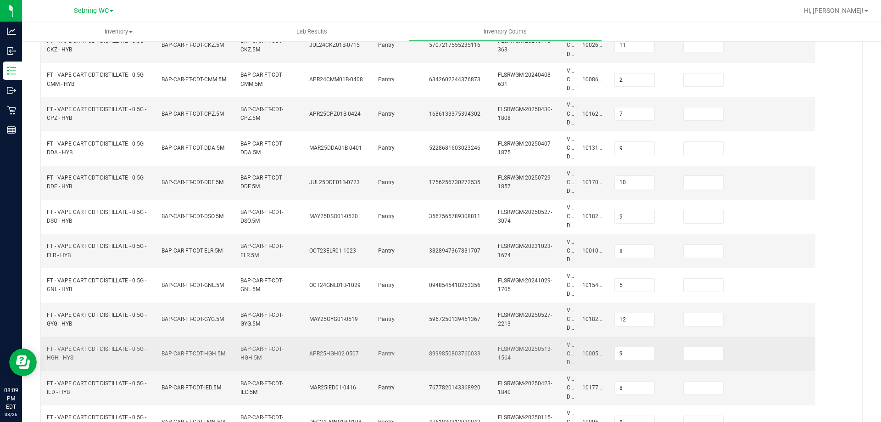
scroll to position [444, 0]
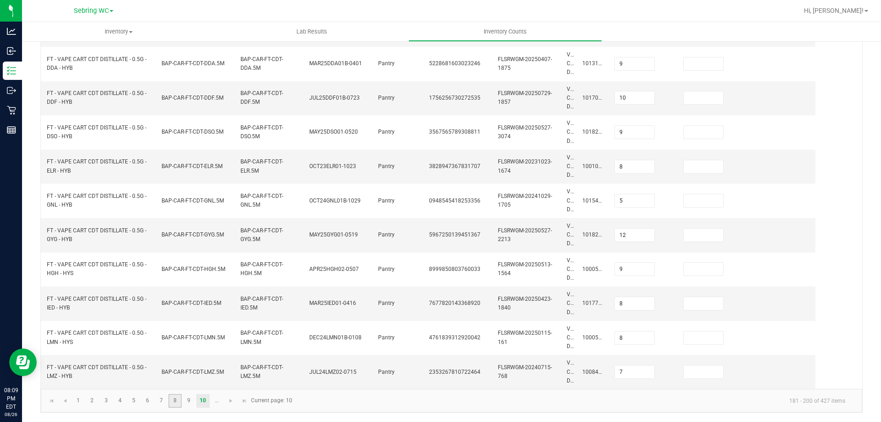
click at [175, 405] on link "8" at bounding box center [174, 401] width 13 height 14
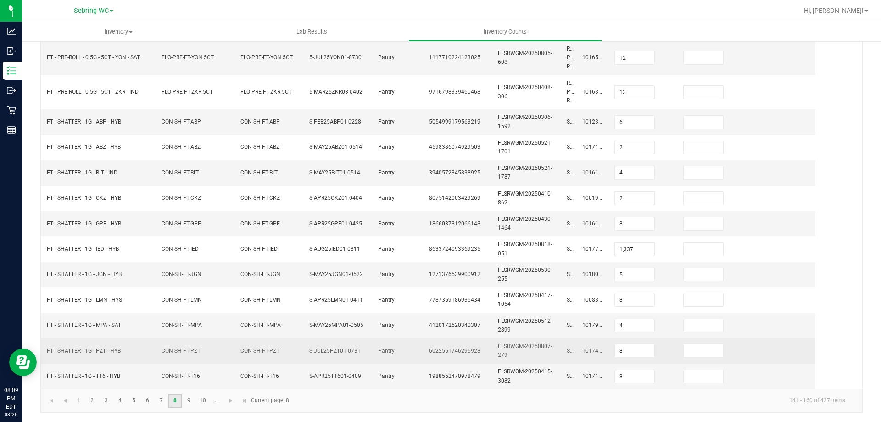
scroll to position [347, 0]
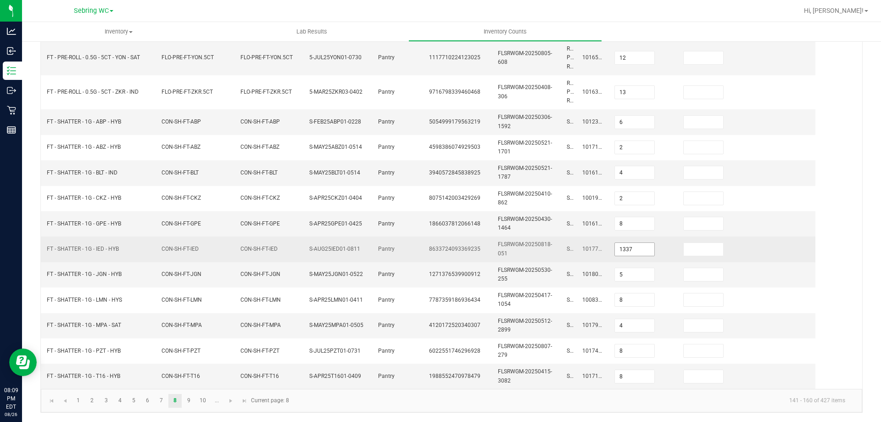
click at [636, 250] on input "1337" at bounding box center [634, 249] width 39 height 13
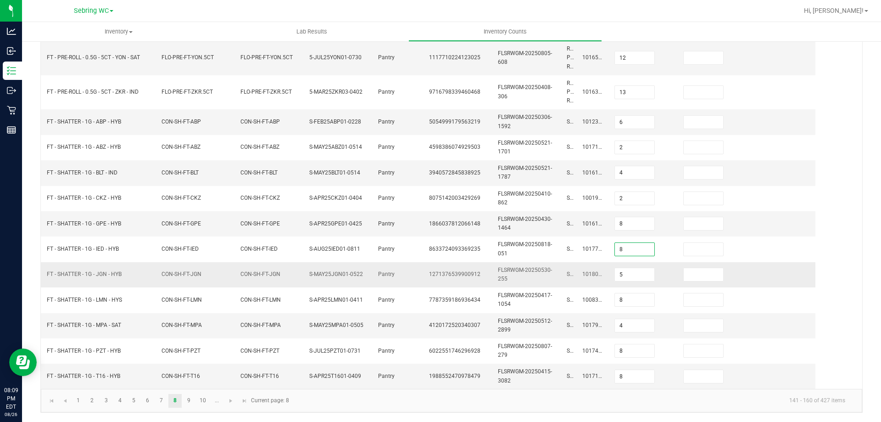
click at [504, 262] on td "FLSRWGM-20250530-255" at bounding box center [526, 274] width 69 height 25
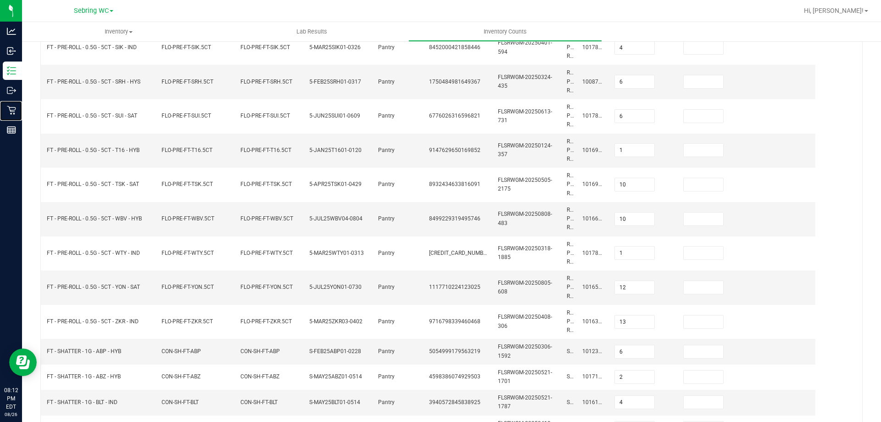
scroll to position [0, 0]
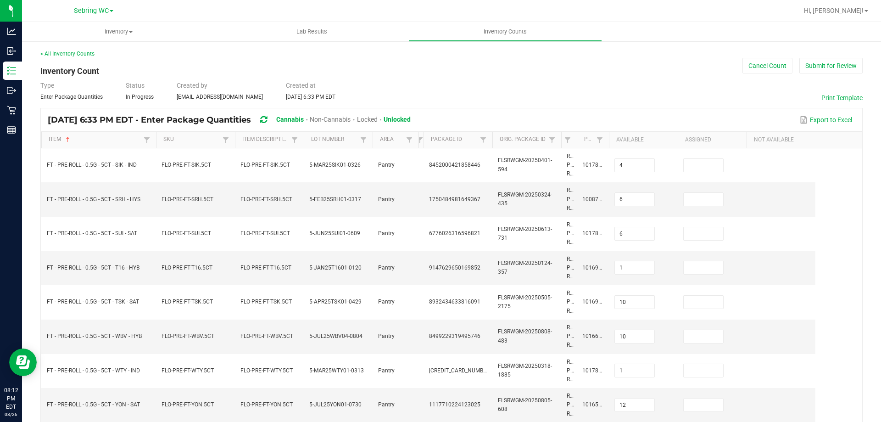
click at [428, 86] on div "Type Enter Package Quantities Status In Progress Created by [EMAIL_ADDRESS][DOM…" at bounding box center [451, 91] width 822 height 20
click at [830, 62] on button "Submit for Review" at bounding box center [830, 66] width 63 height 16
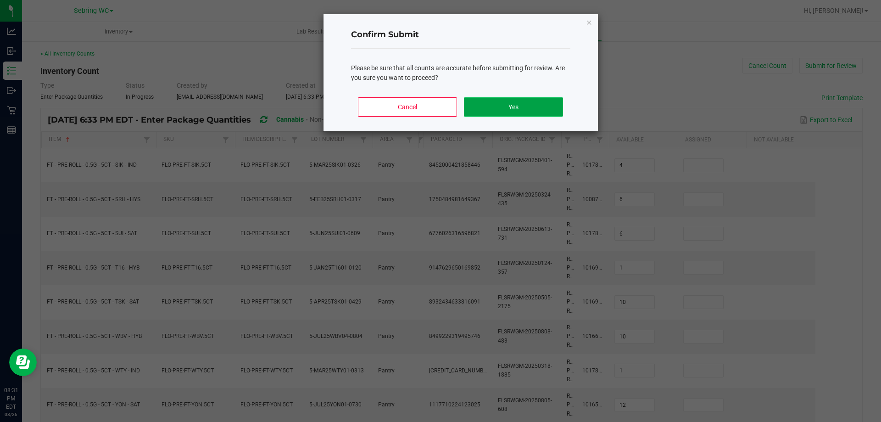
click at [498, 101] on button "Yes" at bounding box center [513, 106] width 99 height 19
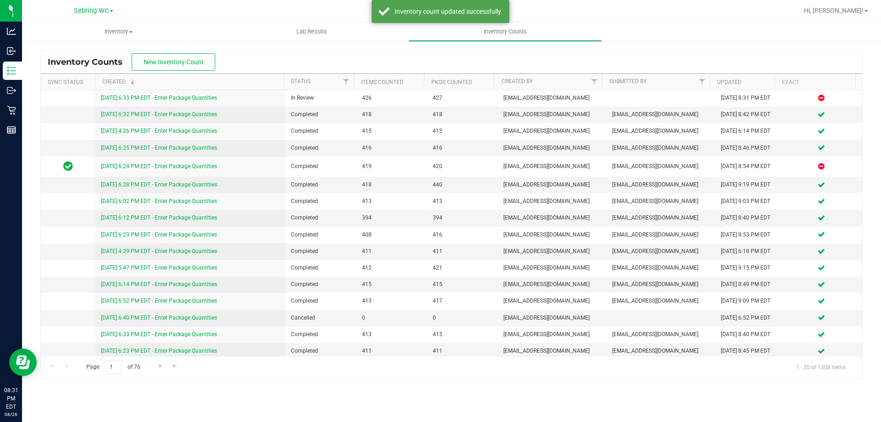
click at [513, 61] on div "Inventory Counts New Inventory Count" at bounding box center [451, 61] width 821 height 23
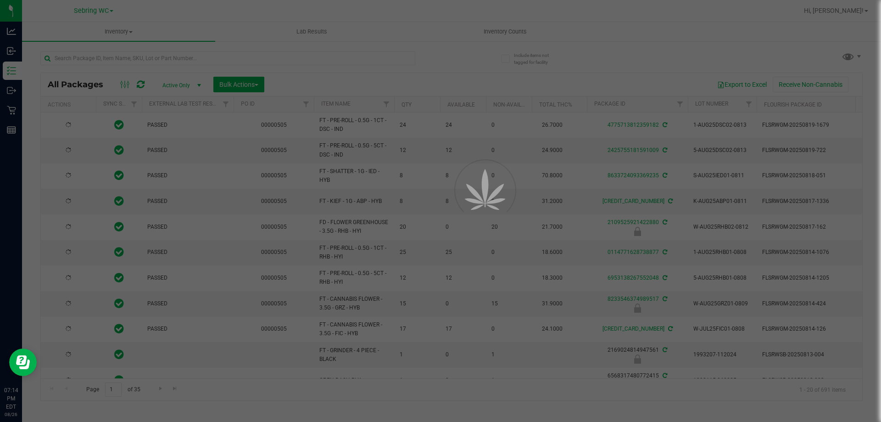
click at [127, 52] on div at bounding box center [440, 211] width 881 height 422
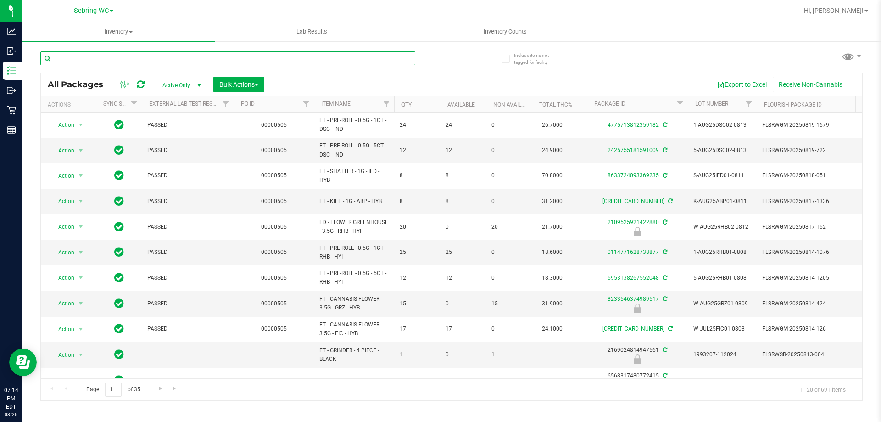
click at [125, 53] on input "text" at bounding box center [227, 58] width 375 height 14
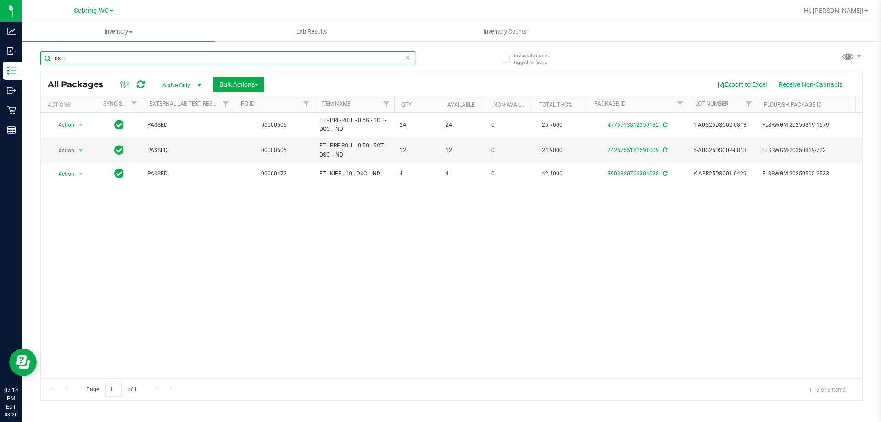
type input "dsc"
click at [332, 217] on div "Action Action Adjust qty Create package Edit attributes Global inventory Locate…" at bounding box center [451, 245] width 821 height 266
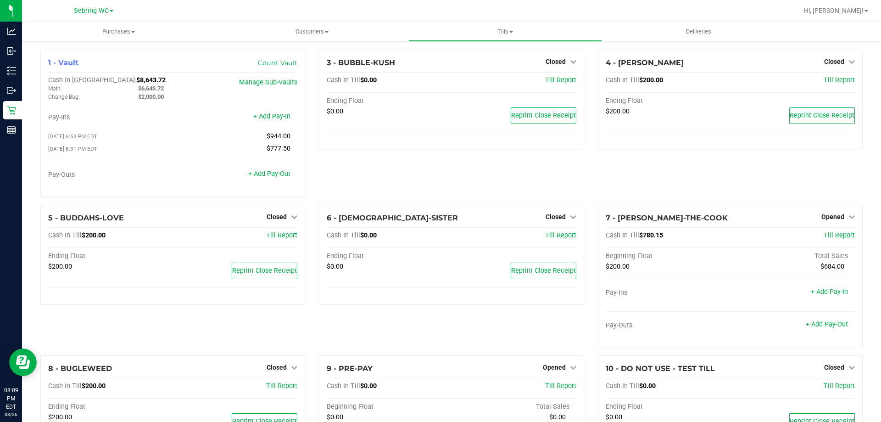
click at [352, 183] on div "3 - BUBBLE-KUSH Closed Open Till Cash In Till $0.00 Till Report Ending Float $0…" at bounding box center [451, 127] width 278 height 155
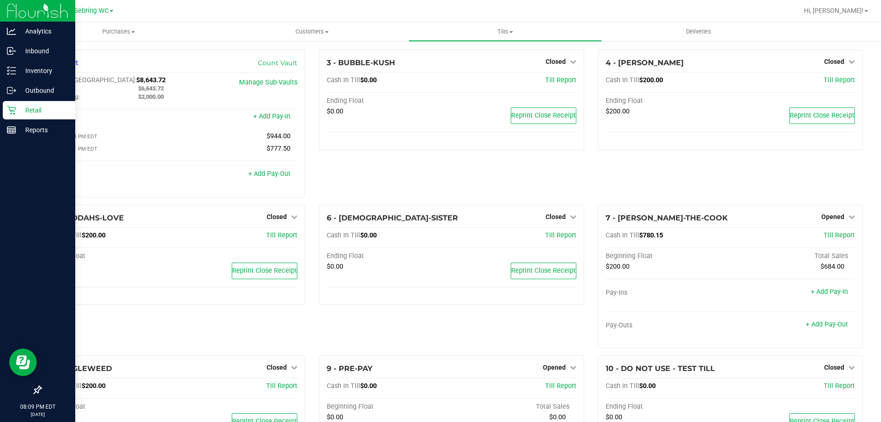
click at [14, 104] on div "Retail" at bounding box center [39, 110] width 72 height 18
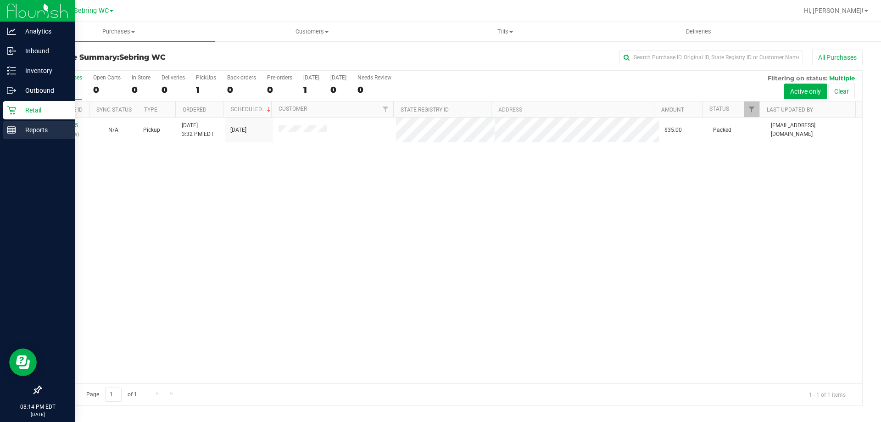
click at [20, 128] on p "Reports" at bounding box center [43, 129] width 55 height 11
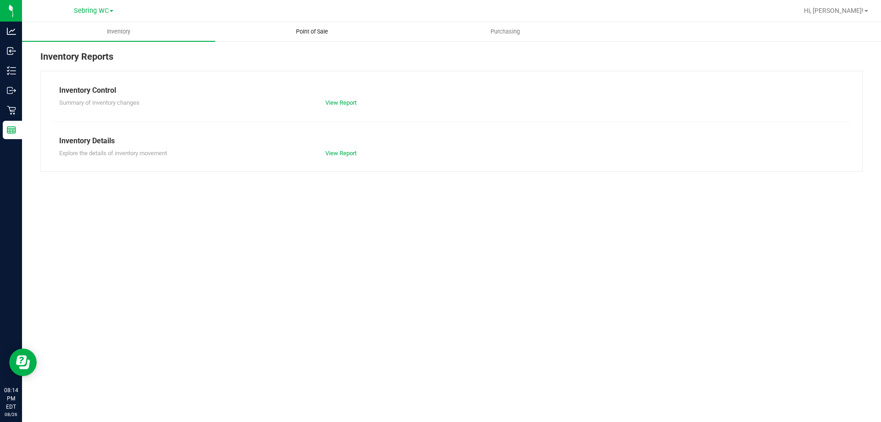
click at [308, 29] on span "Point of Sale" at bounding box center [311, 32] width 57 height 8
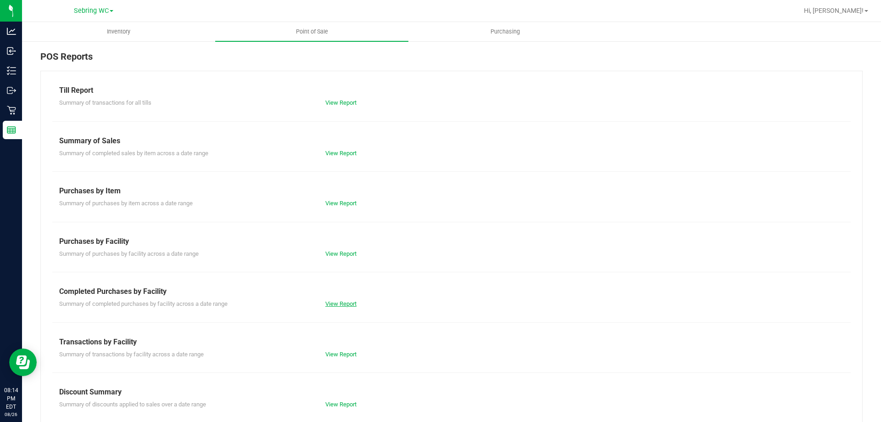
click at [335, 306] on link "View Report" at bounding box center [340, 303] width 31 height 7
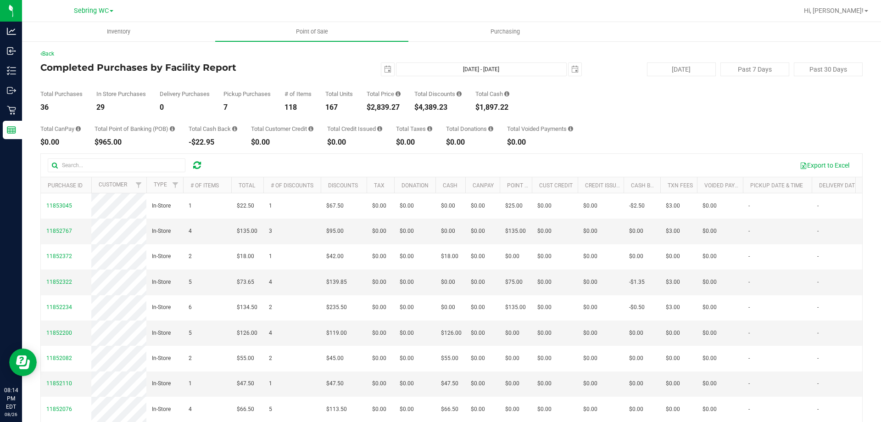
click at [267, 111] on div "7" at bounding box center [246, 107] width 47 height 7
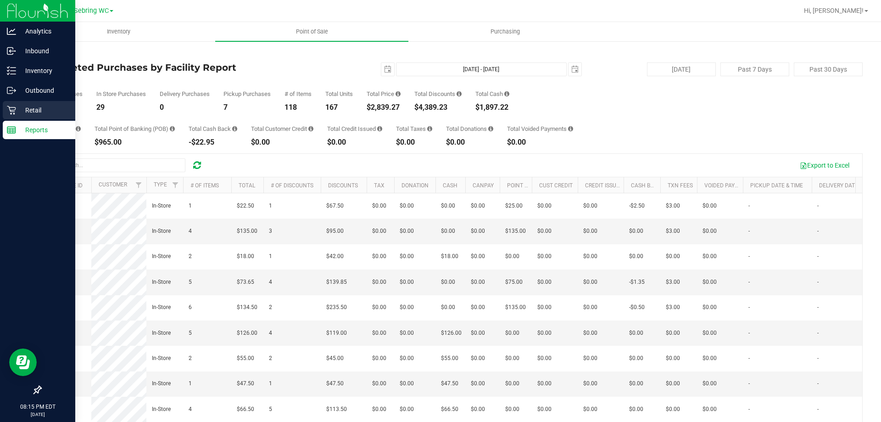
click at [35, 106] on p "Retail" at bounding box center [43, 110] width 55 height 11
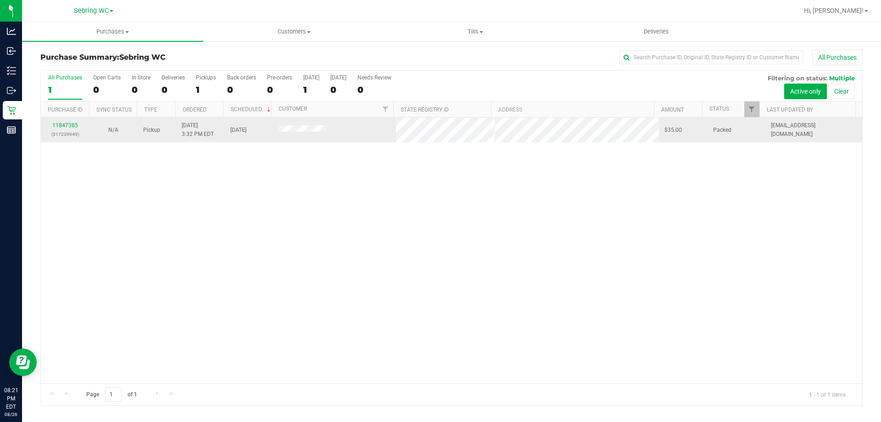
drag, startPoint x: 267, startPoint y: 201, endPoint x: 253, endPoint y: 132, distance: 70.7
click at [267, 201] on div "11847385 (317239949) N/A Pickup 8/26/2025 3:32 PM EDT 8/26/2025 $35.00 Packed j…" at bounding box center [451, 250] width 821 height 266
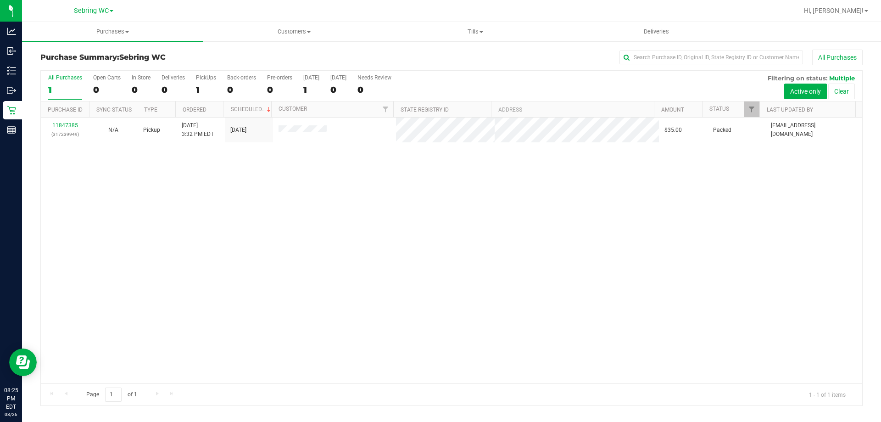
click at [412, 278] on div "11847385 (317239949) N/A Pickup 8/26/2025 3:32 PM EDT 8/26/2025 $35.00 Packed j…" at bounding box center [451, 250] width 821 height 266
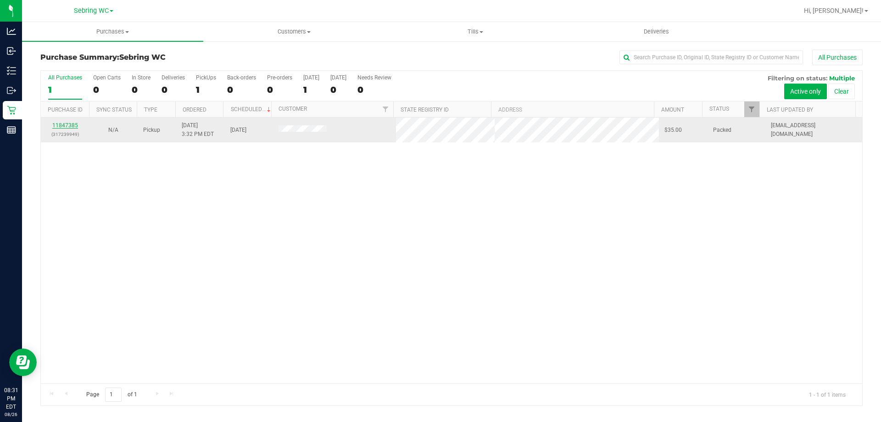
click at [72, 124] on link "11847385" at bounding box center [65, 125] width 26 height 6
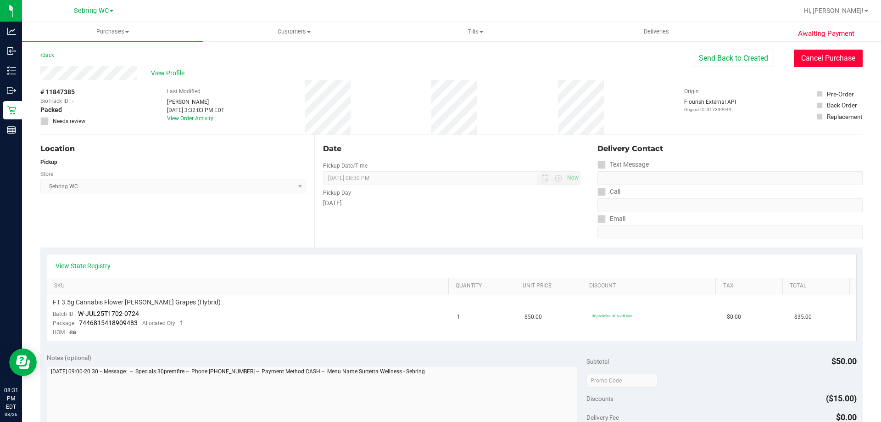
click at [811, 56] on button "Cancel Purchase" at bounding box center [828, 58] width 69 height 17
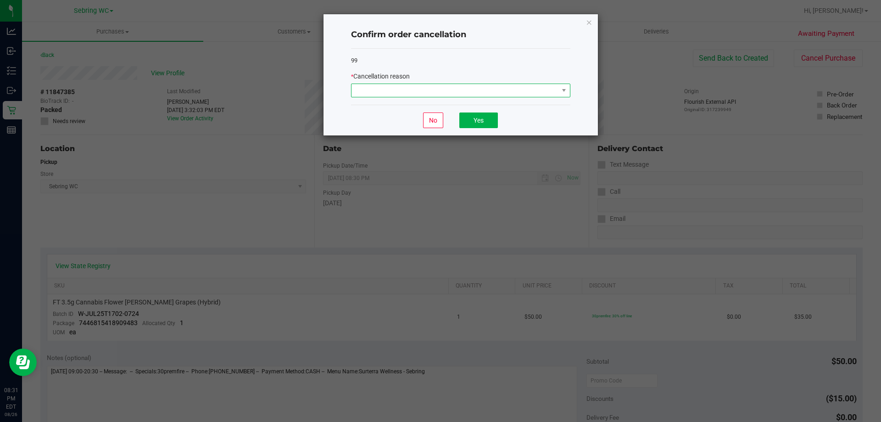
click at [521, 96] on span at bounding box center [454, 90] width 207 height 13
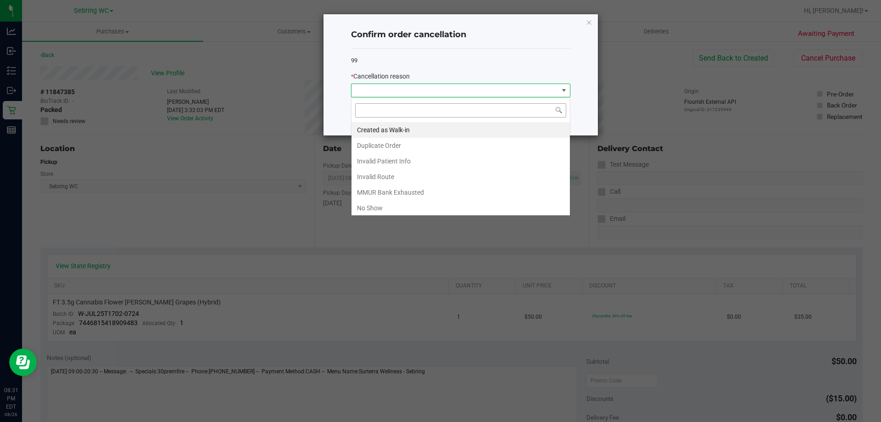
scroll to position [14, 219]
click at [370, 206] on li "No Show" at bounding box center [460, 208] width 218 height 16
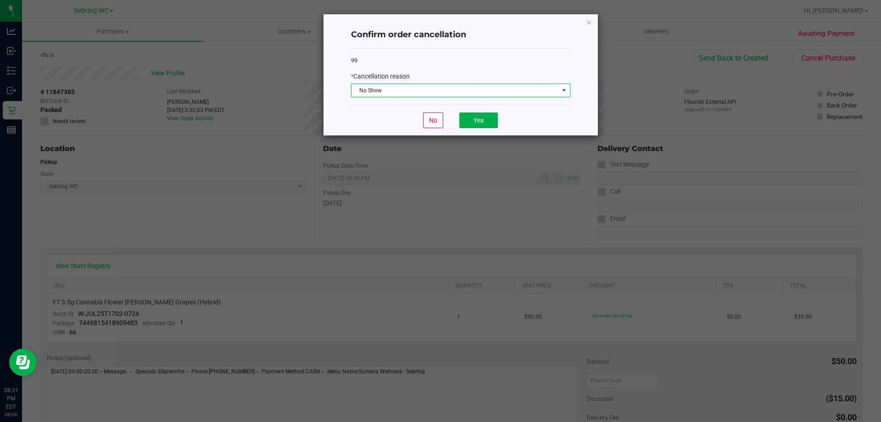
click at [388, 117] on div "No Yes" at bounding box center [460, 120] width 219 height 31
click at [476, 122] on button "Yes" at bounding box center [478, 120] width 39 height 16
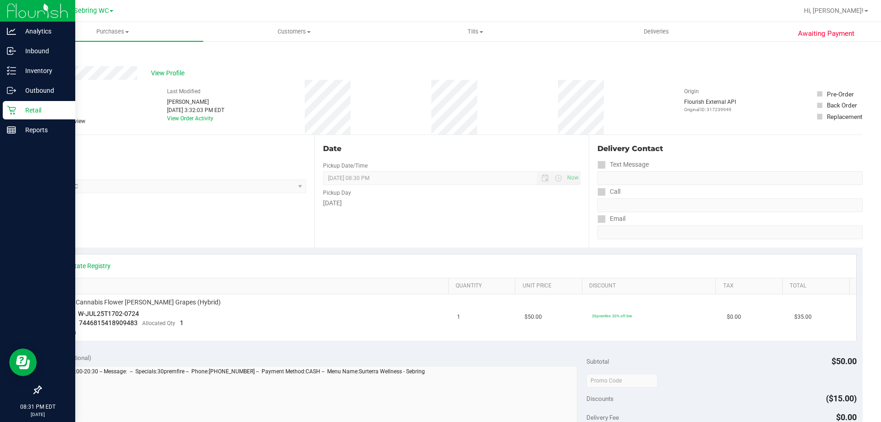
click at [21, 109] on p "Retail" at bounding box center [43, 110] width 55 height 11
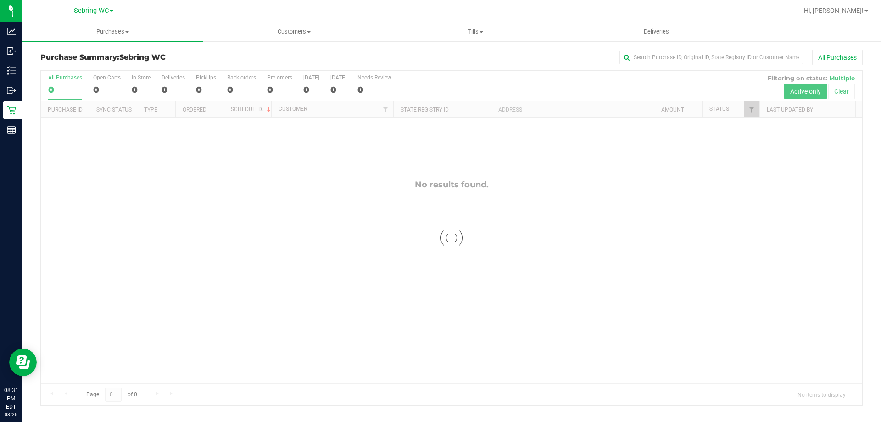
click at [381, 247] on div at bounding box center [451, 238] width 821 height 334
